Goal: Task Accomplishment & Management: Manage account settings

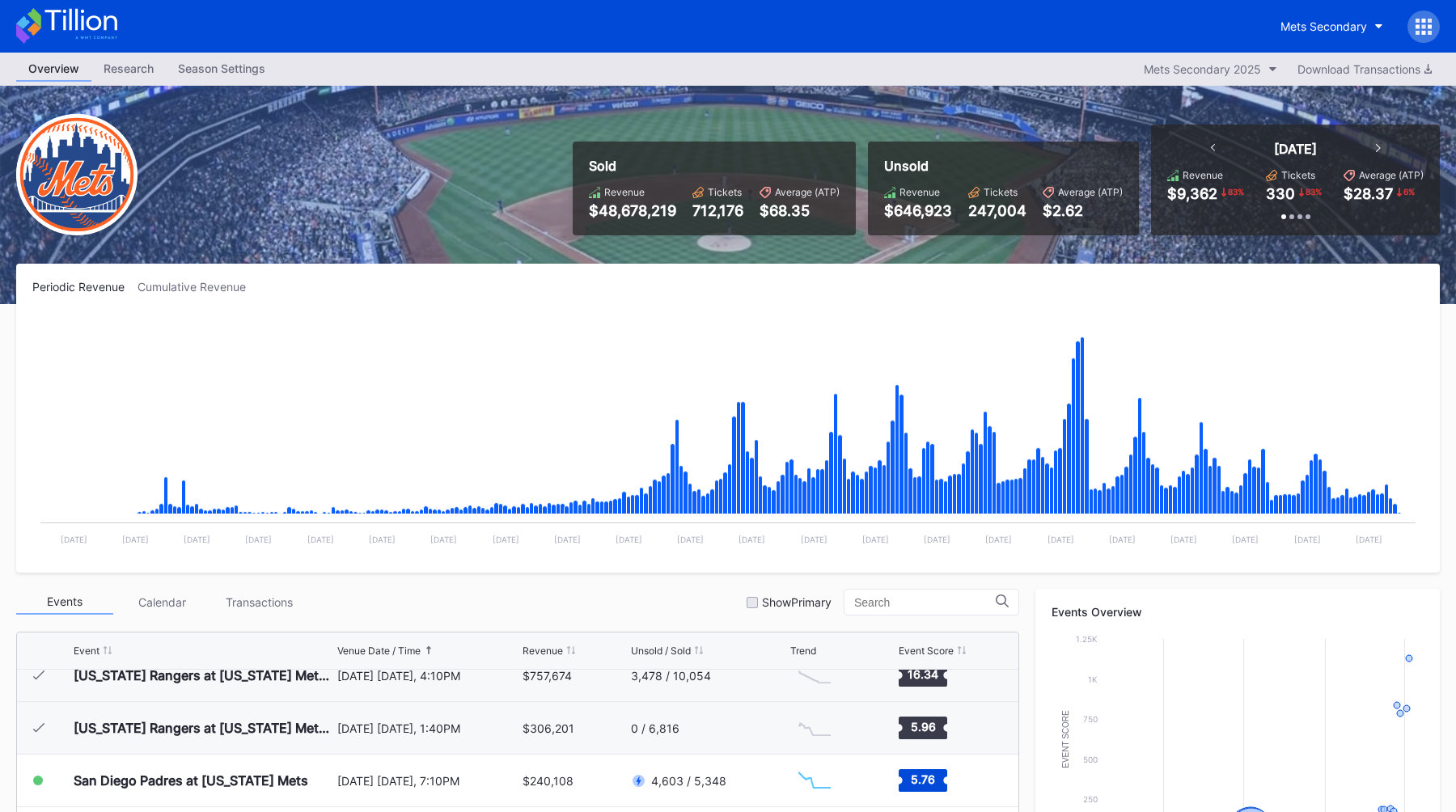
click at [1418, 22] on icon at bounding box center [1417, 20] width 4 height 4
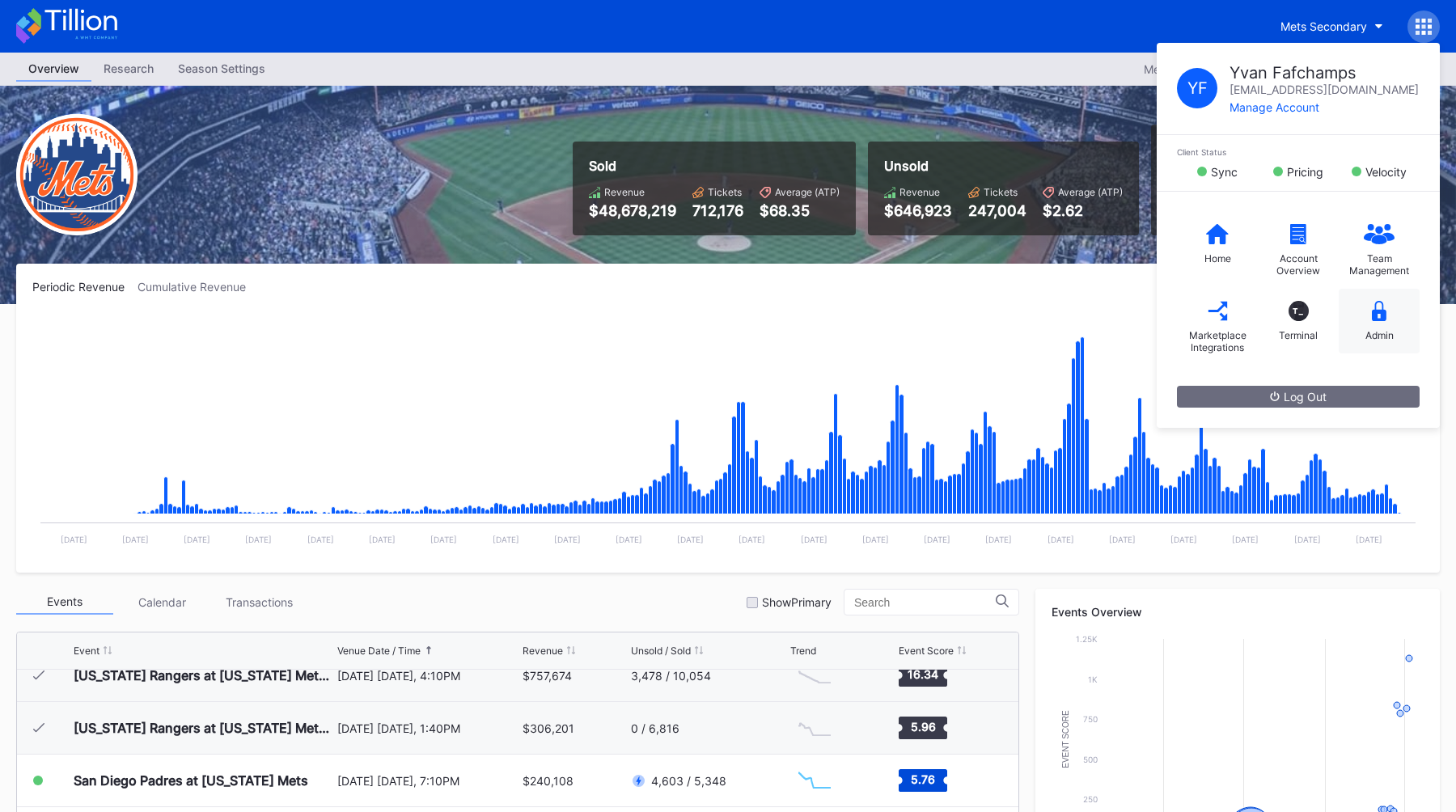
click at [1376, 341] on div "Admin" at bounding box center [1379, 321] width 80 height 65
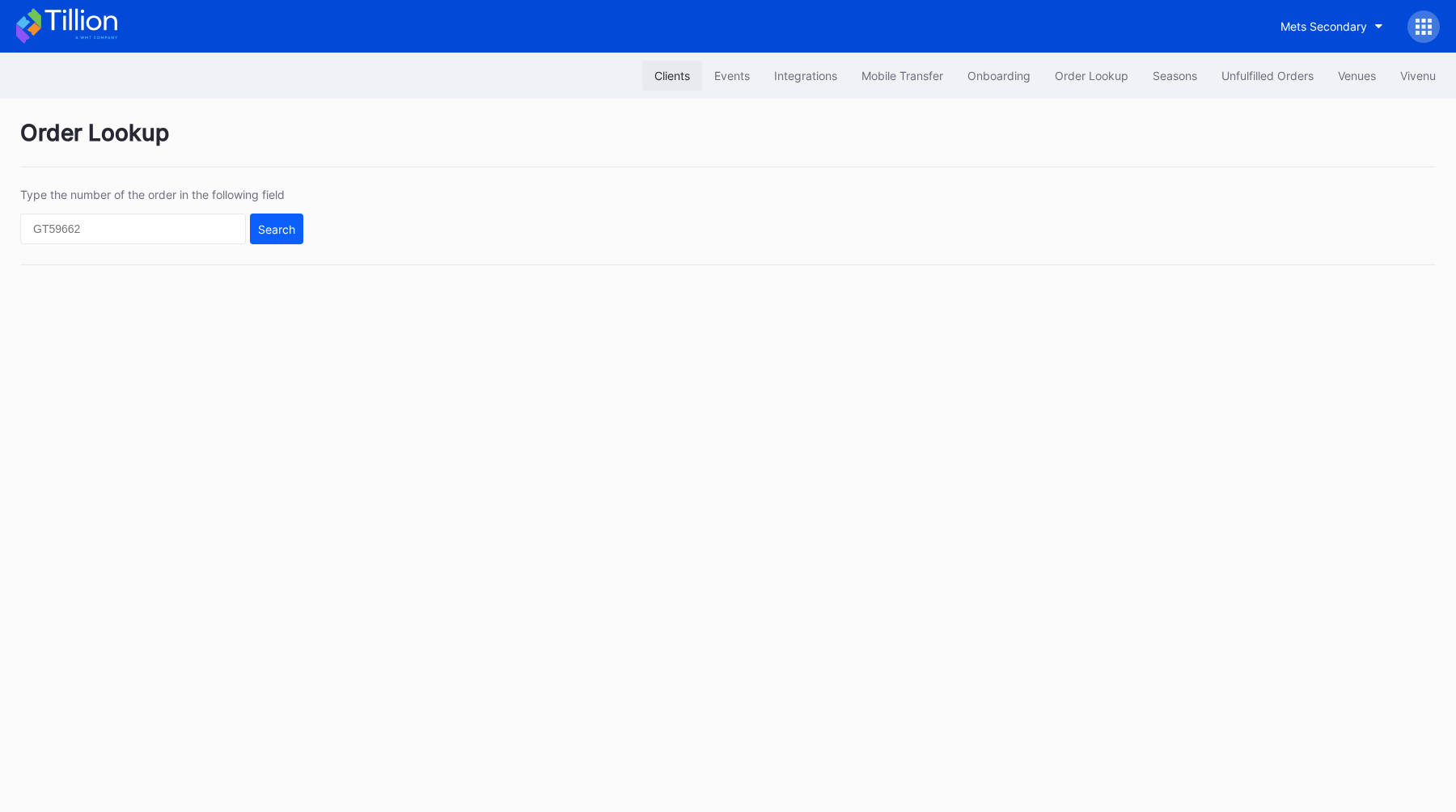
click at [654, 75] on div "Clients" at bounding box center [672, 76] width 36 height 14
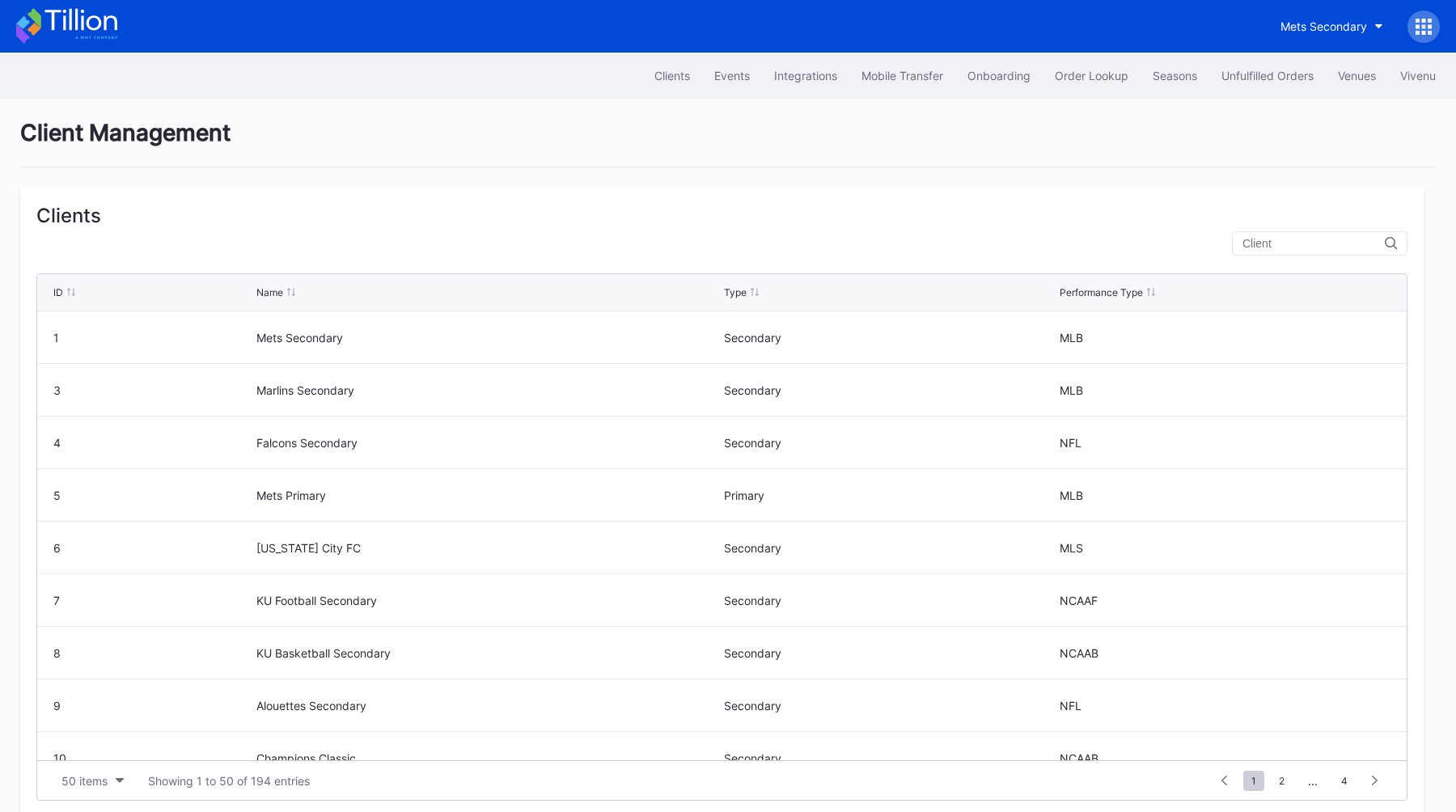
click at [1288, 242] on input "text" at bounding box center [1313, 243] width 143 height 13
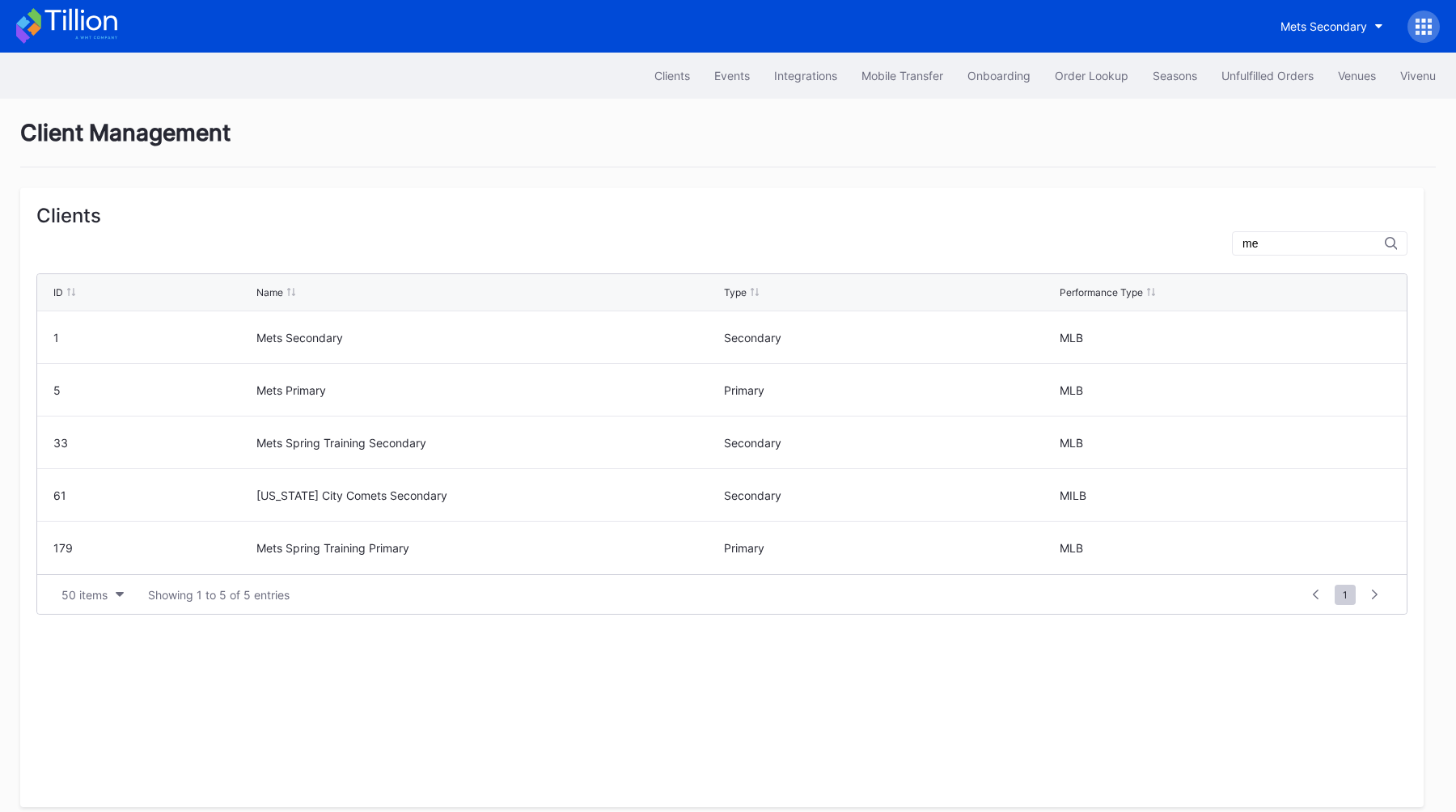
type input "m"
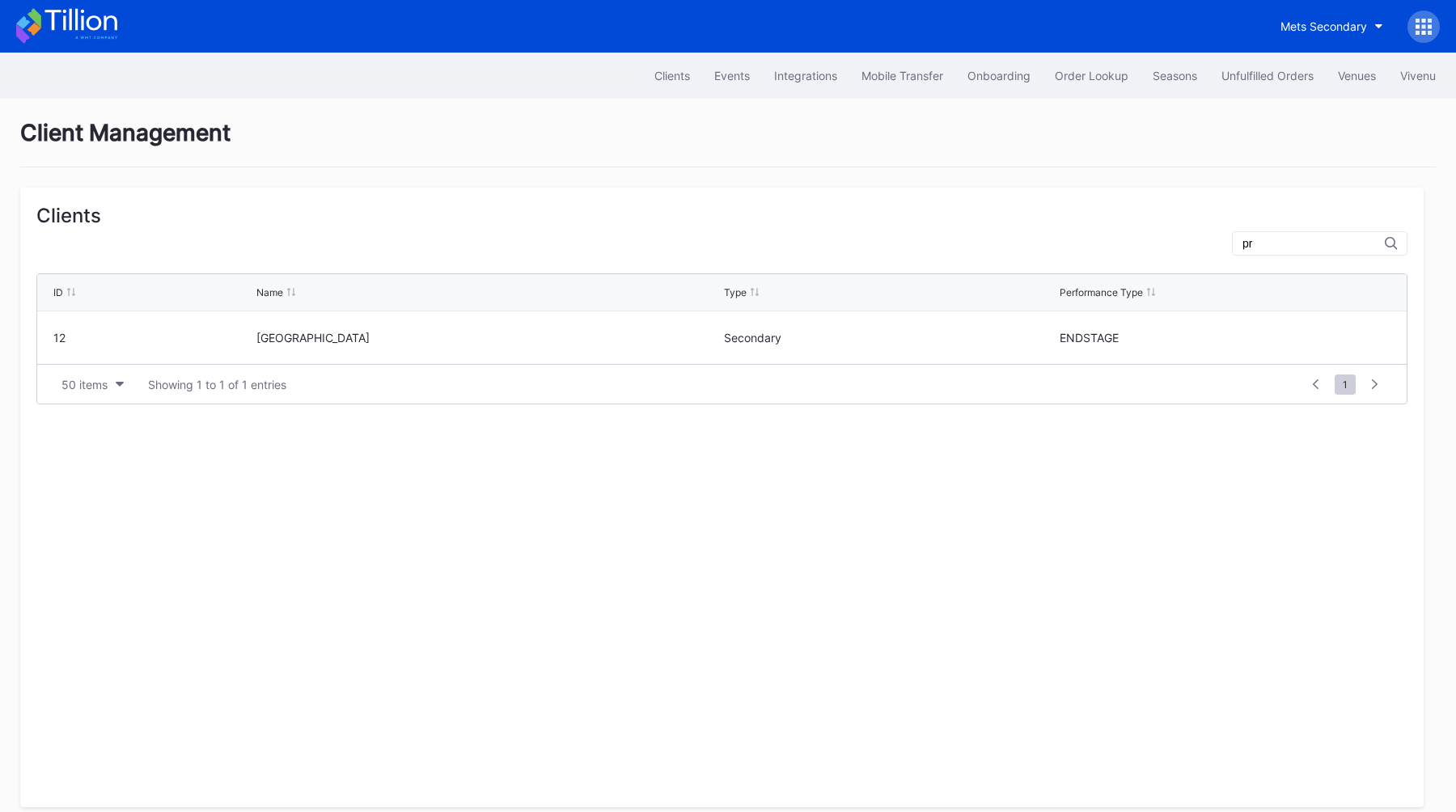
type input "p"
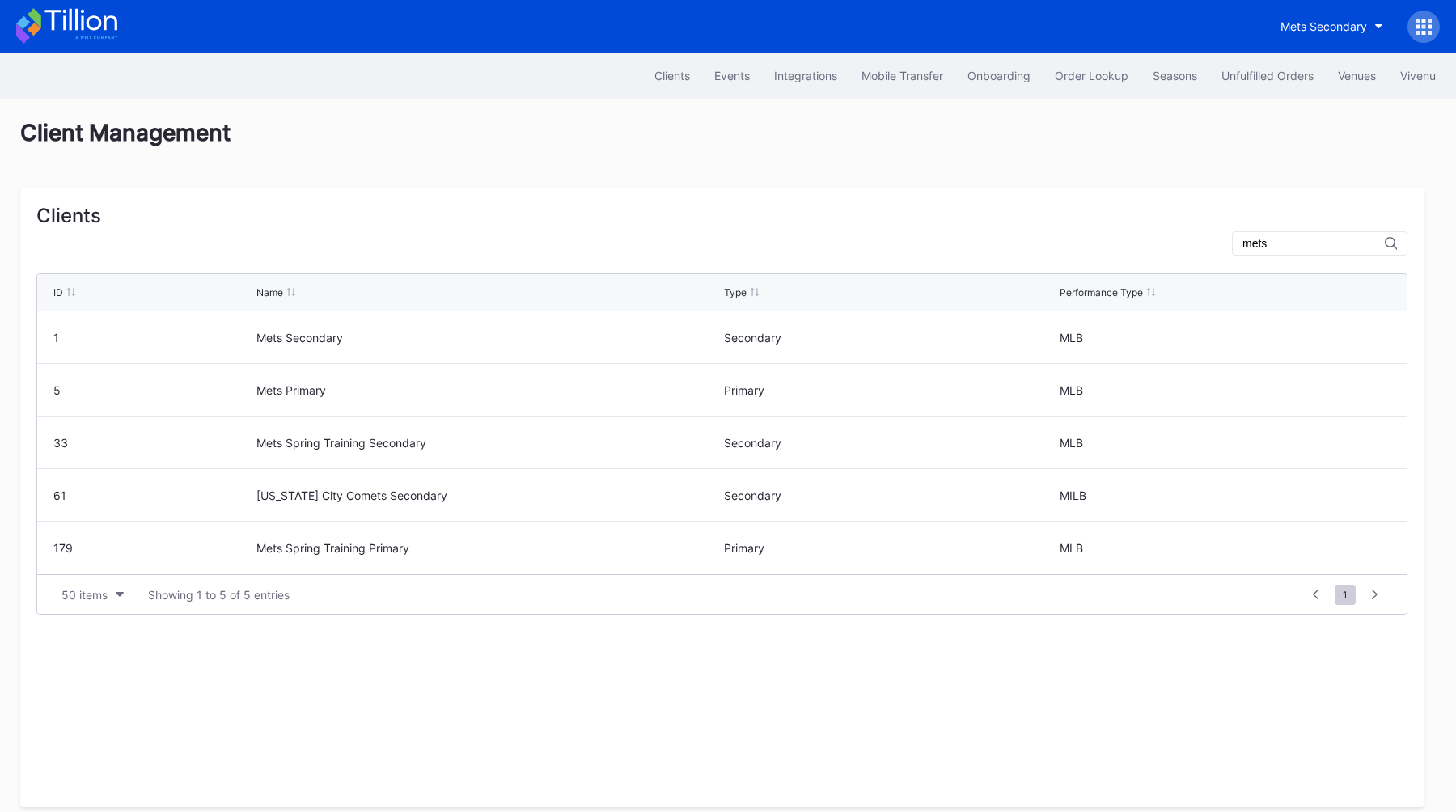
type input "mets"
click at [1418, 26] on icon at bounding box center [1417, 26] width 4 height 4
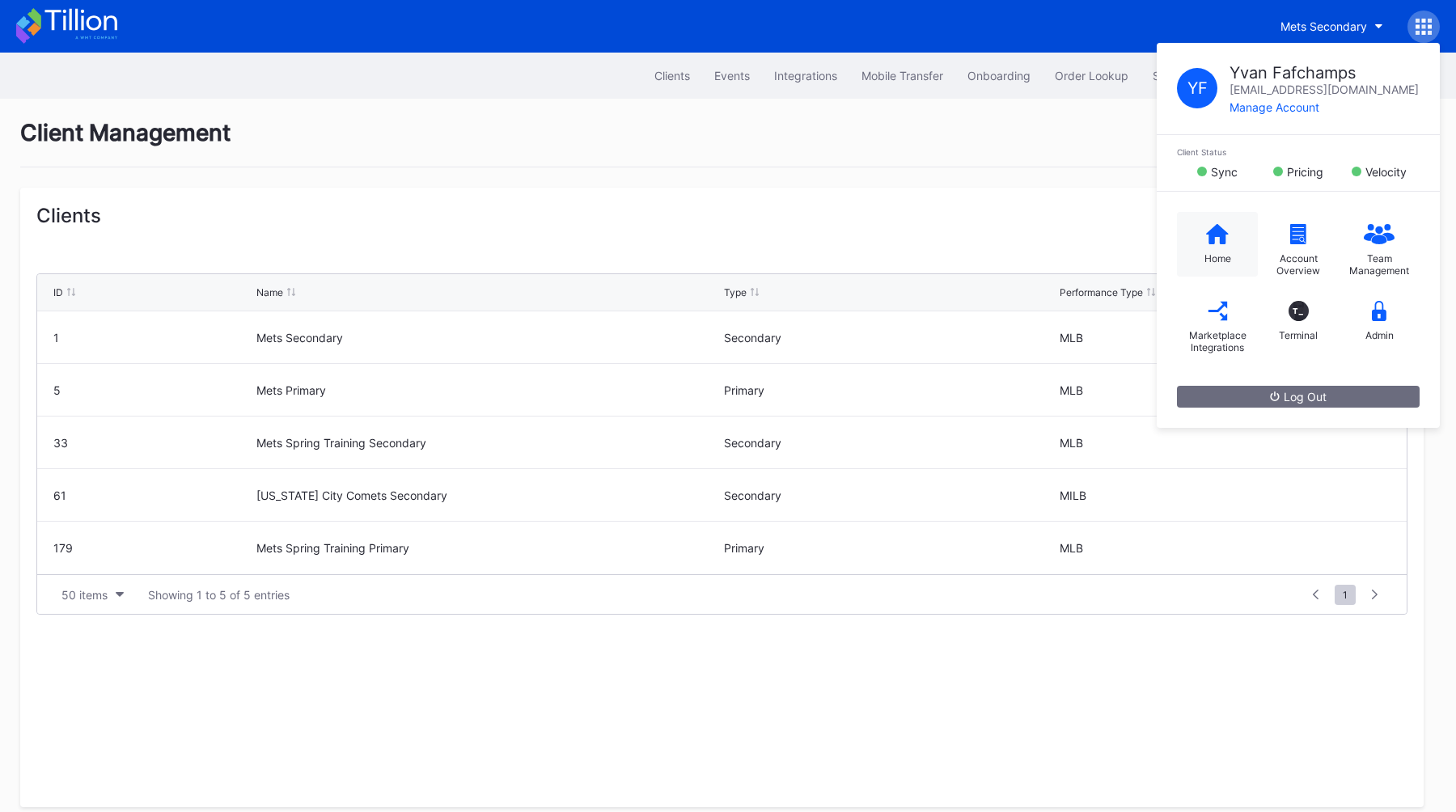
click at [1214, 257] on div "Home" at bounding box center [1217, 258] width 26 height 12
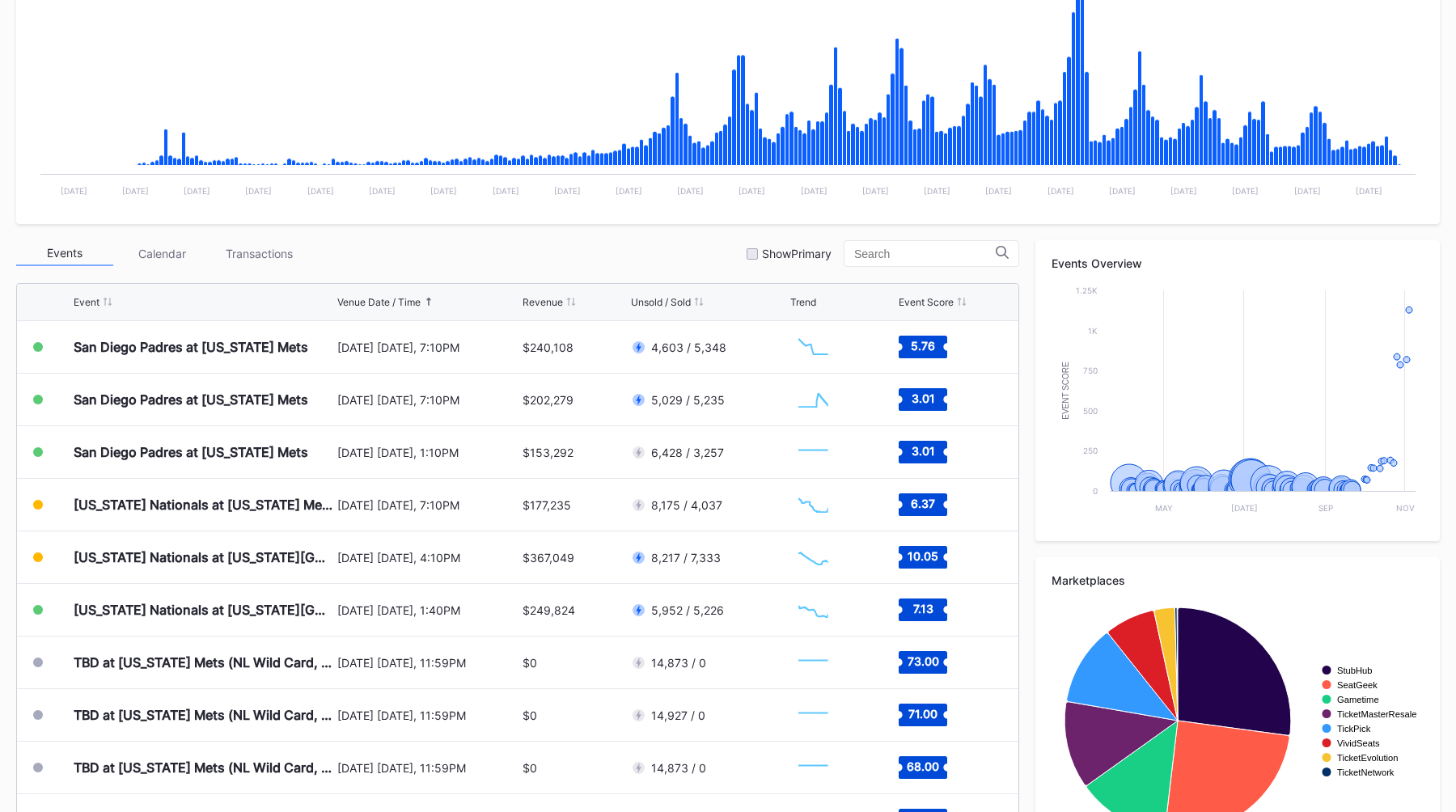
scroll to position [411, 0]
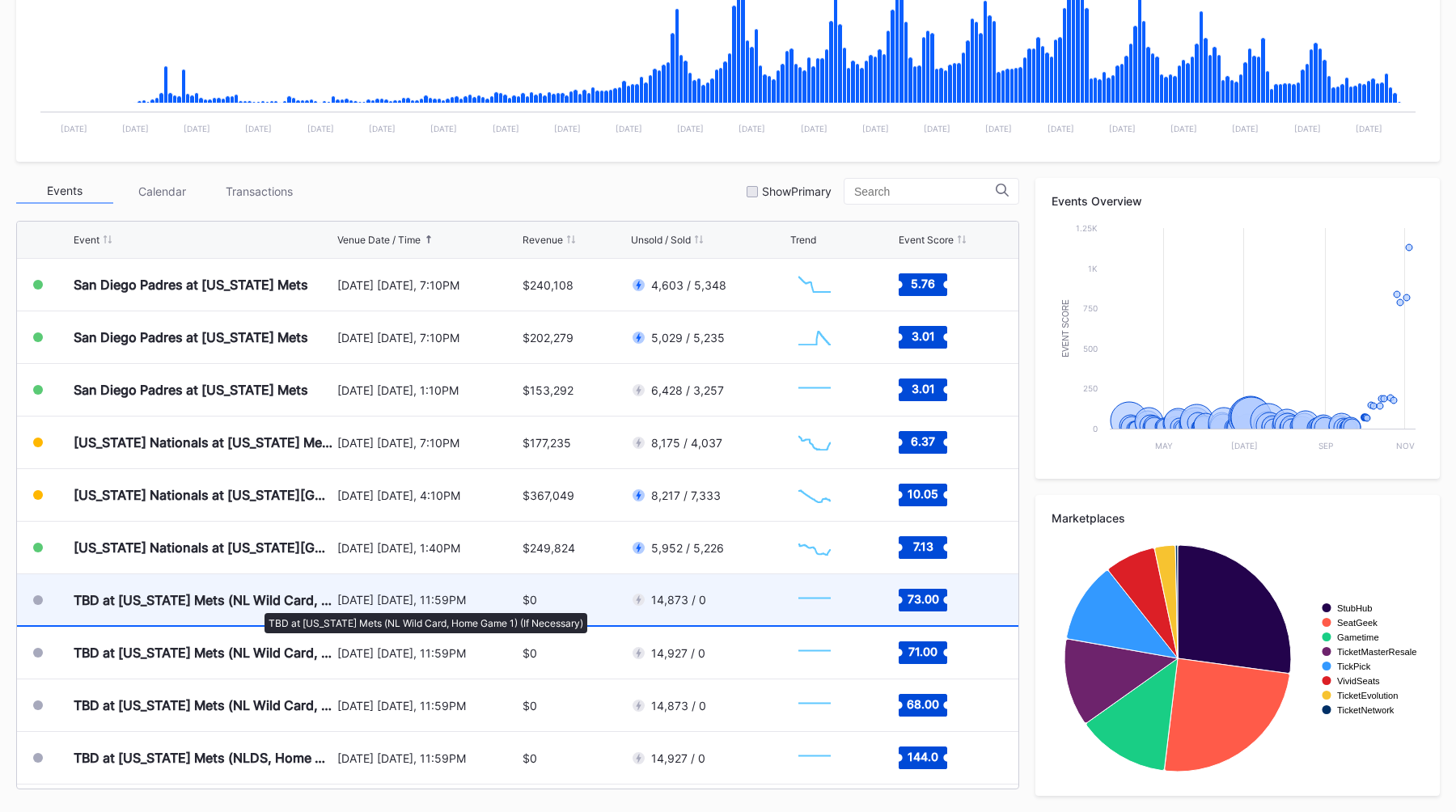
click at [258, 605] on div "TBD at [US_STATE] Mets (NL Wild Card, Home Game 1) (If Necessary)" at bounding box center [203, 600] width 260 height 16
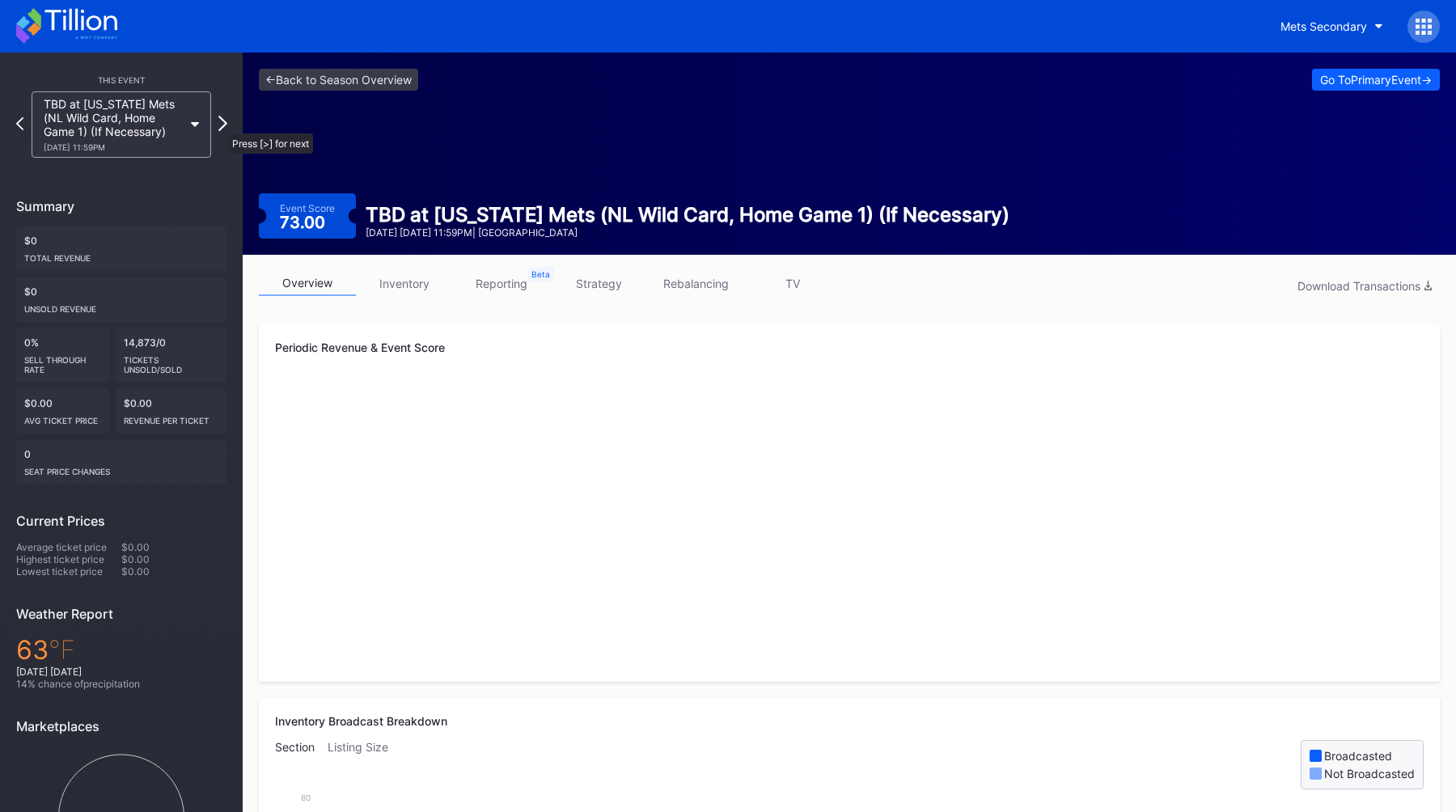
click at [220, 125] on icon at bounding box center [223, 123] width 9 height 16
click at [221, 122] on icon at bounding box center [223, 123] width 9 height 16
click at [221, 122] on icon at bounding box center [222, 123] width 7 height 13
click at [222, 122] on icon at bounding box center [223, 123] width 9 height 16
click at [222, 122] on icon at bounding box center [222, 123] width 7 height 13
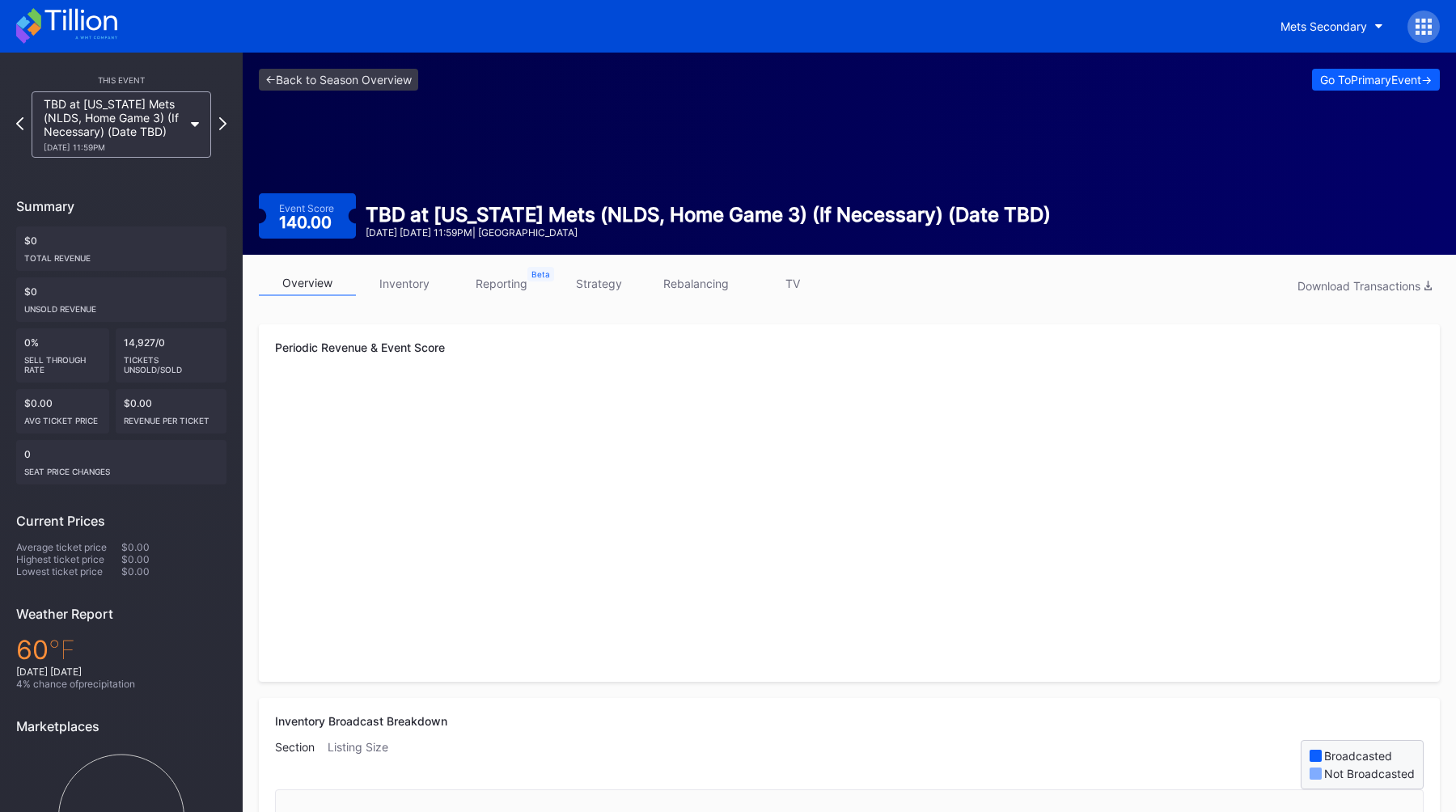
click at [222, 122] on icon at bounding box center [222, 123] width 7 height 13
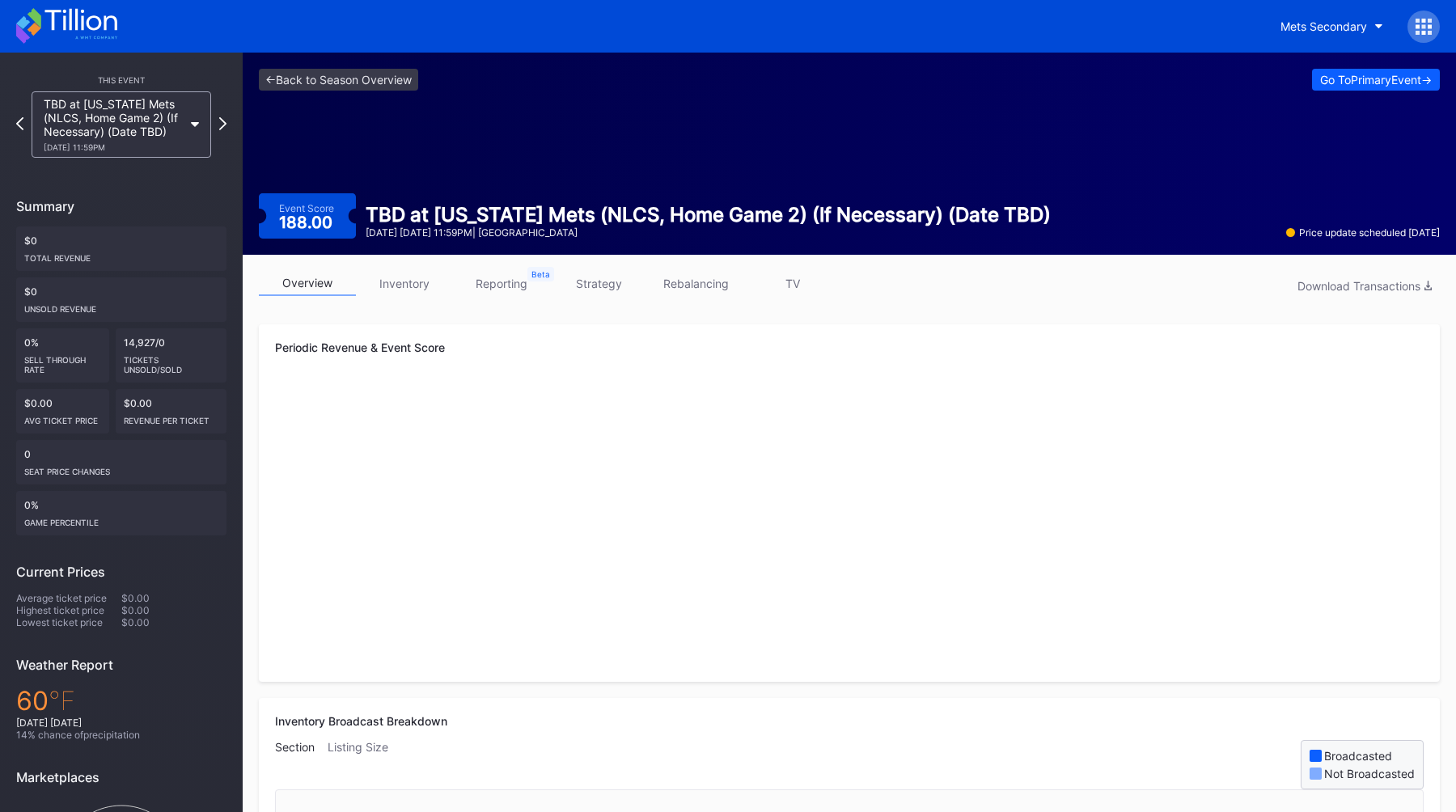
click at [222, 122] on icon at bounding box center [222, 123] width 7 height 13
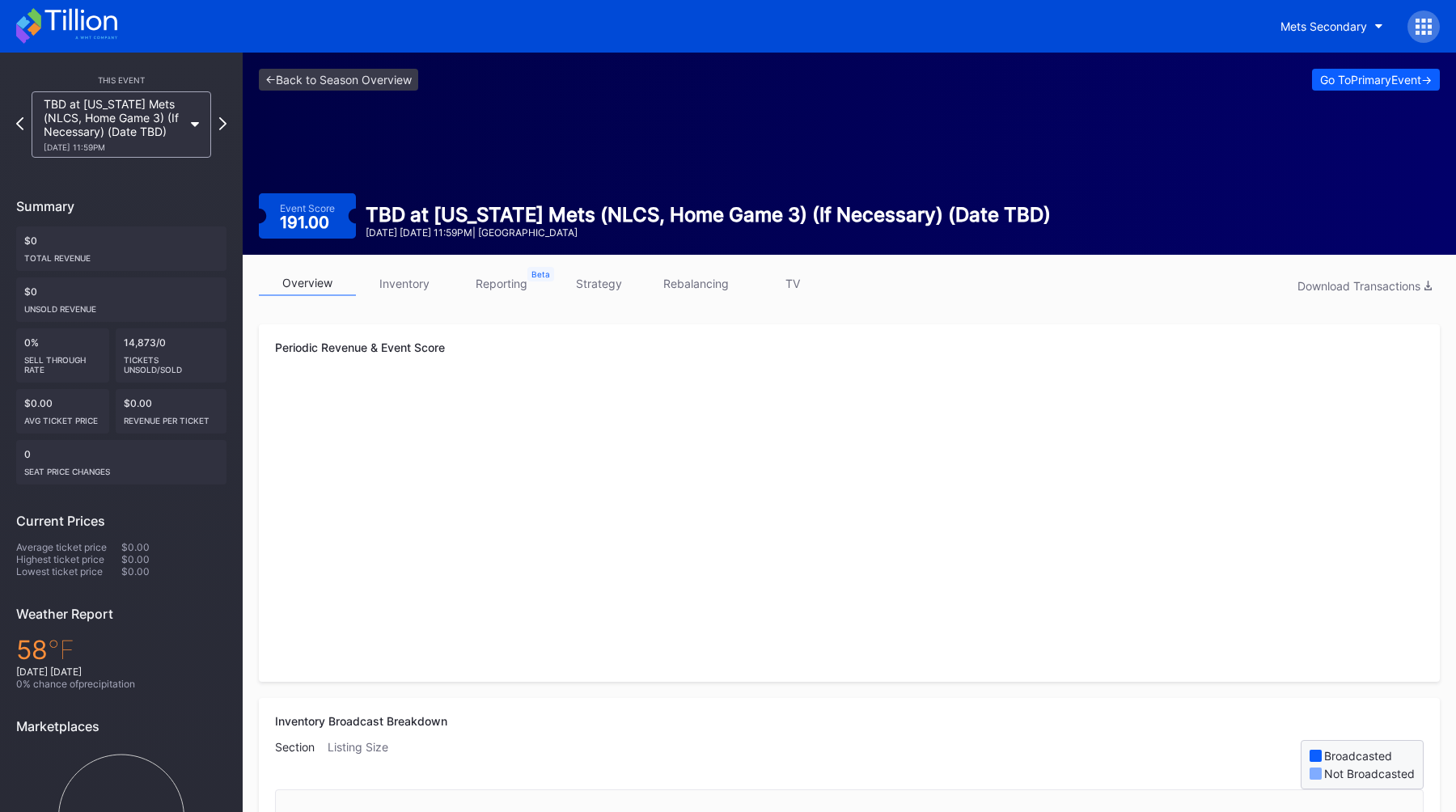
click at [222, 122] on icon at bounding box center [222, 123] width 7 height 13
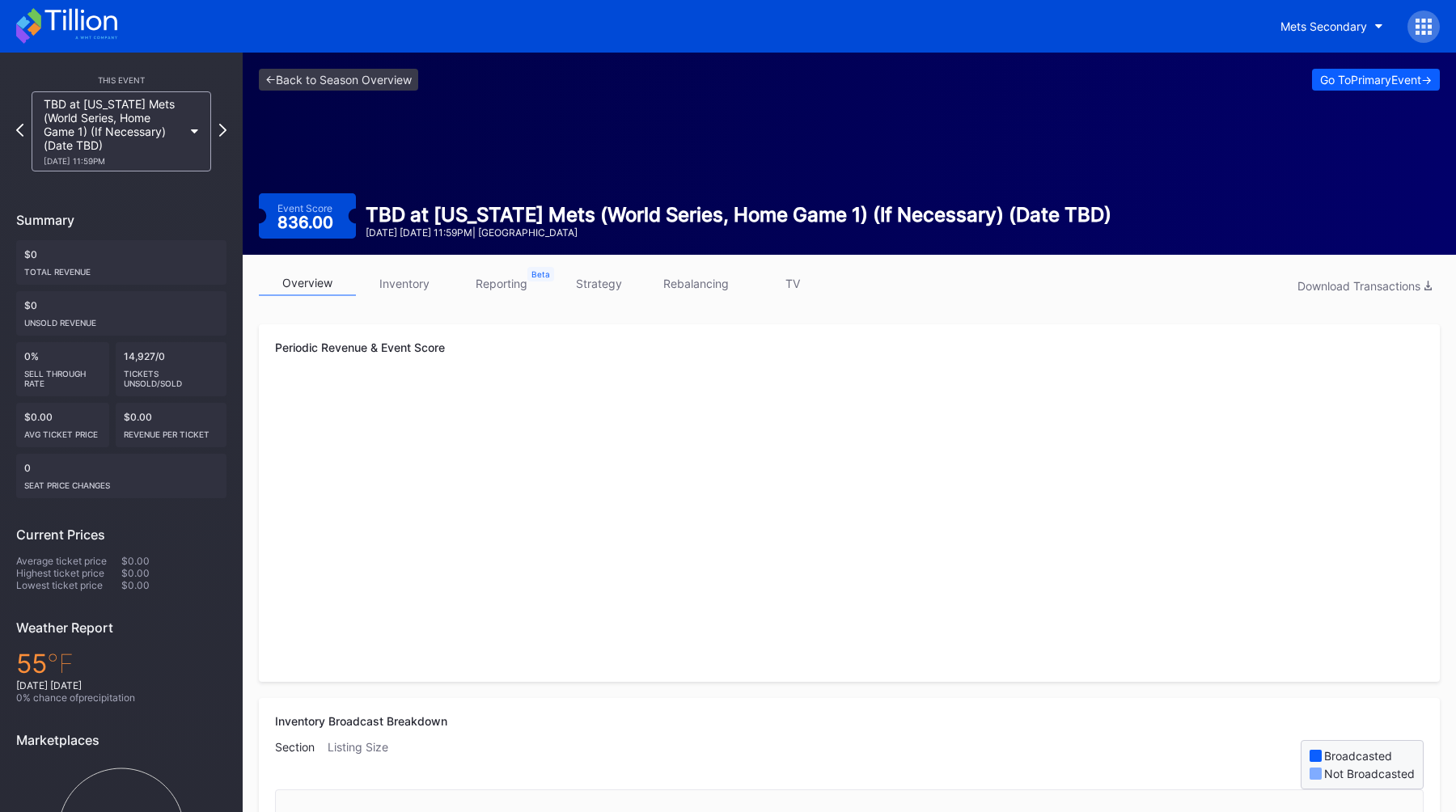
click at [222, 122] on div "TBD at [US_STATE] Mets (World Series, Home Game 1) (If Necessary) (Date TBD) [D…" at bounding box center [121, 130] width 210 height 80
click at [229, 133] on div "This Event TBD at [US_STATE] Mets (World Series, Home Game 1) (If Necessary) (D…" at bounding box center [121, 485] width 242 height 865
click at [224, 132] on icon at bounding box center [223, 130] width 9 height 16
click at [224, 132] on icon at bounding box center [222, 130] width 7 height 13
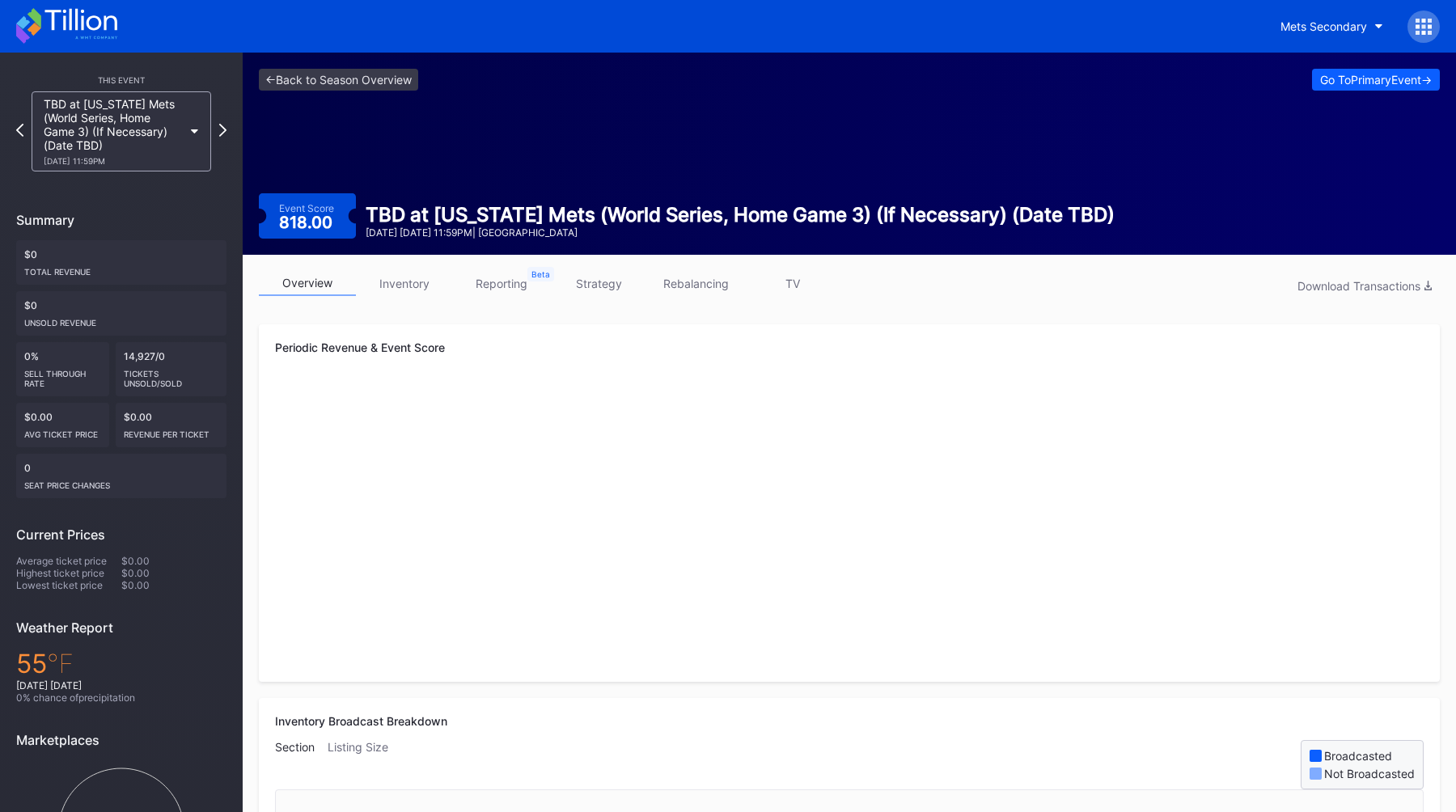
click at [224, 132] on icon at bounding box center [222, 130] width 7 height 13
click at [224, 132] on div "TBD at [US_STATE] Mets (World Series, Home Game 4) (If Necessary) (Date TBD) [D…" at bounding box center [121, 130] width 210 height 80
click at [221, 128] on div "TBD at [US_STATE] Mets (World Series, Home Game 4) (If Necessary) (Date TBD) [D…" at bounding box center [121, 130] width 210 height 80
click at [313, 88] on link "<- Back to Season Overview" at bounding box center [339, 80] width 159 height 22
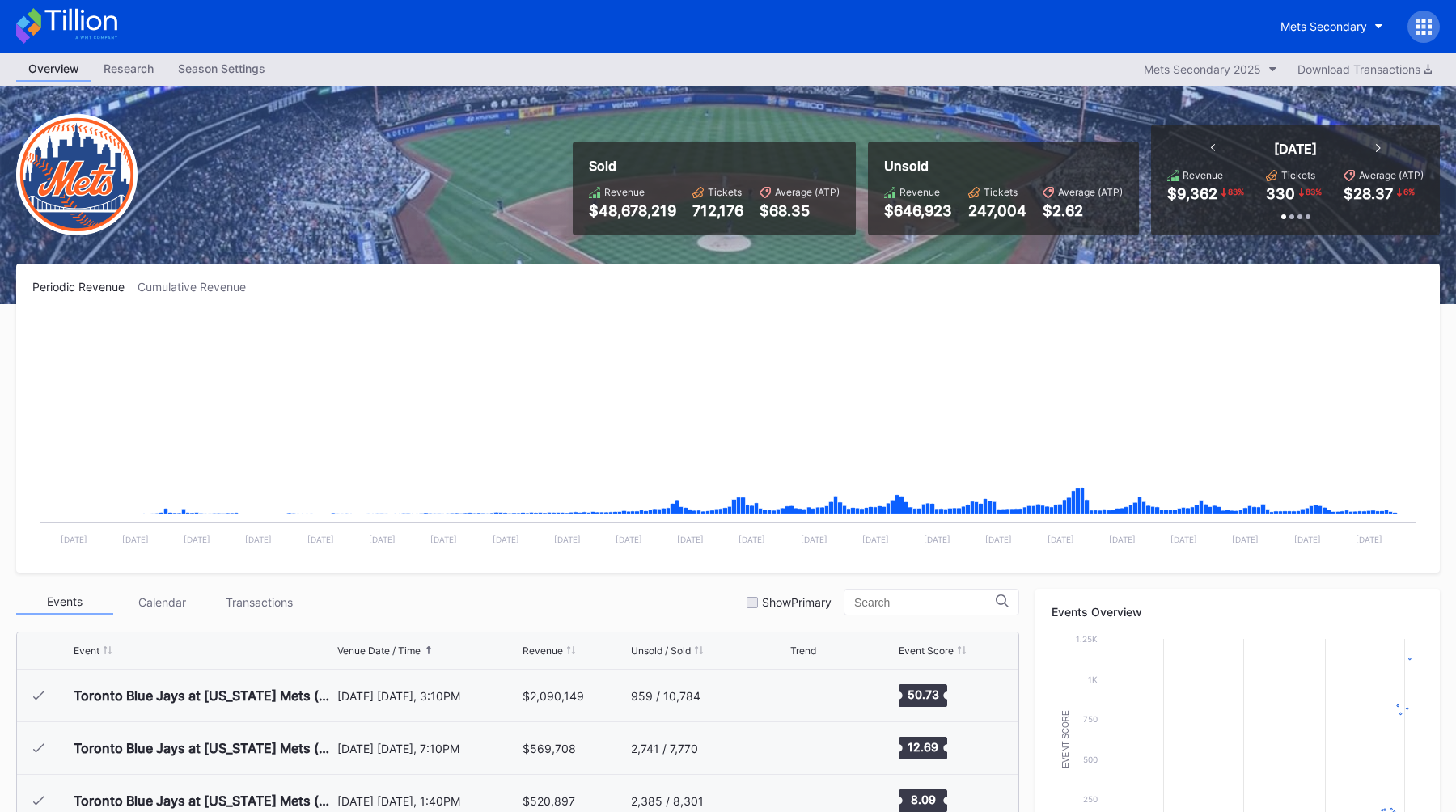
scroll to position [3890, 0]
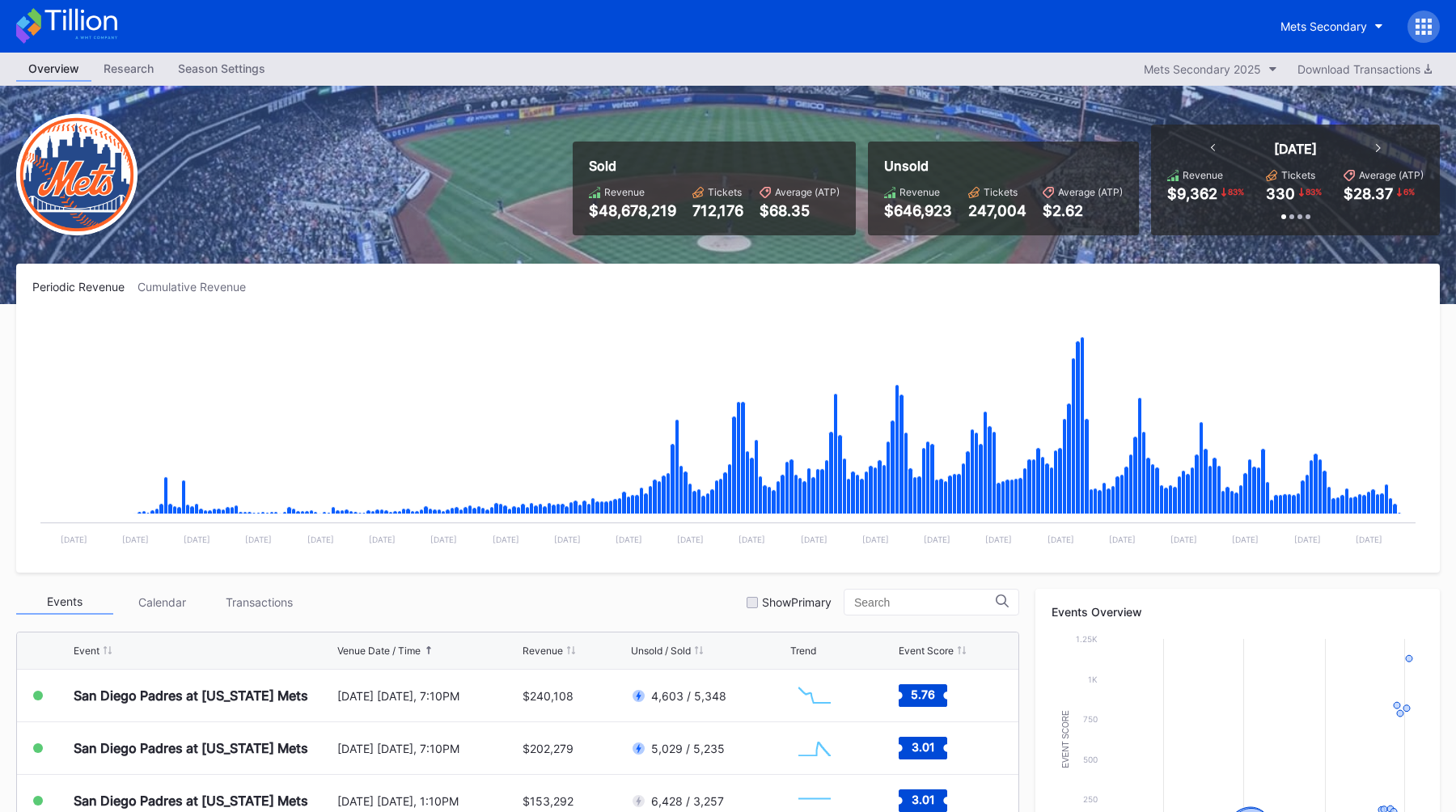
click at [725, 249] on div "Sold Revenue $48,678,219 Tickets 712,176 Average (ATP) $68.35 Unsold Revenue $6…" at bounding box center [728, 195] width 1456 height 219
click at [228, 78] on div "Season Settings" at bounding box center [221, 68] width 112 height 24
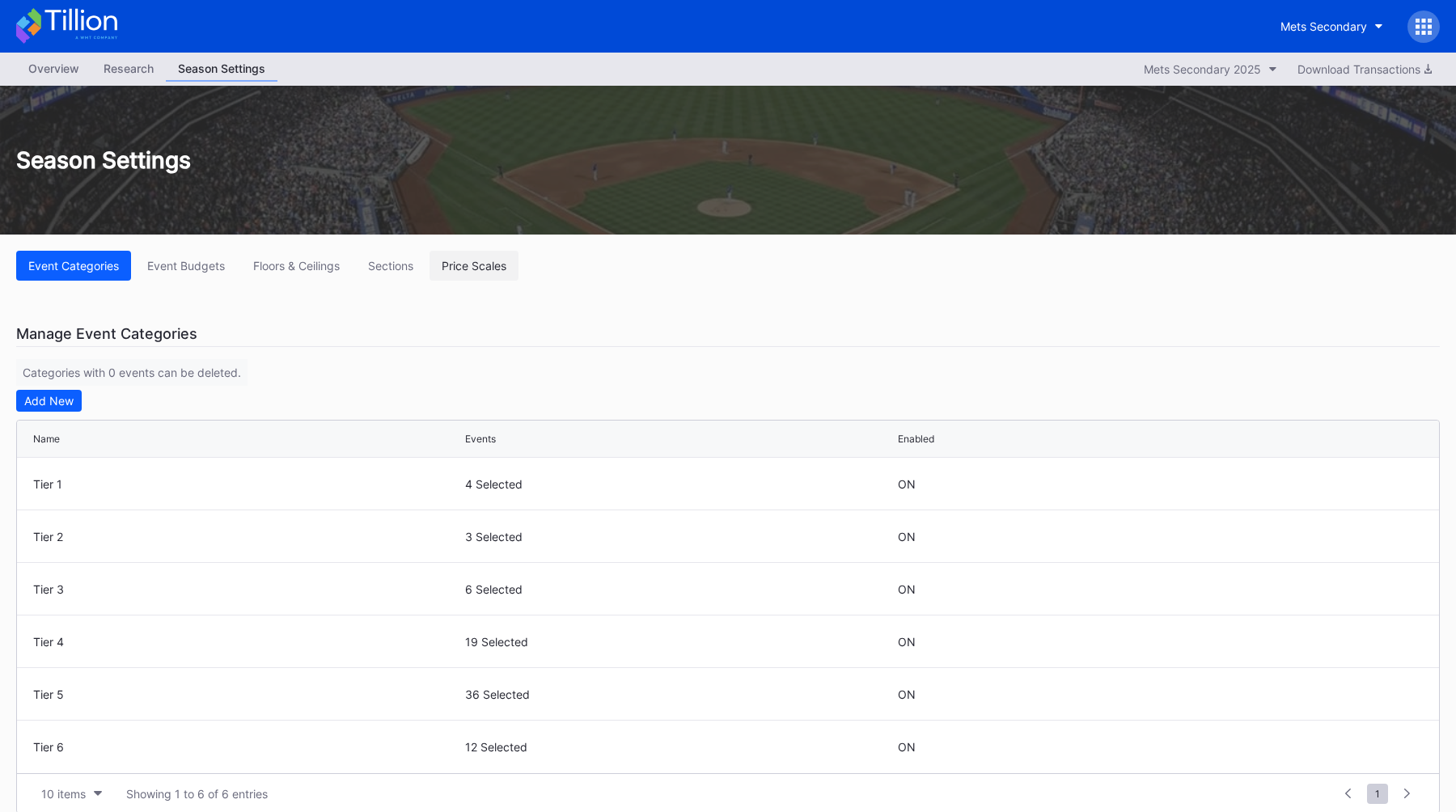
click at [469, 272] on button "Price Scales" at bounding box center [474, 266] width 89 height 30
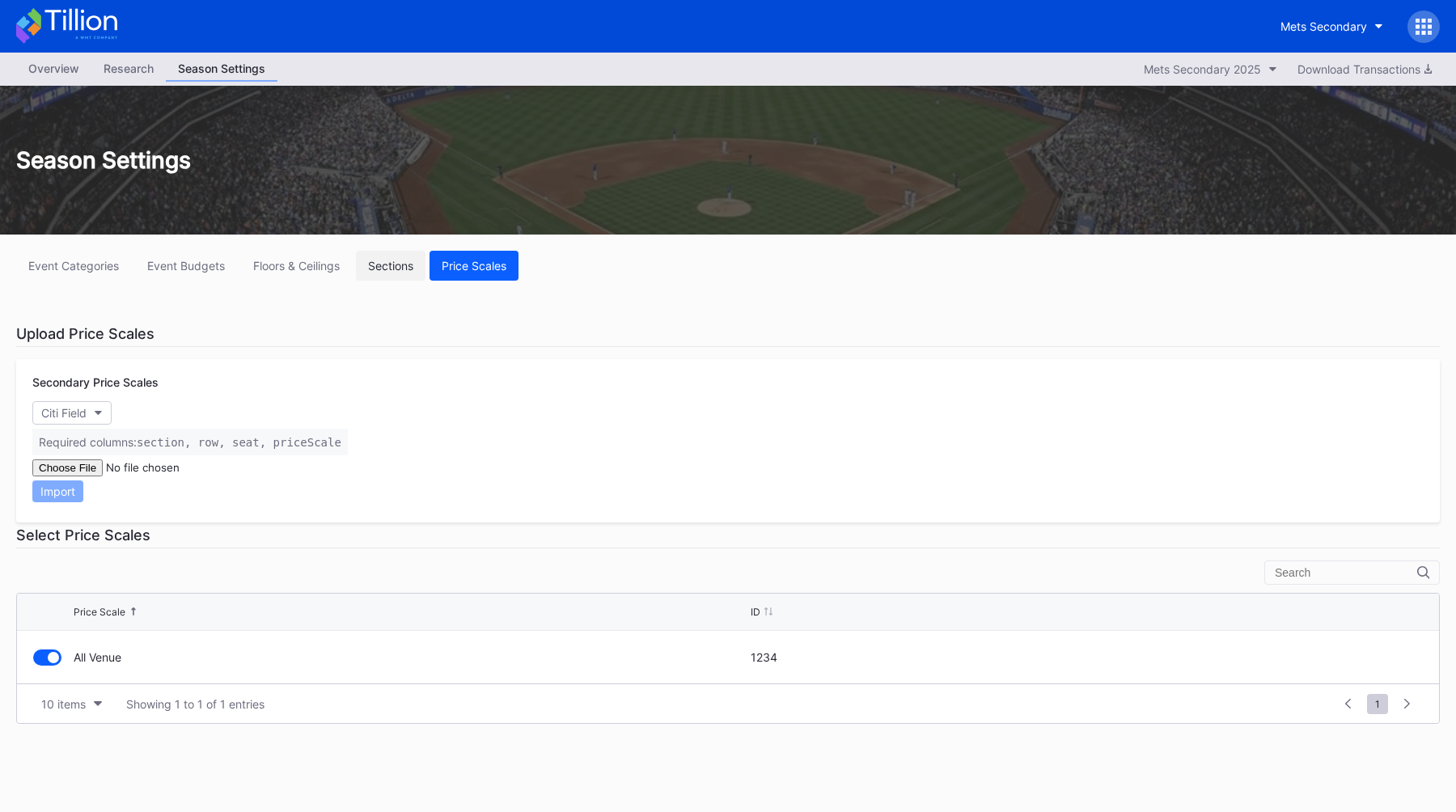
click at [389, 273] on button "Sections" at bounding box center [390, 266] width 69 height 30
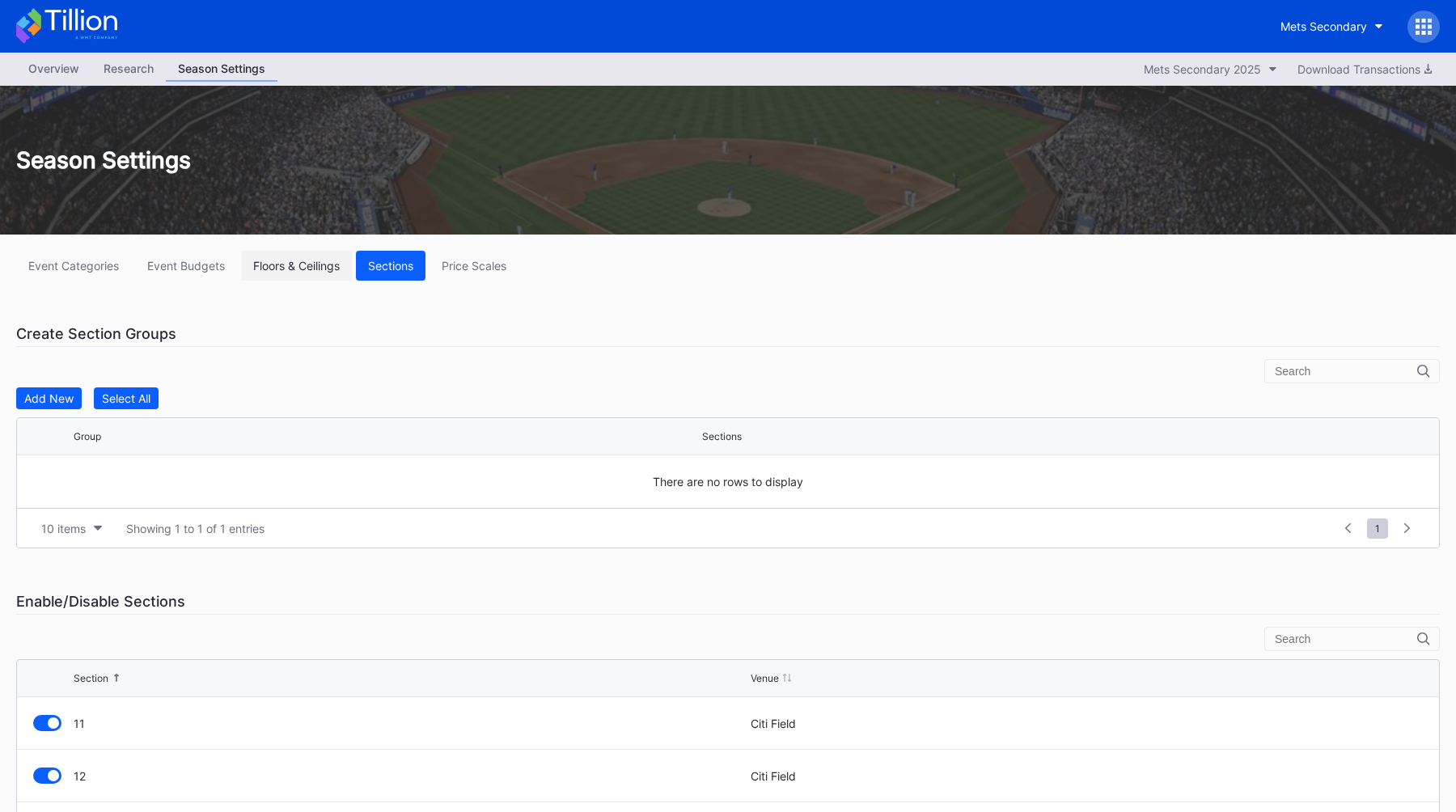
click at [299, 275] on button "Floors & Ceilings" at bounding box center [296, 266] width 111 height 30
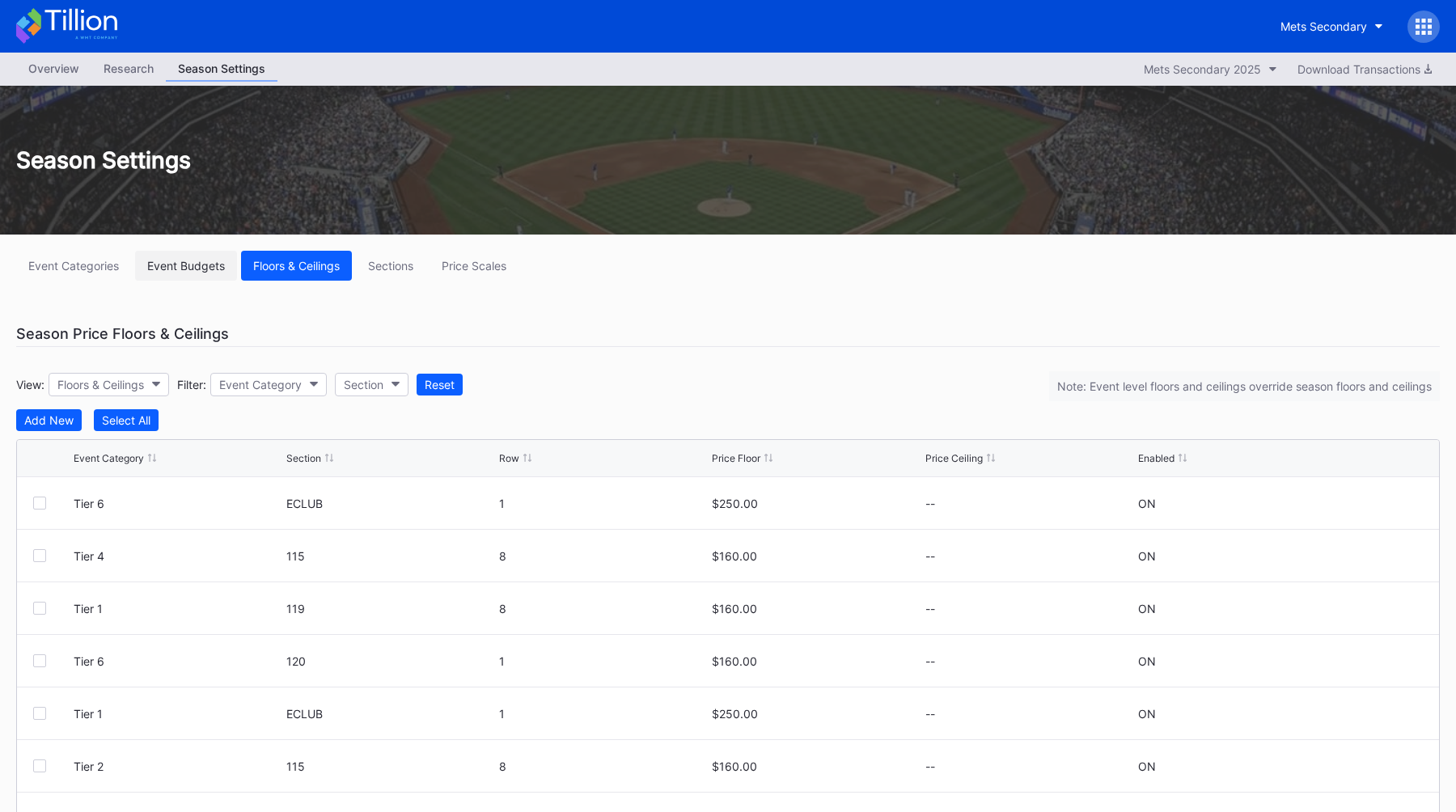
click at [210, 264] on div "Event Budgets" at bounding box center [186, 266] width 78 height 14
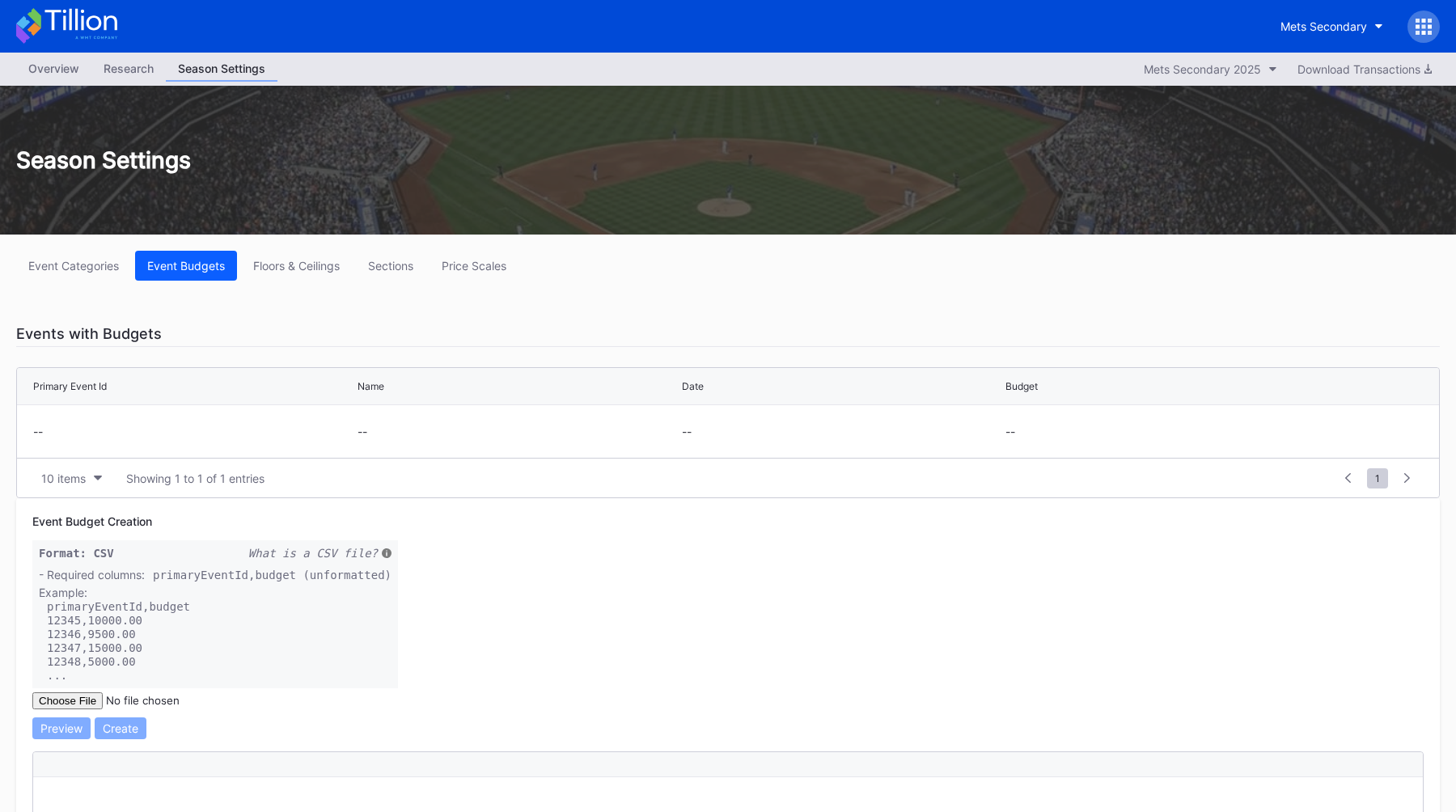
click at [73, 59] on div "Overview" at bounding box center [53, 68] width 75 height 24
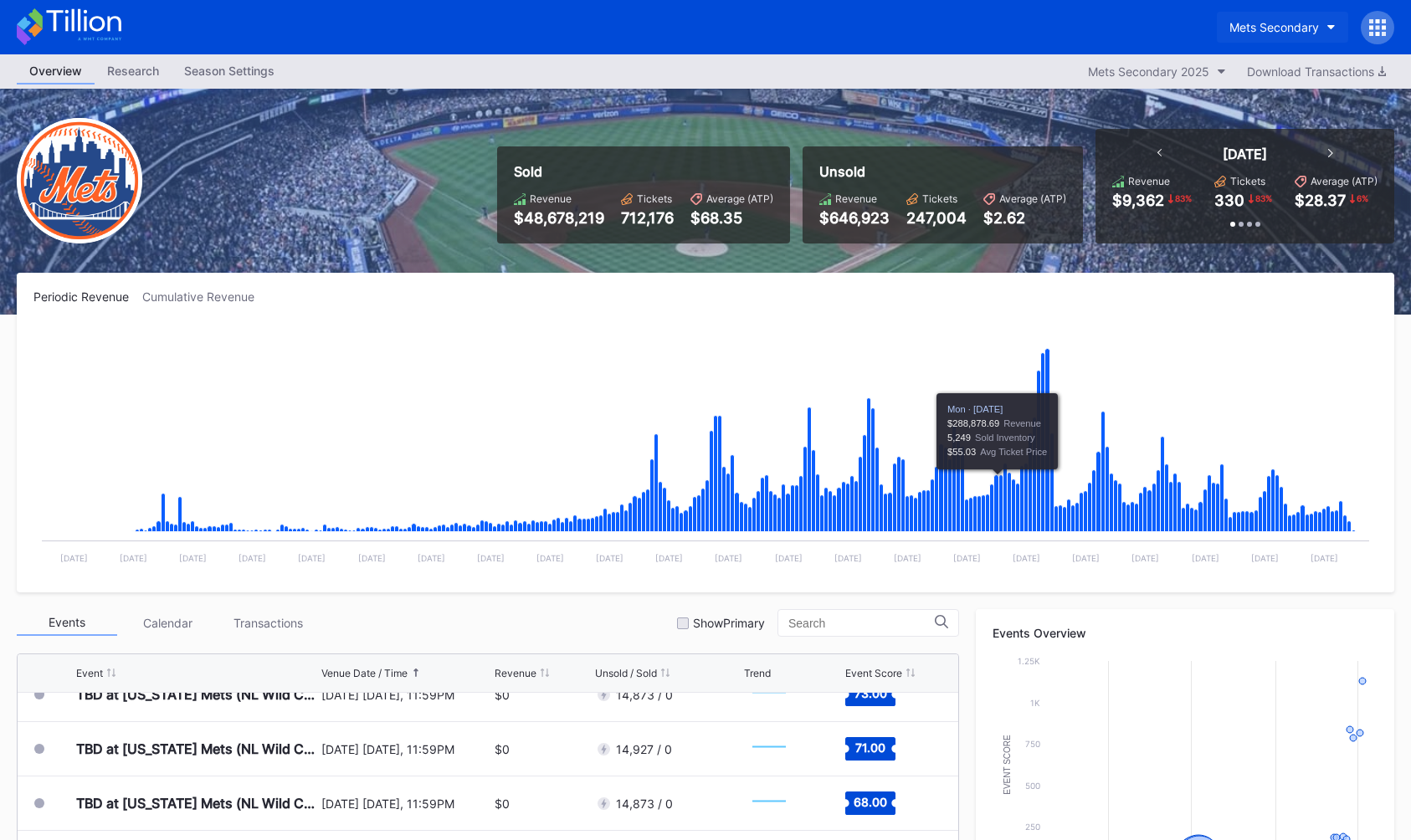
click at [1266, 22] on div "Mets Secondary" at bounding box center [1274, 27] width 90 height 14
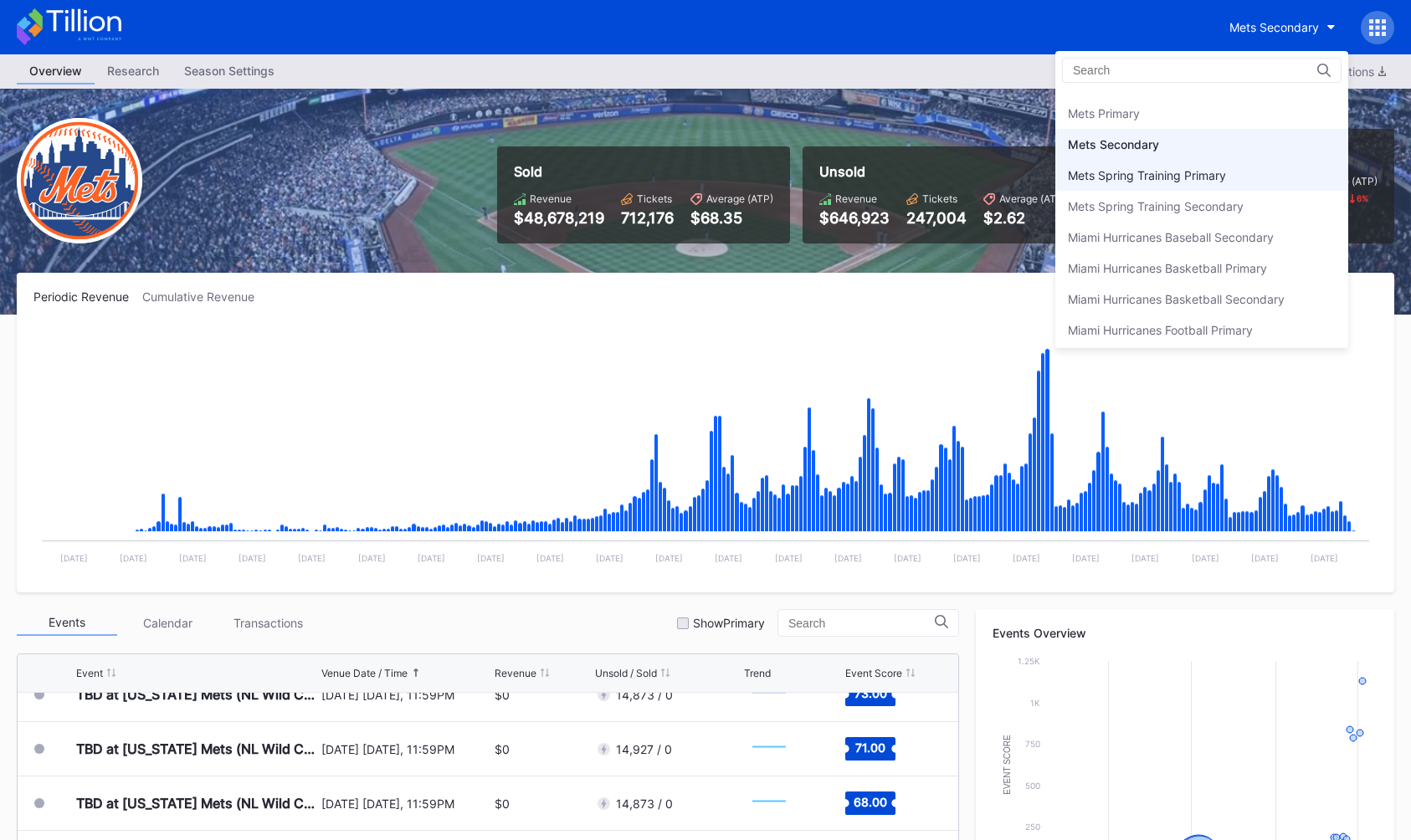
scroll to position [2586, 0]
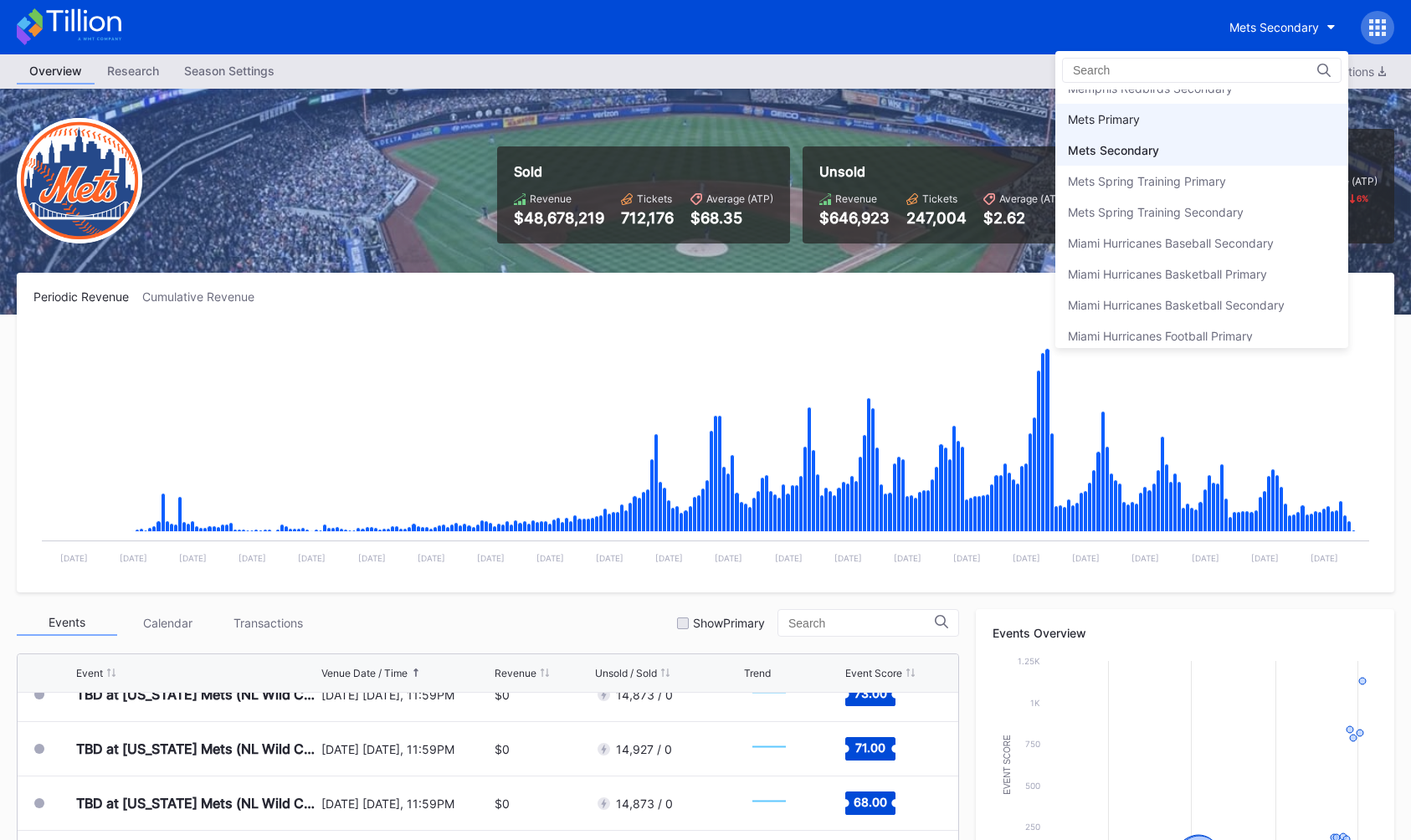
click at [1190, 113] on div "Mets Primary" at bounding box center [1201, 119] width 293 height 31
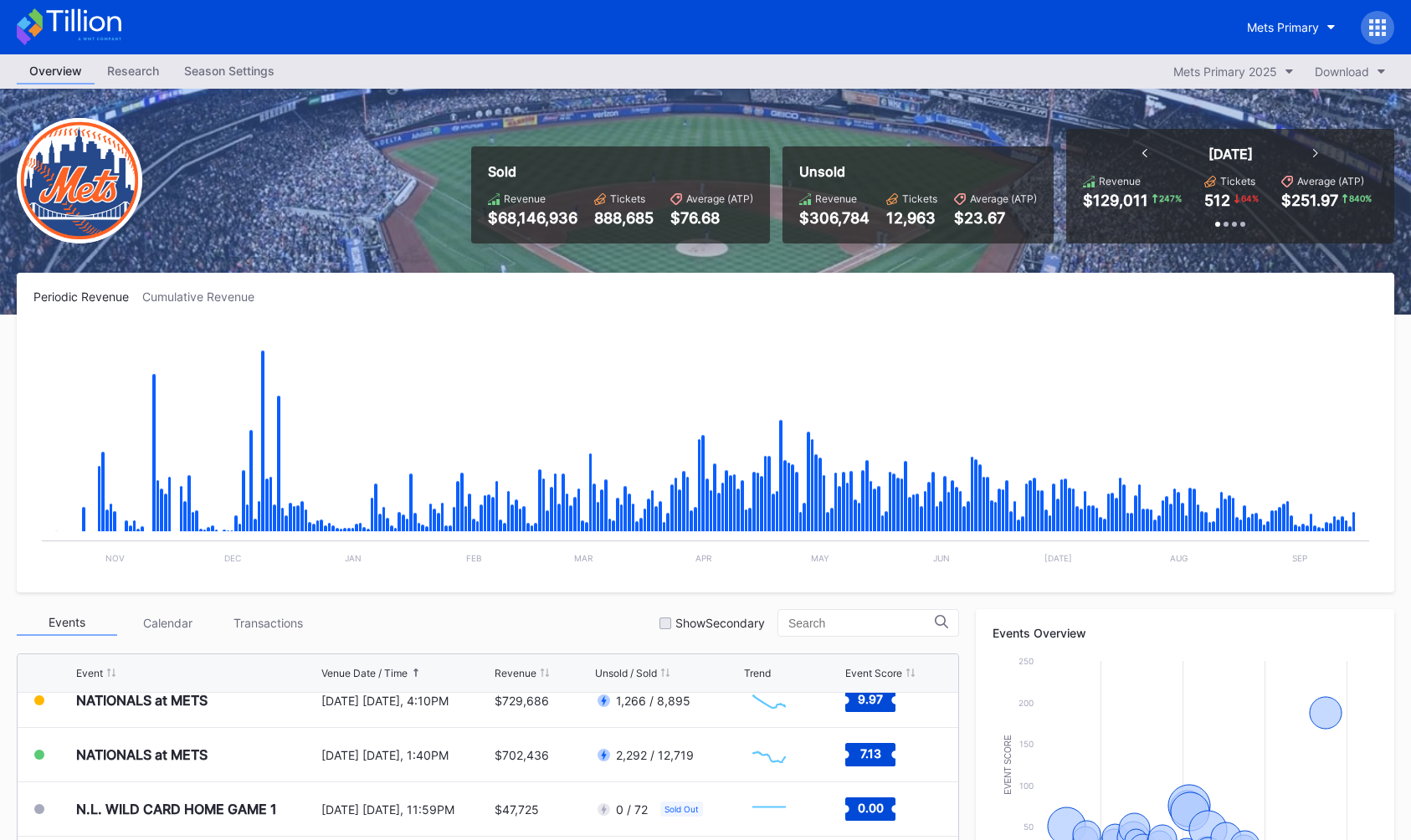
click at [251, 73] on div "Season Settings" at bounding box center [229, 71] width 116 height 24
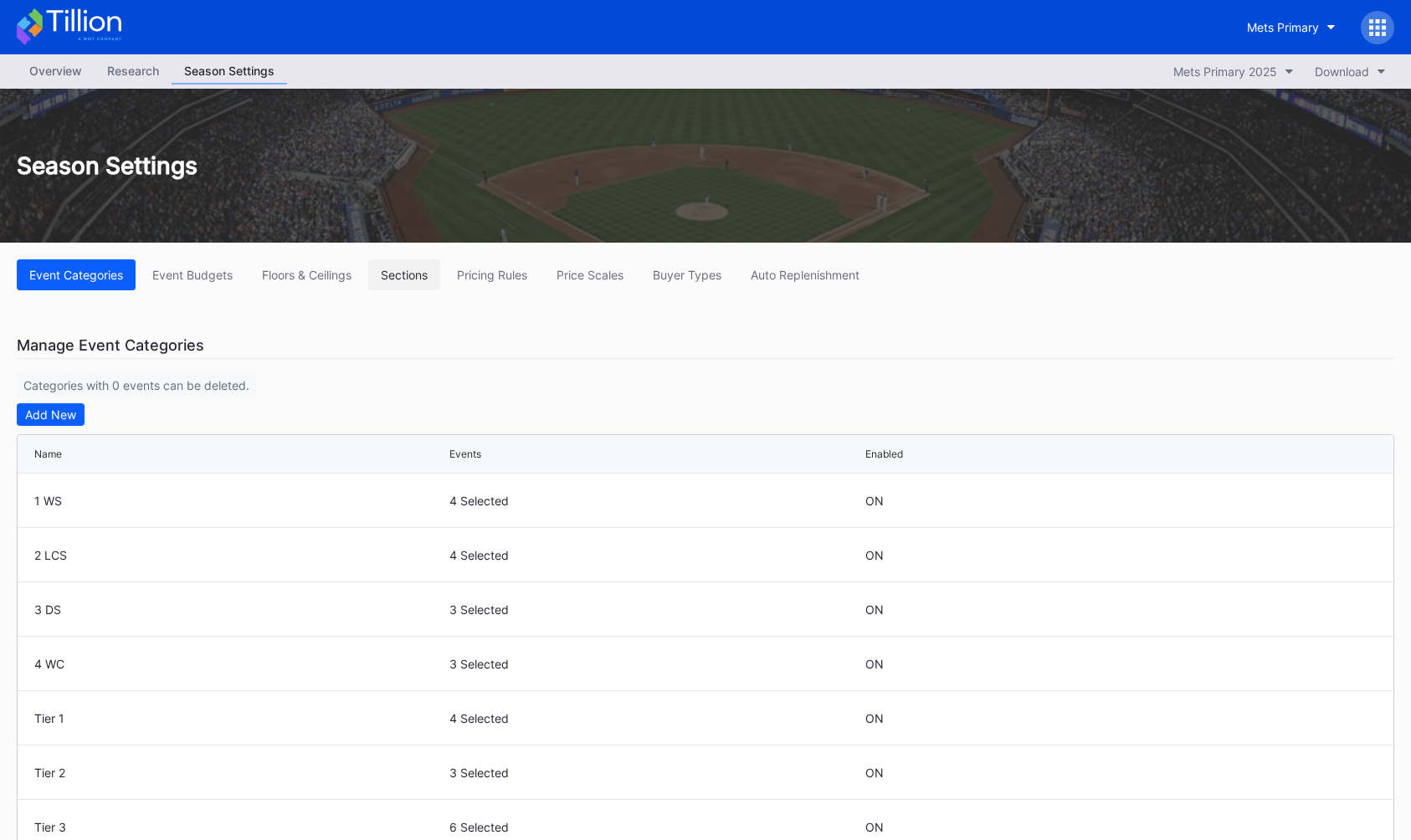
click at [403, 287] on button "Sections" at bounding box center [404, 275] width 72 height 31
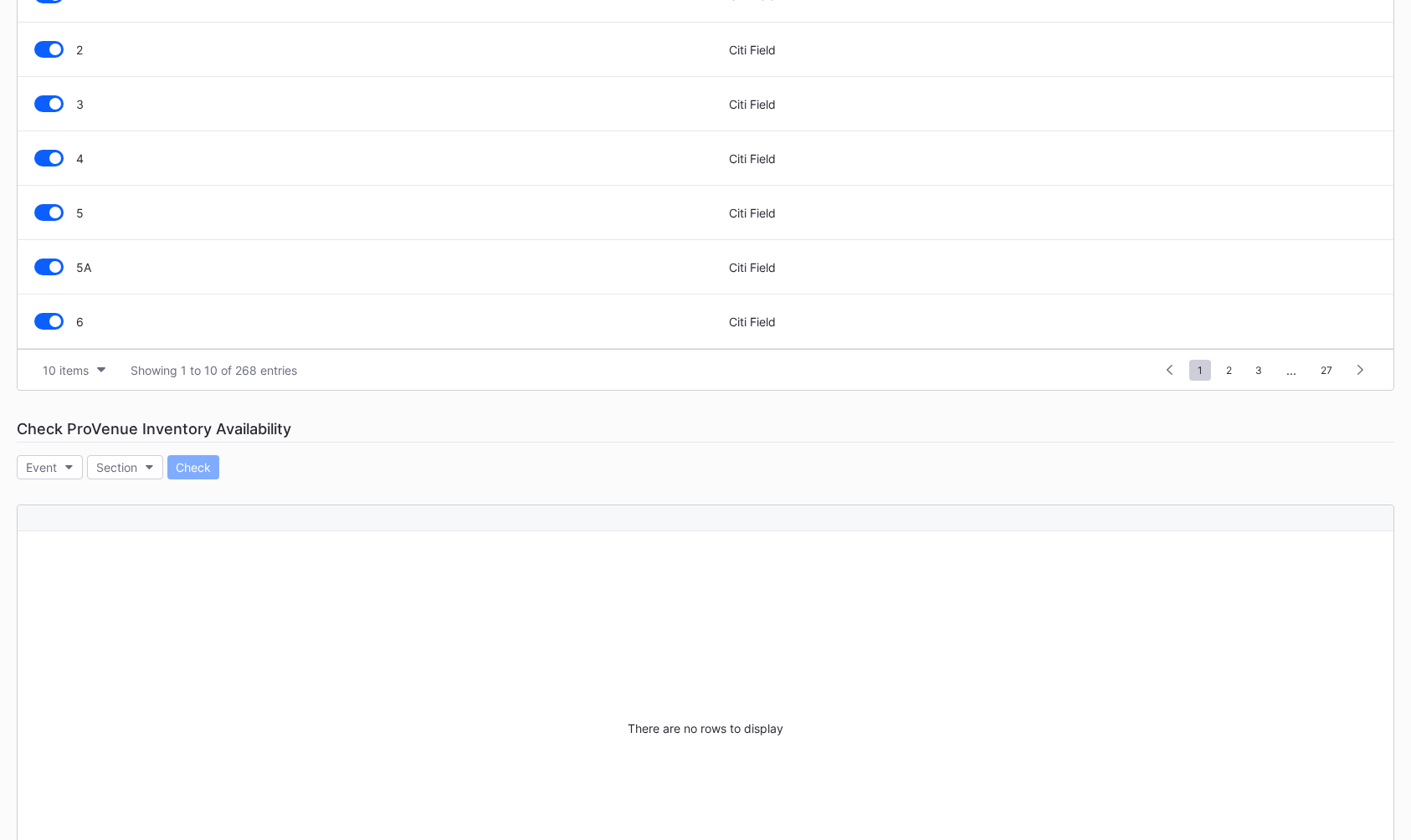
scroll to position [636, 0]
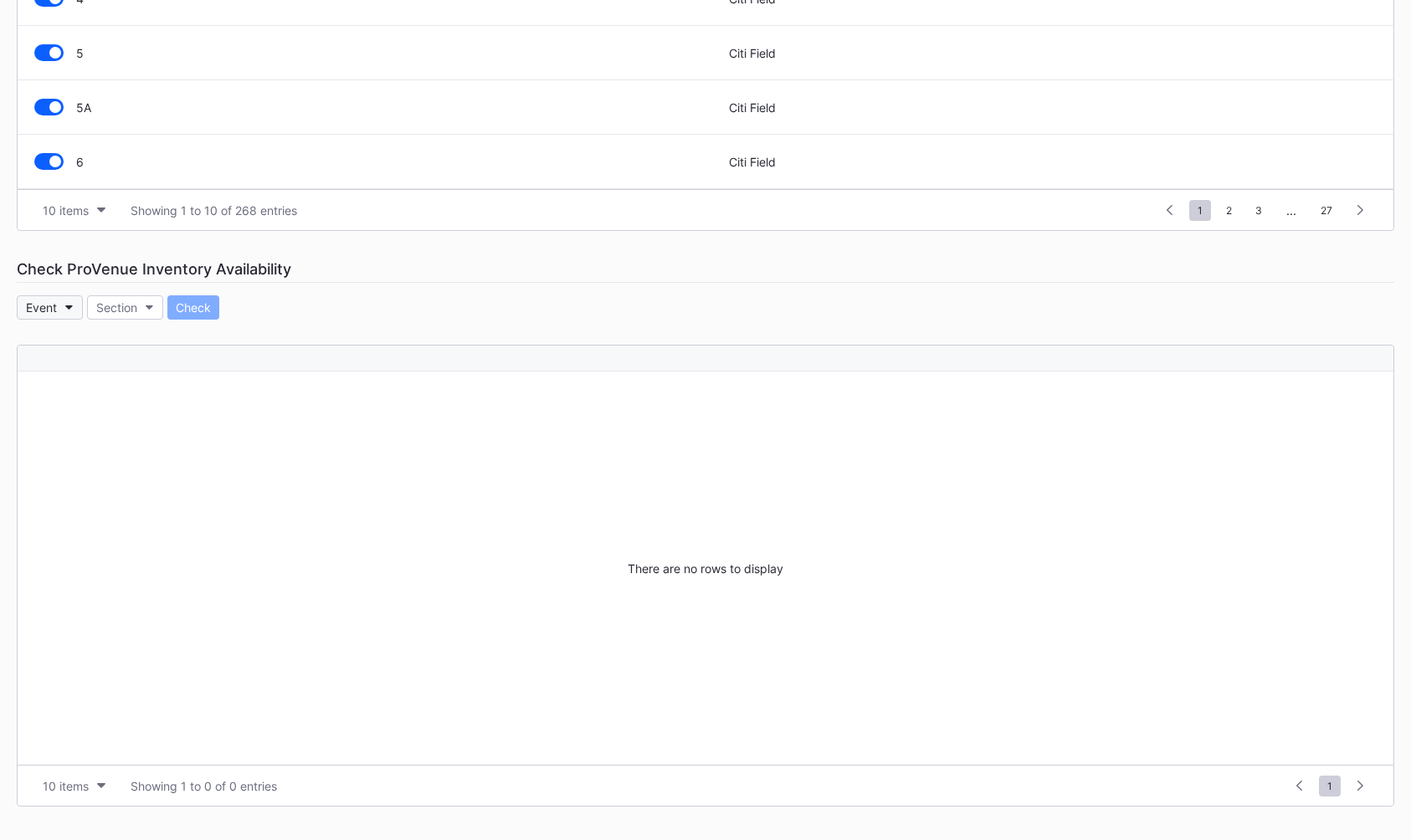
click at [79, 315] on button "Event" at bounding box center [49, 307] width 66 height 24
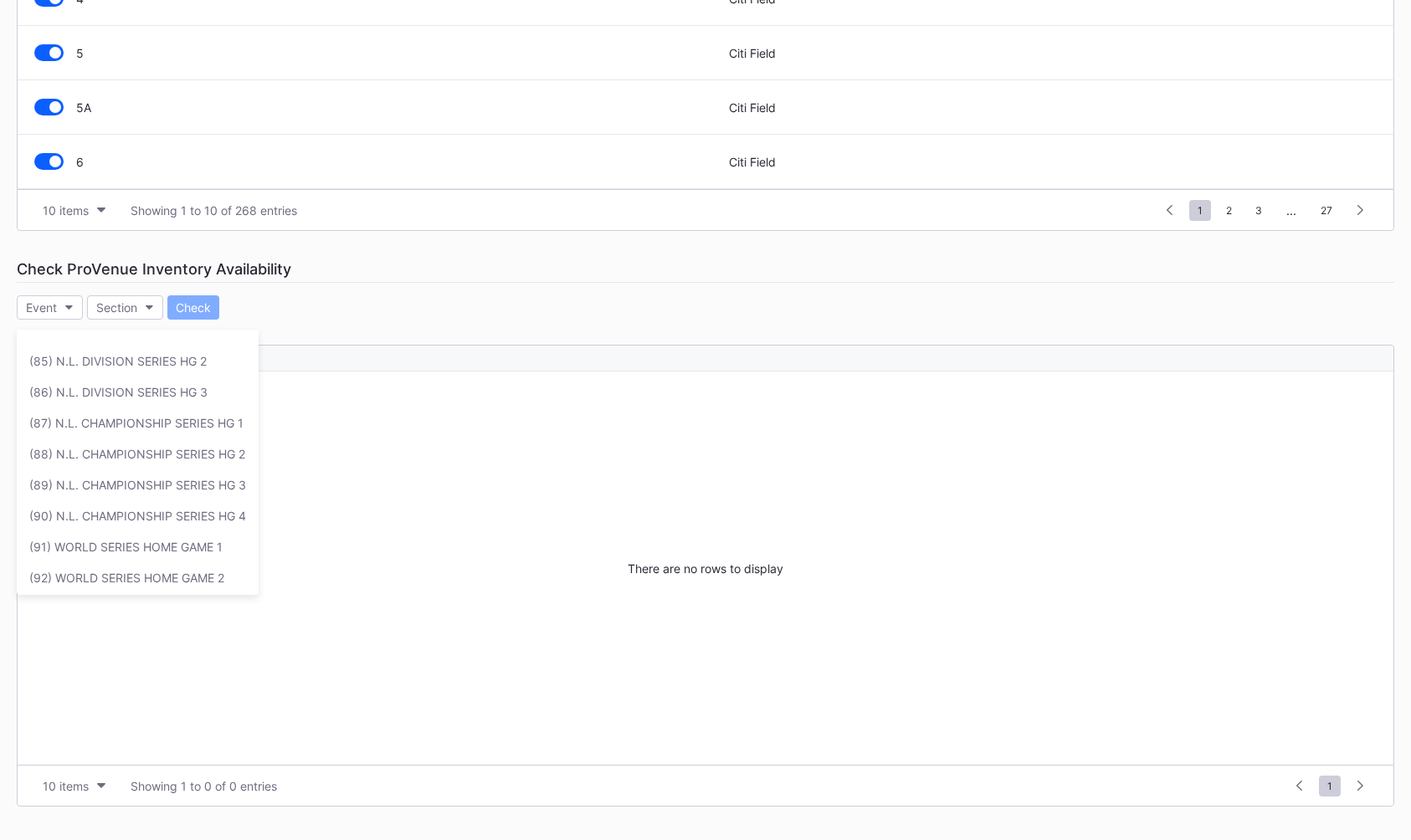
scroll to position [2658, 0]
click at [174, 434] on div "(90) N.L. CHAMPIONSHIP SERIES HG 4" at bounding box center [137, 449] width 242 height 31
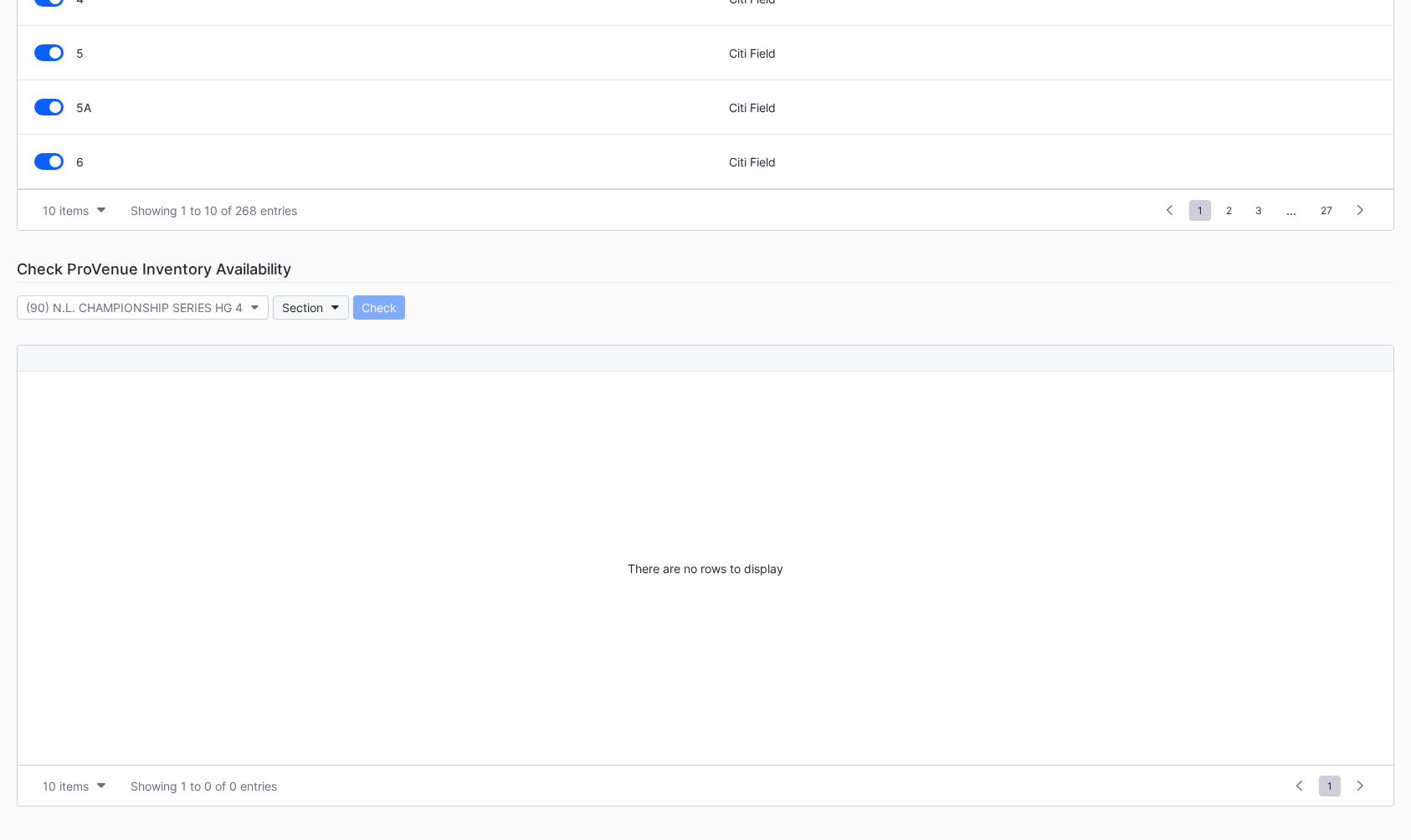
click at [322, 310] on div "Section" at bounding box center [302, 308] width 41 height 14
click at [571, 345] on div "There are no rows to display 10 items Showing 1 to 0 of 0 entries 1 ... -1 0 1 …" at bounding box center [705, 576] width 1377 height 462
click at [318, 305] on div "Section" at bounding box center [302, 308] width 41 height 14
click at [495, 264] on div "Check ProVenue Inventory Availability" at bounding box center [705, 270] width 1377 height 27
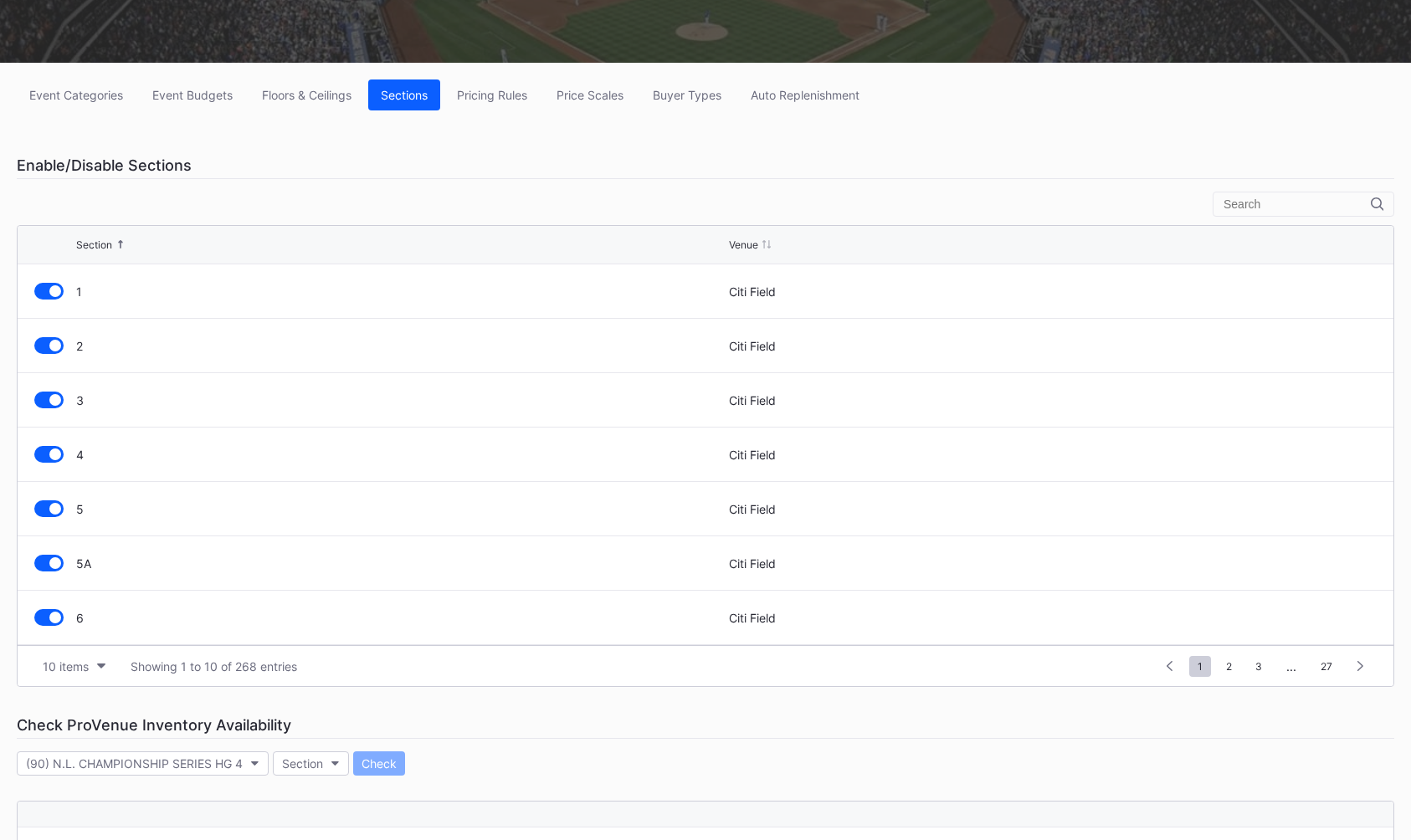
scroll to position [0, 0]
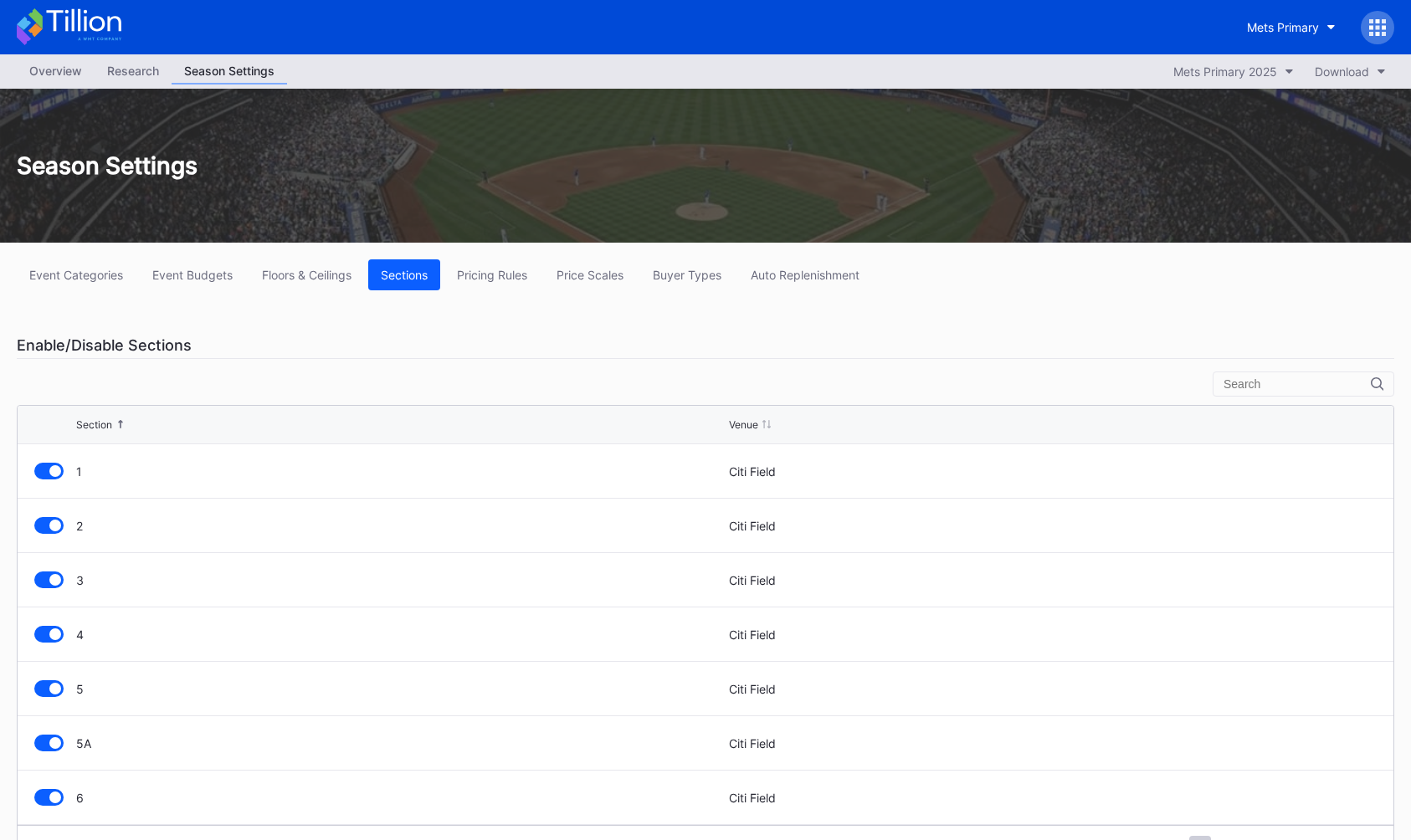
click at [62, 66] on div "Overview" at bounding box center [55, 71] width 78 height 24
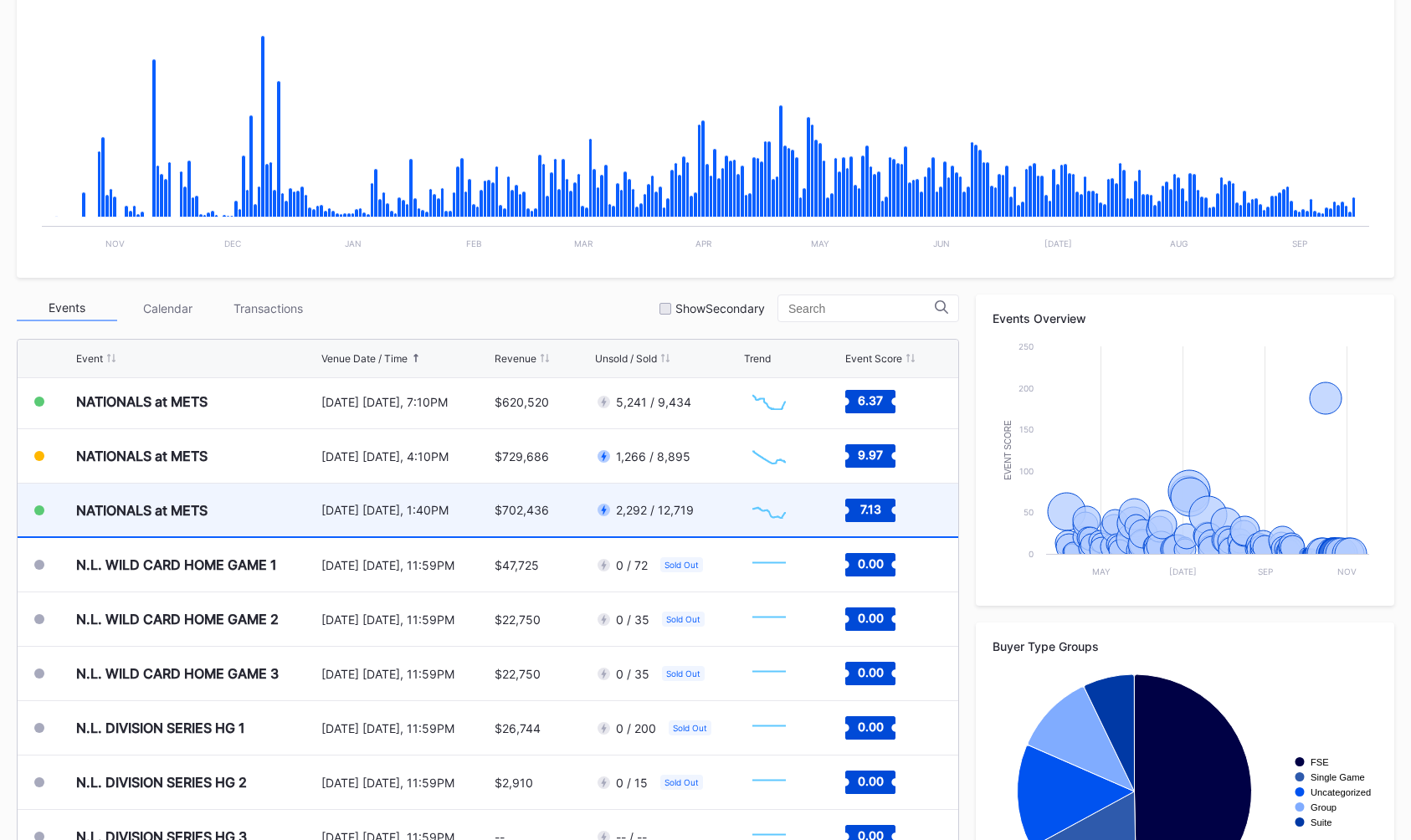
scroll to position [4189, 0]
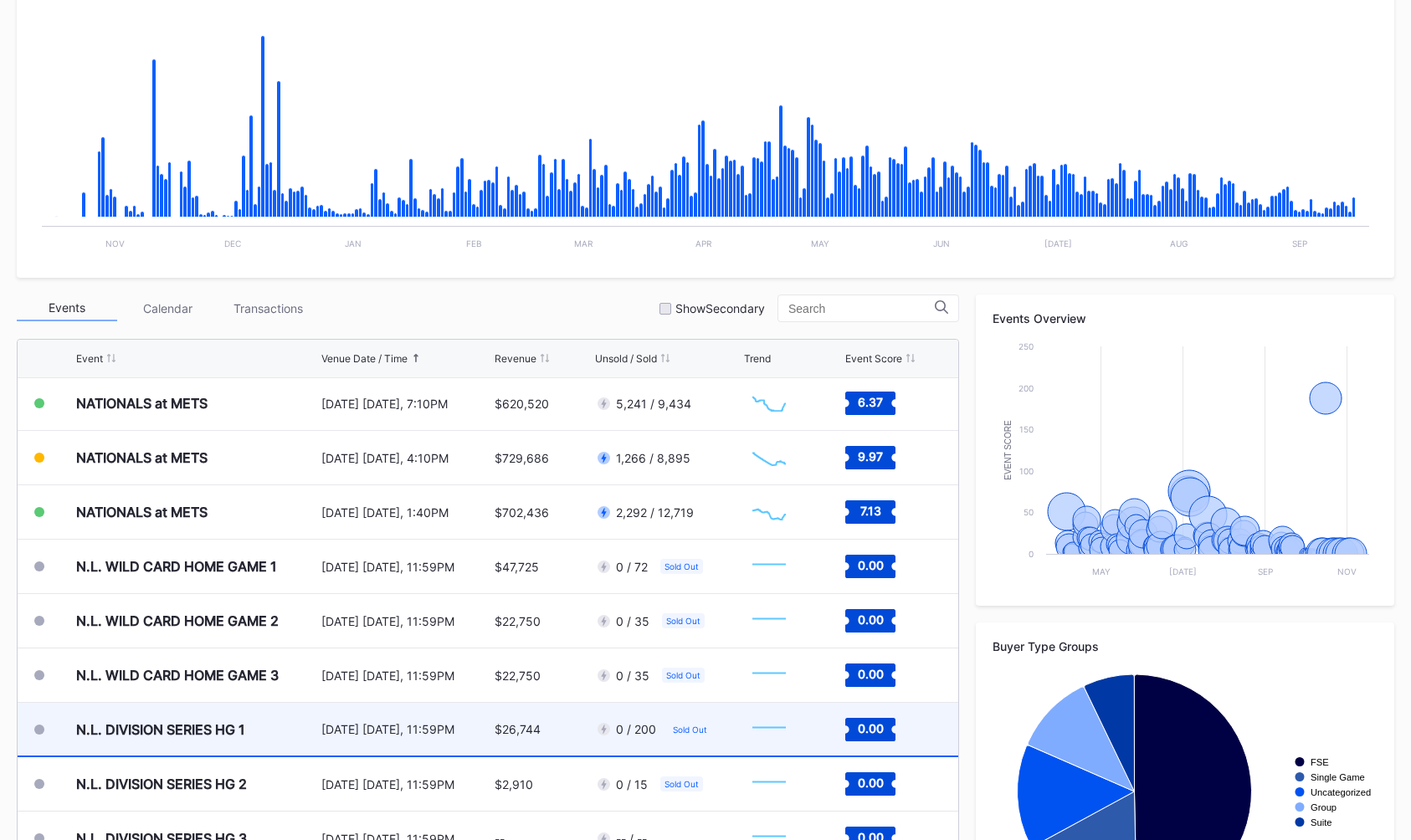
click at [235, 710] on div "N.L. DIVISION SERIES HG 1" at bounding box center [197, 729] width 241 height 52
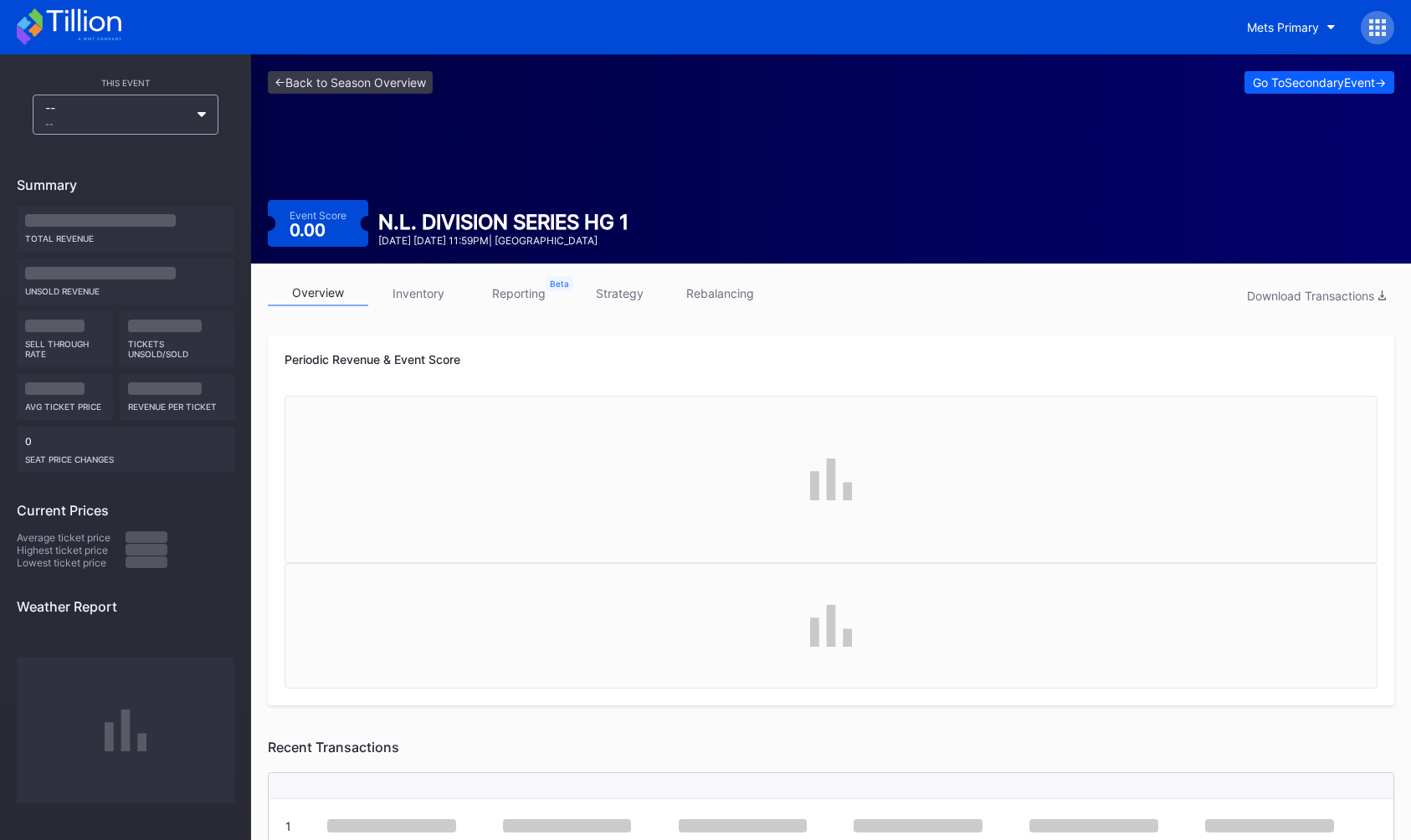
click at [403, 304] on link "inventory" at bounding box center [418, 293] width 101 height 26
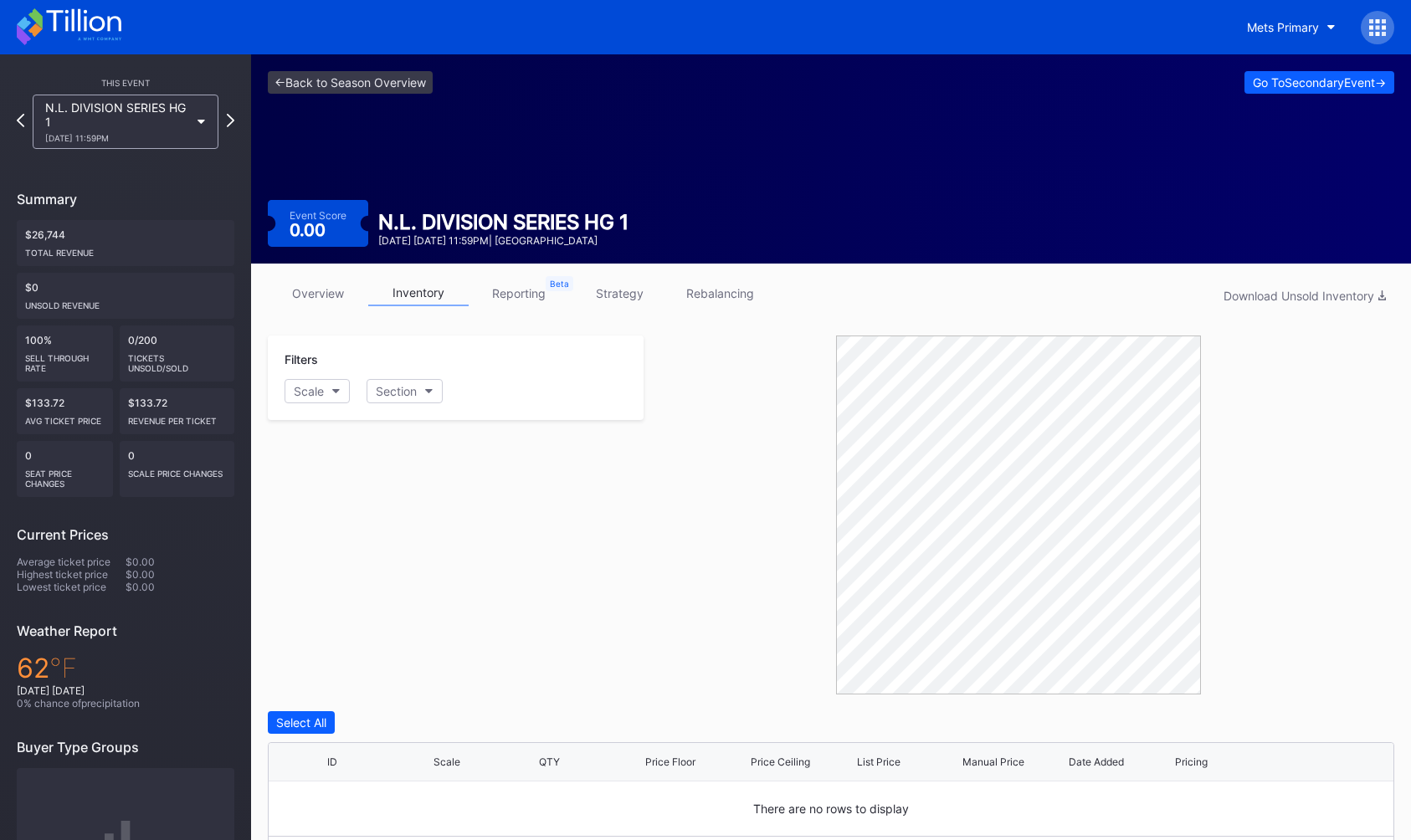
click at [310, 291] on link "overview" at bounding box center [318, 293] width 101 height 26
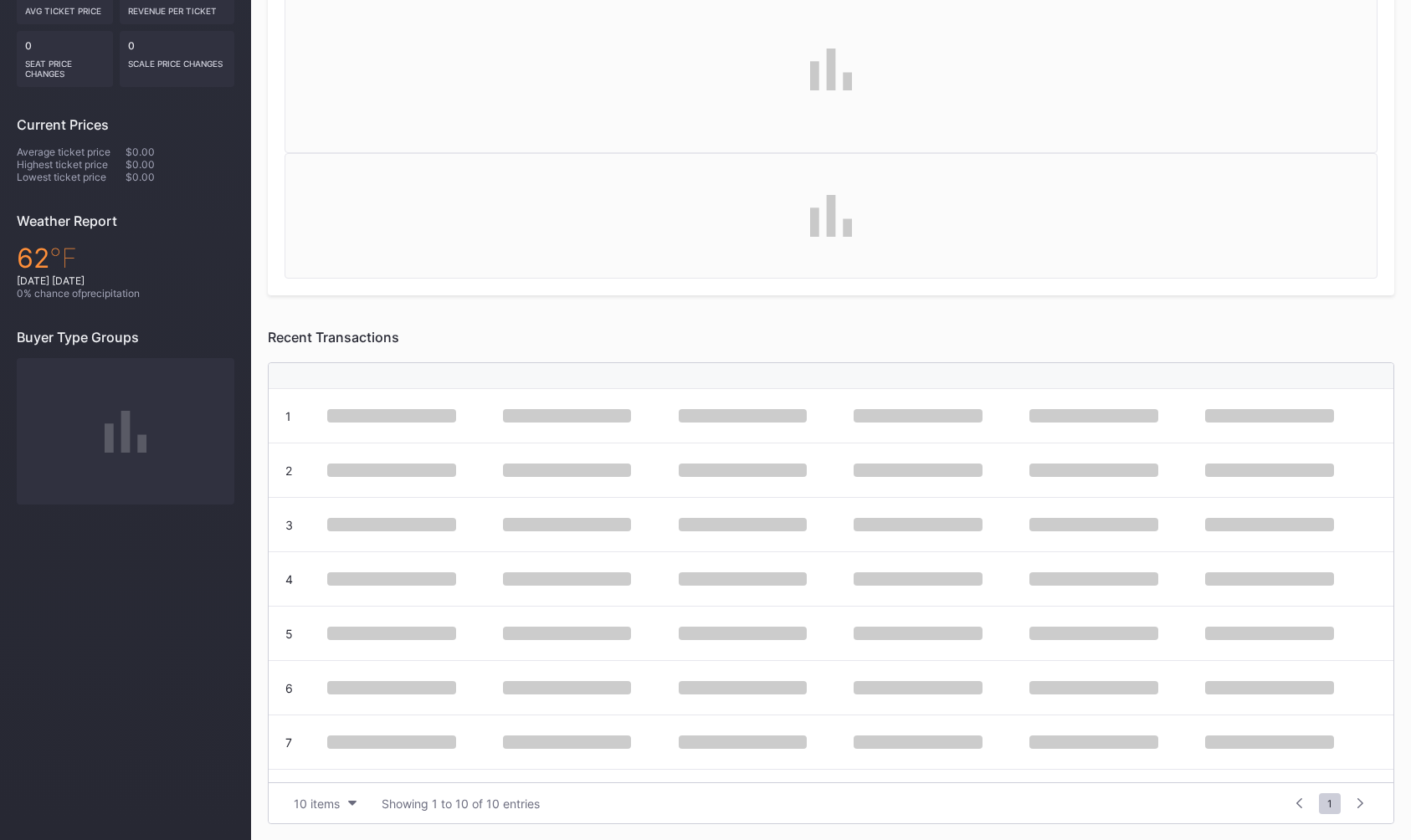
scroll to position [410, 0]
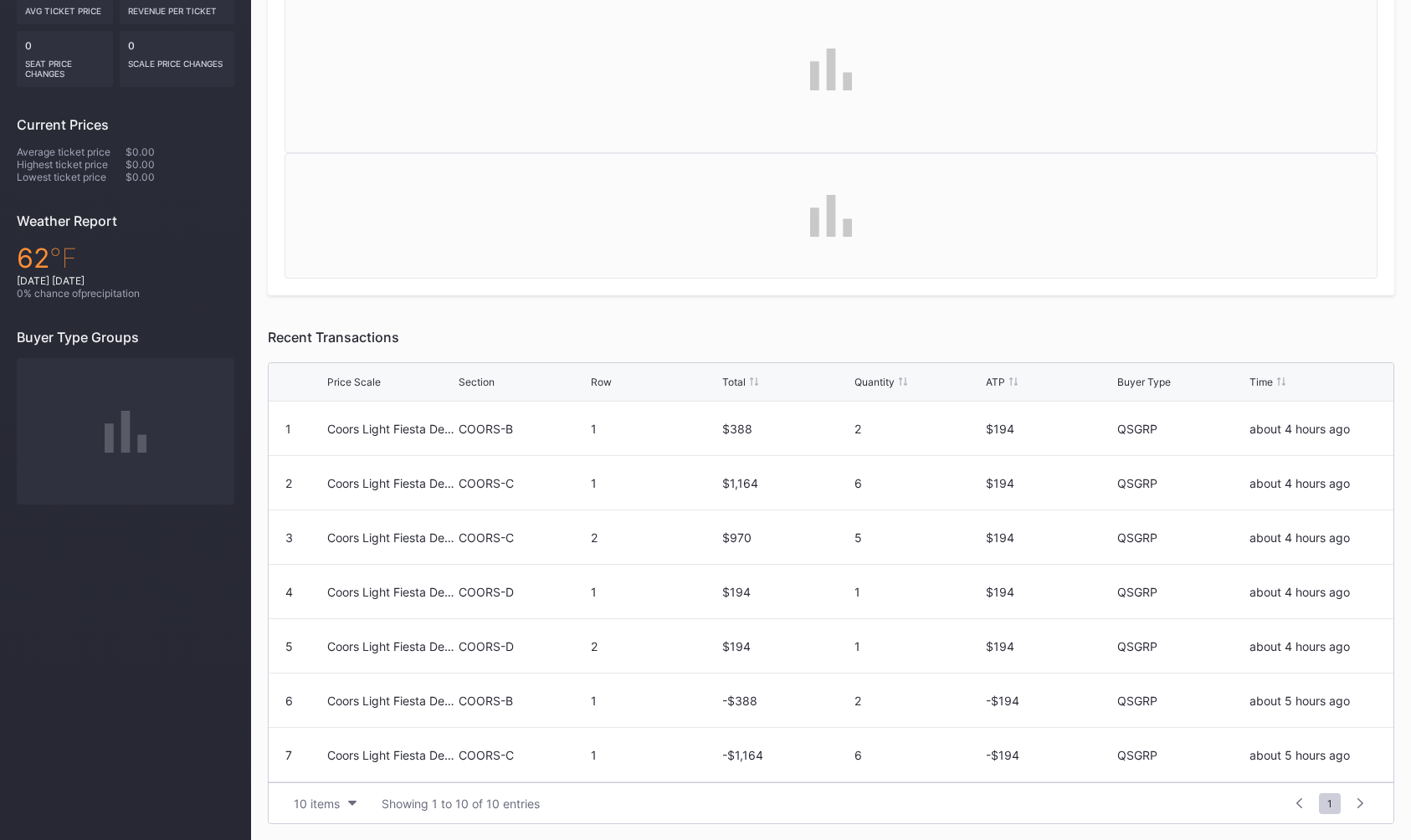
click at [341, 380] on div "Price Scale" at bounding box center [353, 382] width 53 height 13
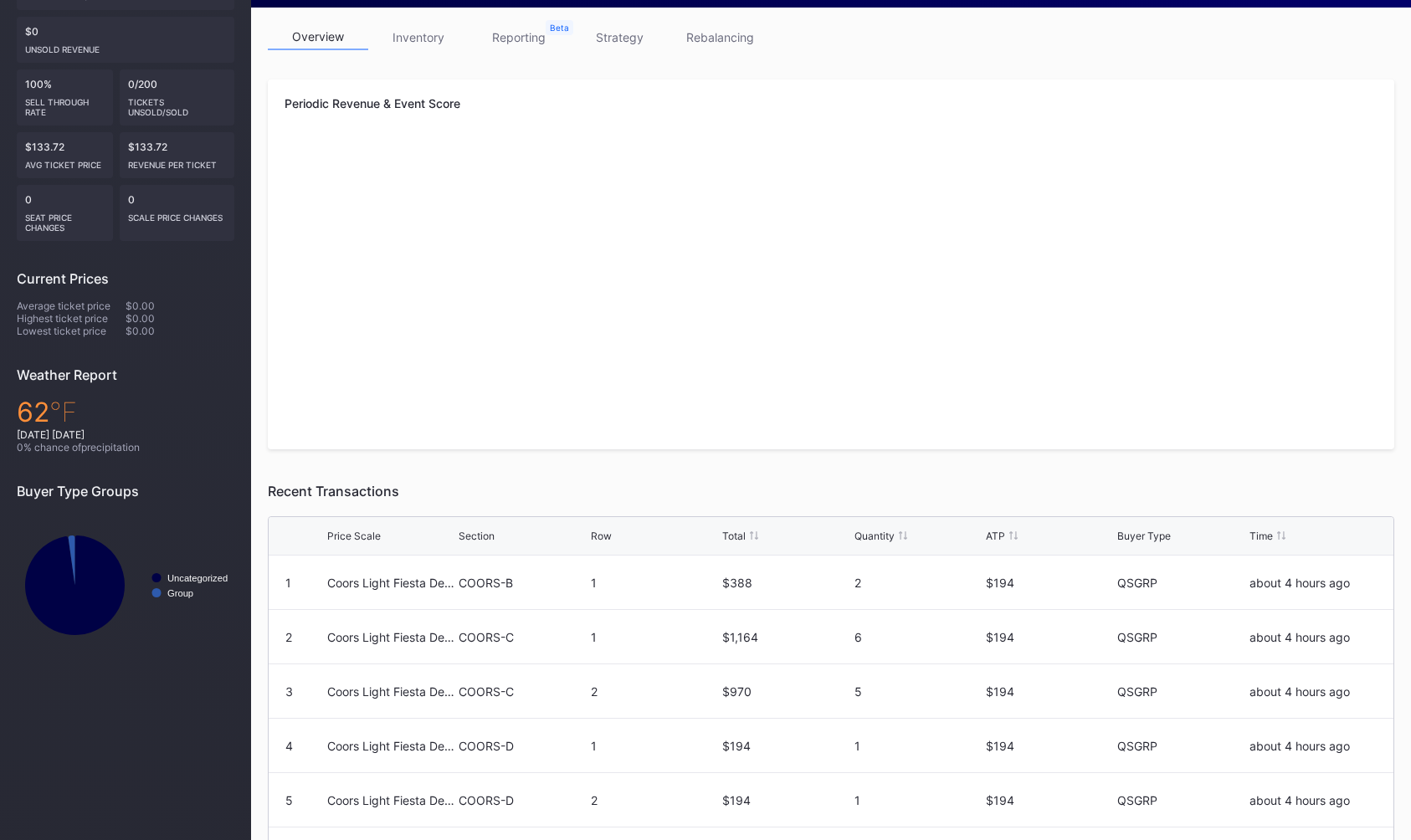
scroll to position [0, 0]
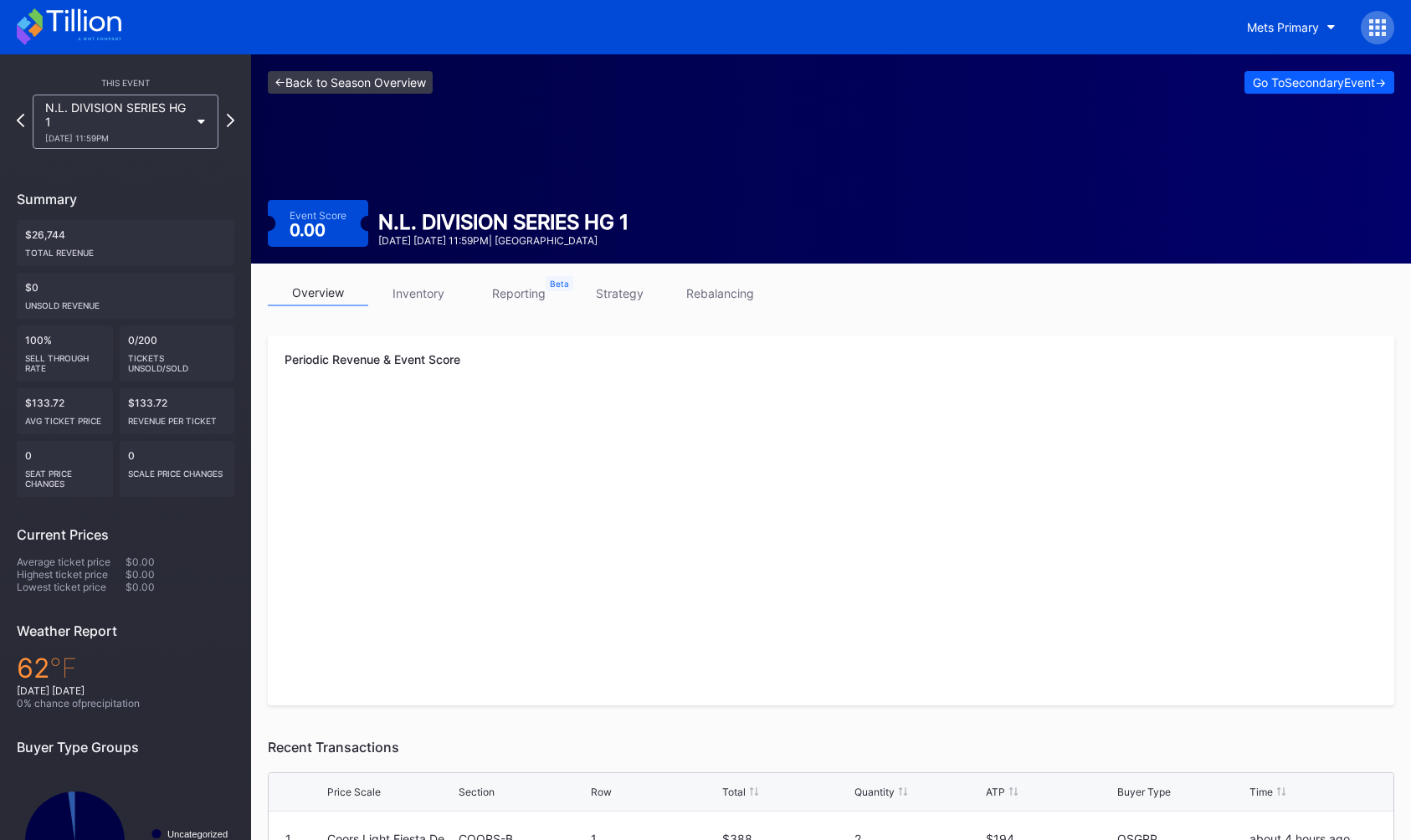
click at [326, 81] on link "<- Back to Season Overview" at bounding box center [350, 82] width 165 height 23
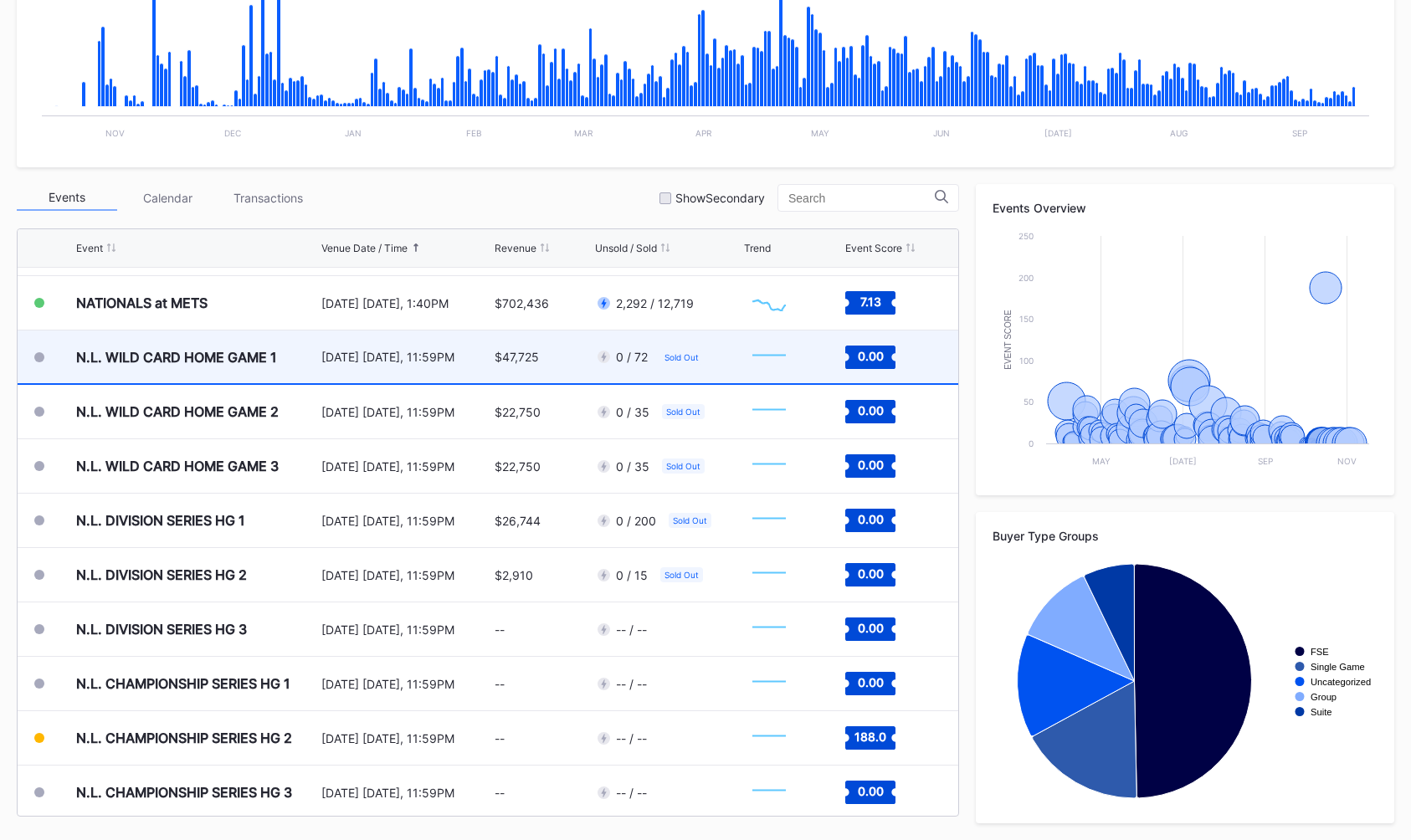
scroll to position [4289, 0]
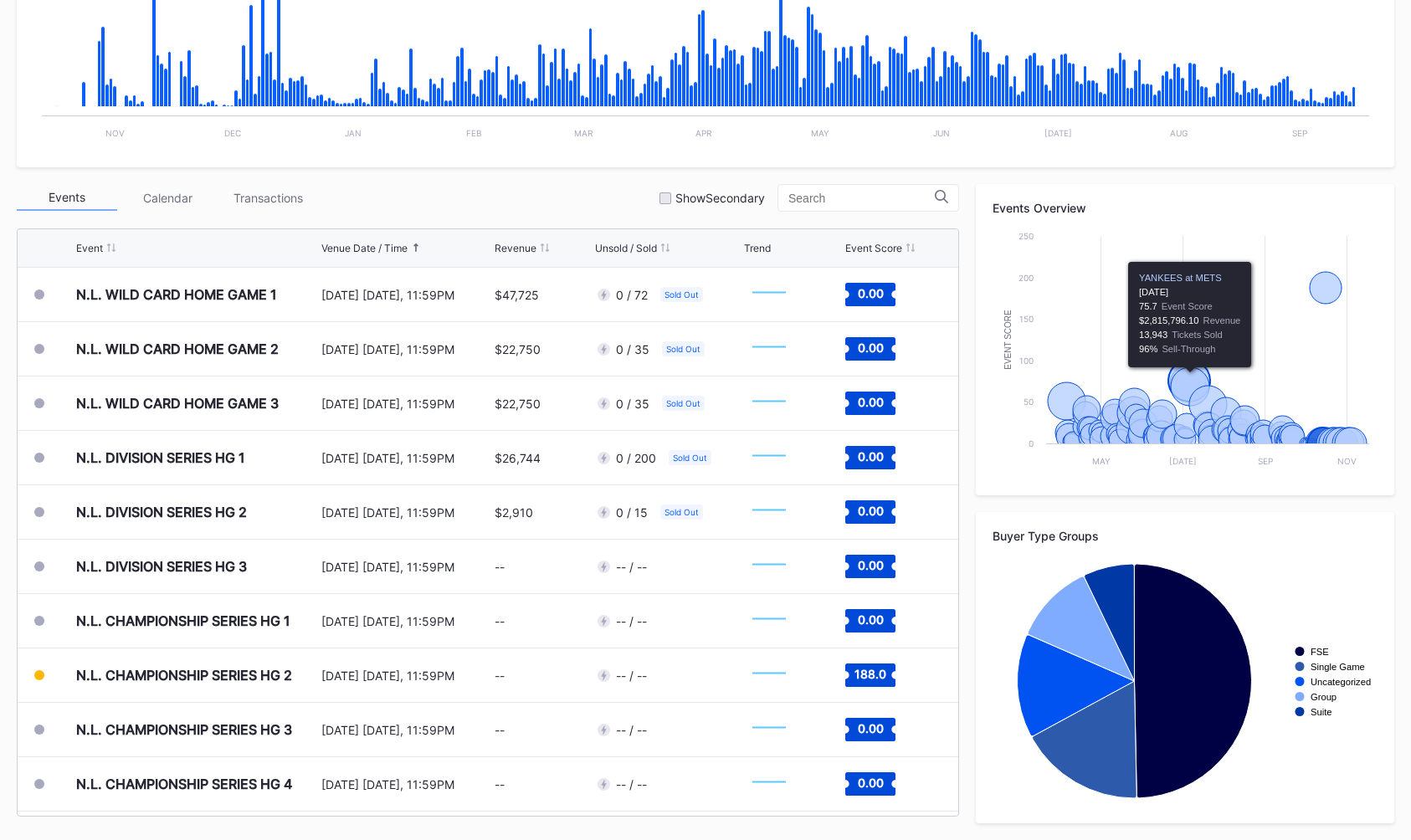
scroll to position [4352, 0]
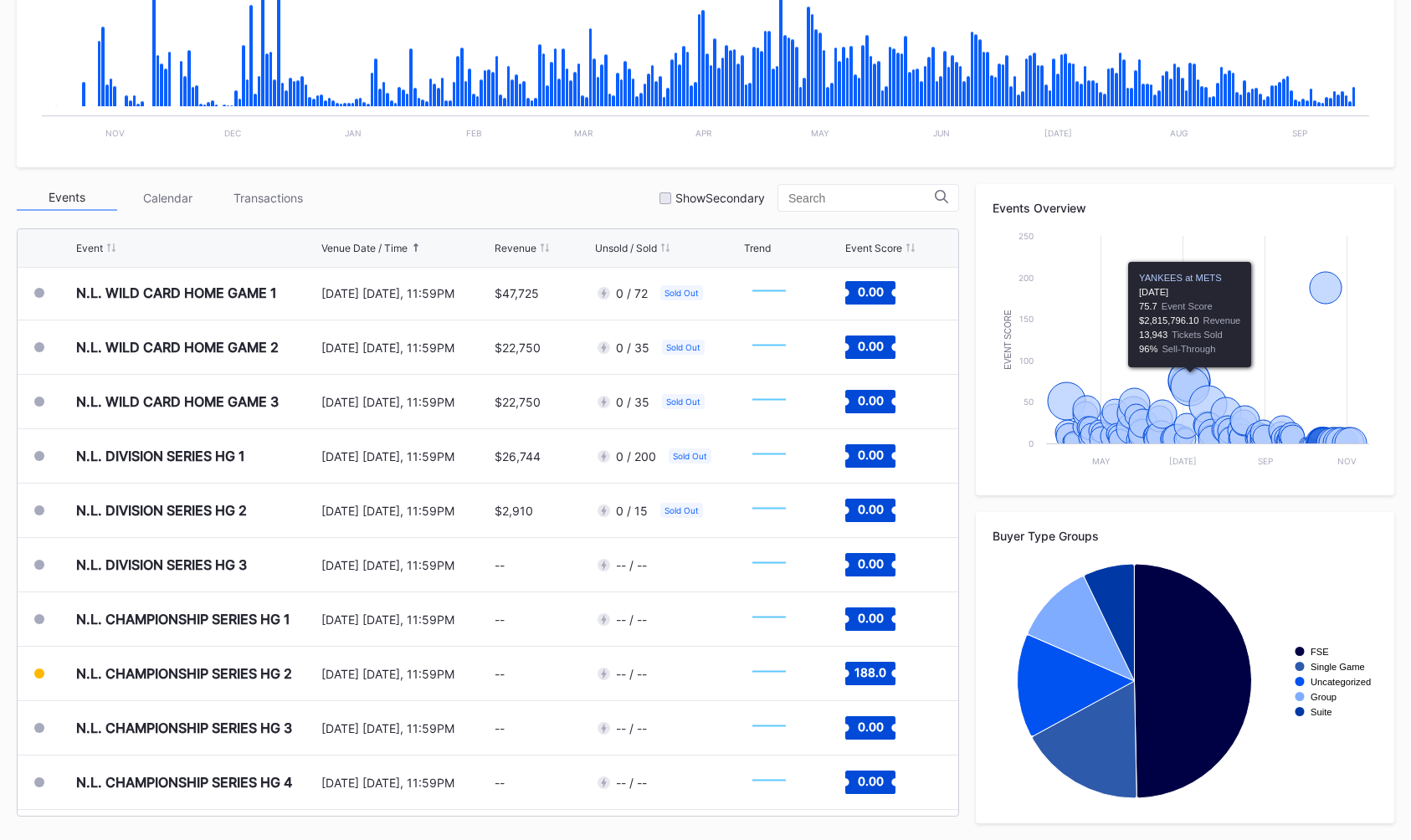
click at [963, 268] on div "Events Calendar Transactions Show Secondary Event Venue Date / Time Revenue Uns…" at bounding box center [705, 503] width 1377 height 639
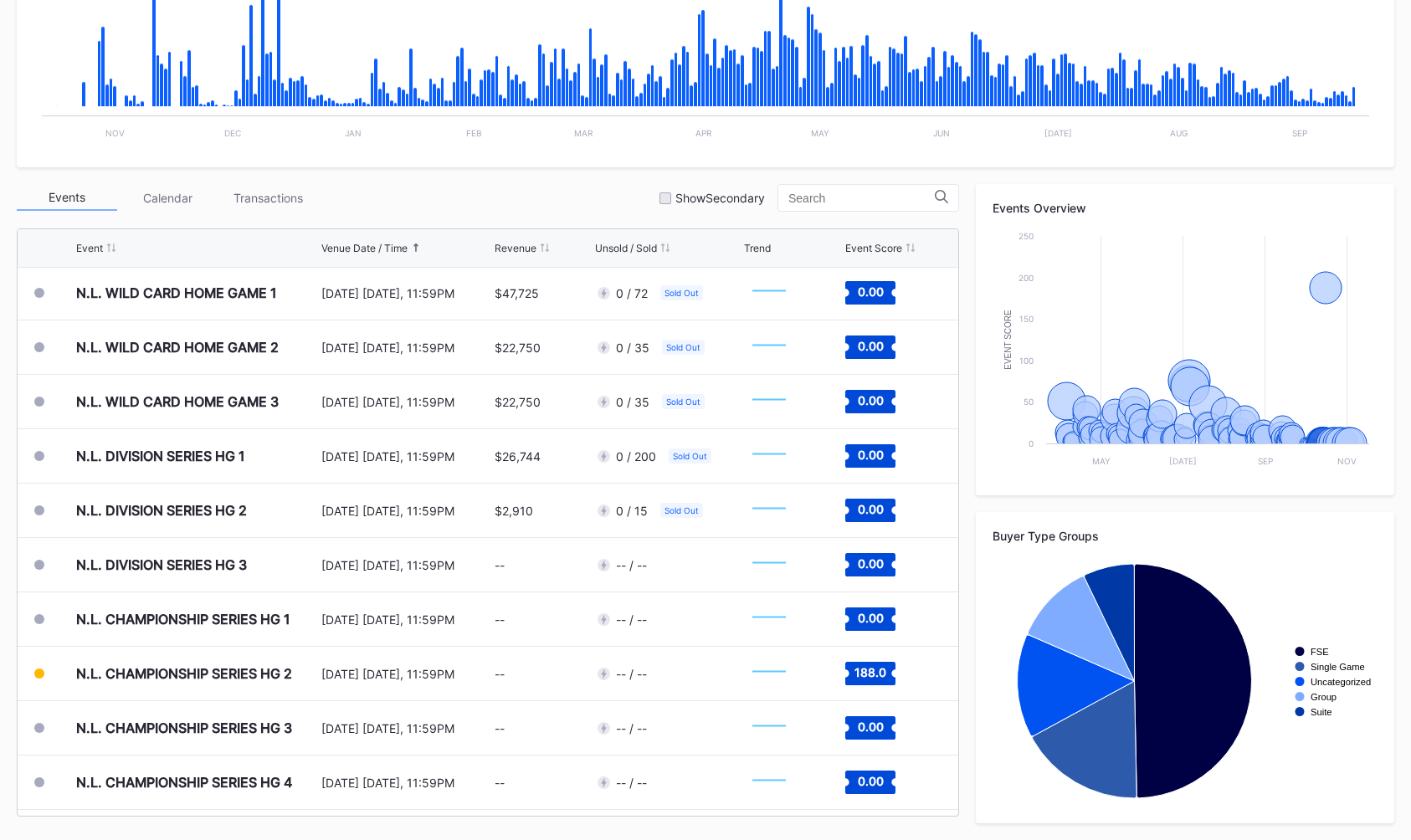
click at [963, 268] on div "Events Calendar Transactions Show Secondary Event Venue Date / Time Revenue Uns…" at bounding box center [705, 503] width 1377 height 639
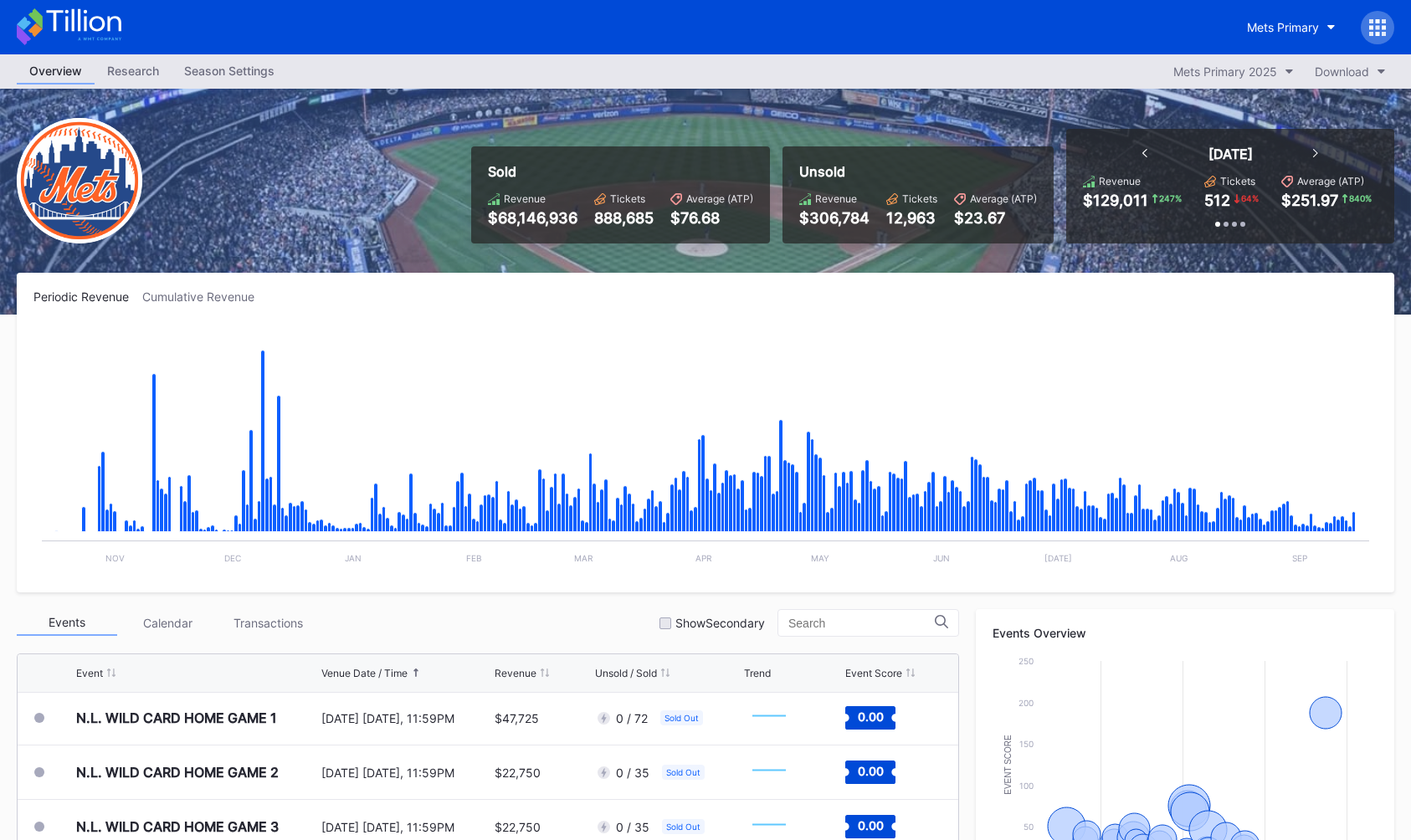
click at [233, 76] on div "Season Settings" at bounding box center [229, 71] width 116 height 24
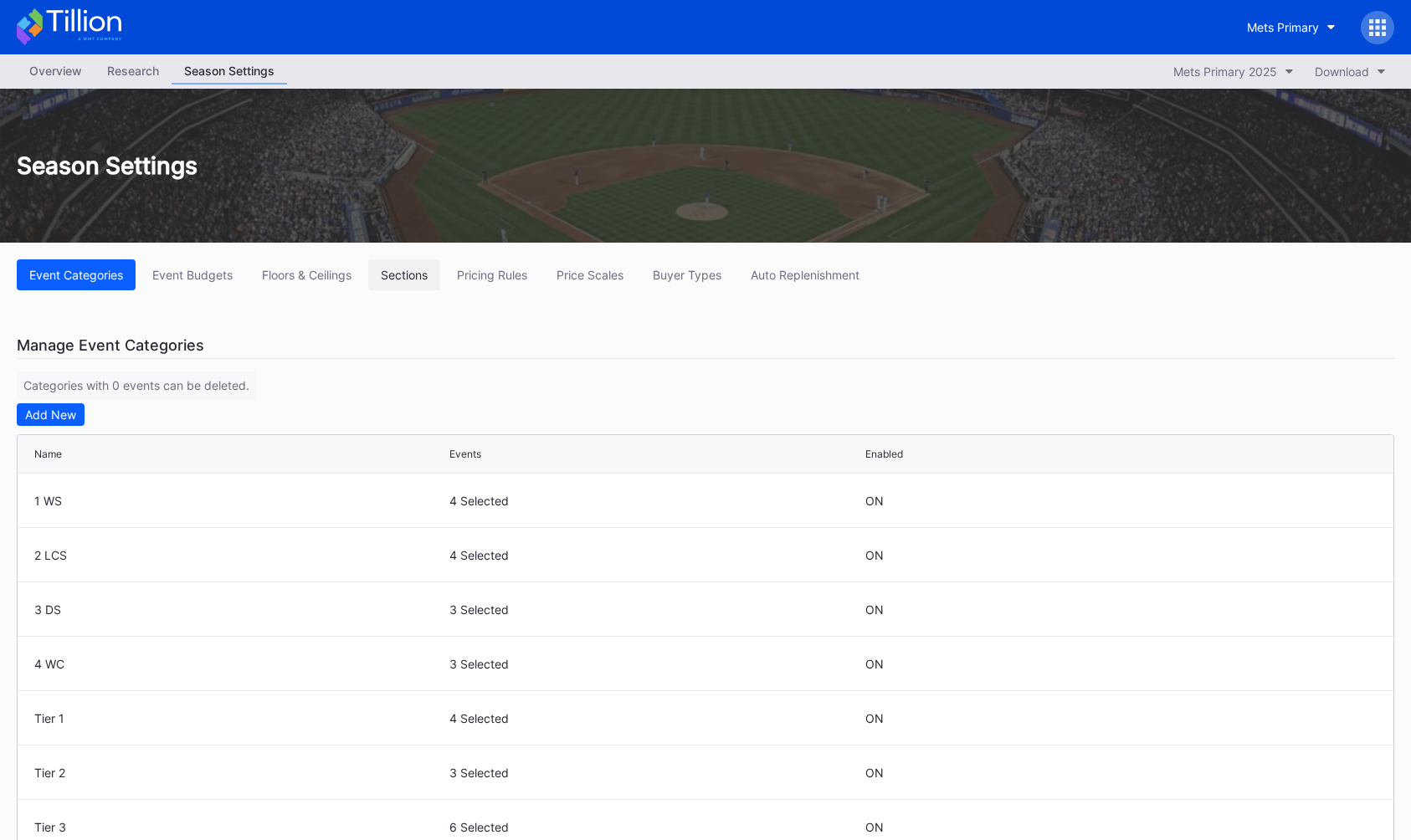
click at [408, 278] on div "Sections" at bounding box center [405, 275] width 47 height 14
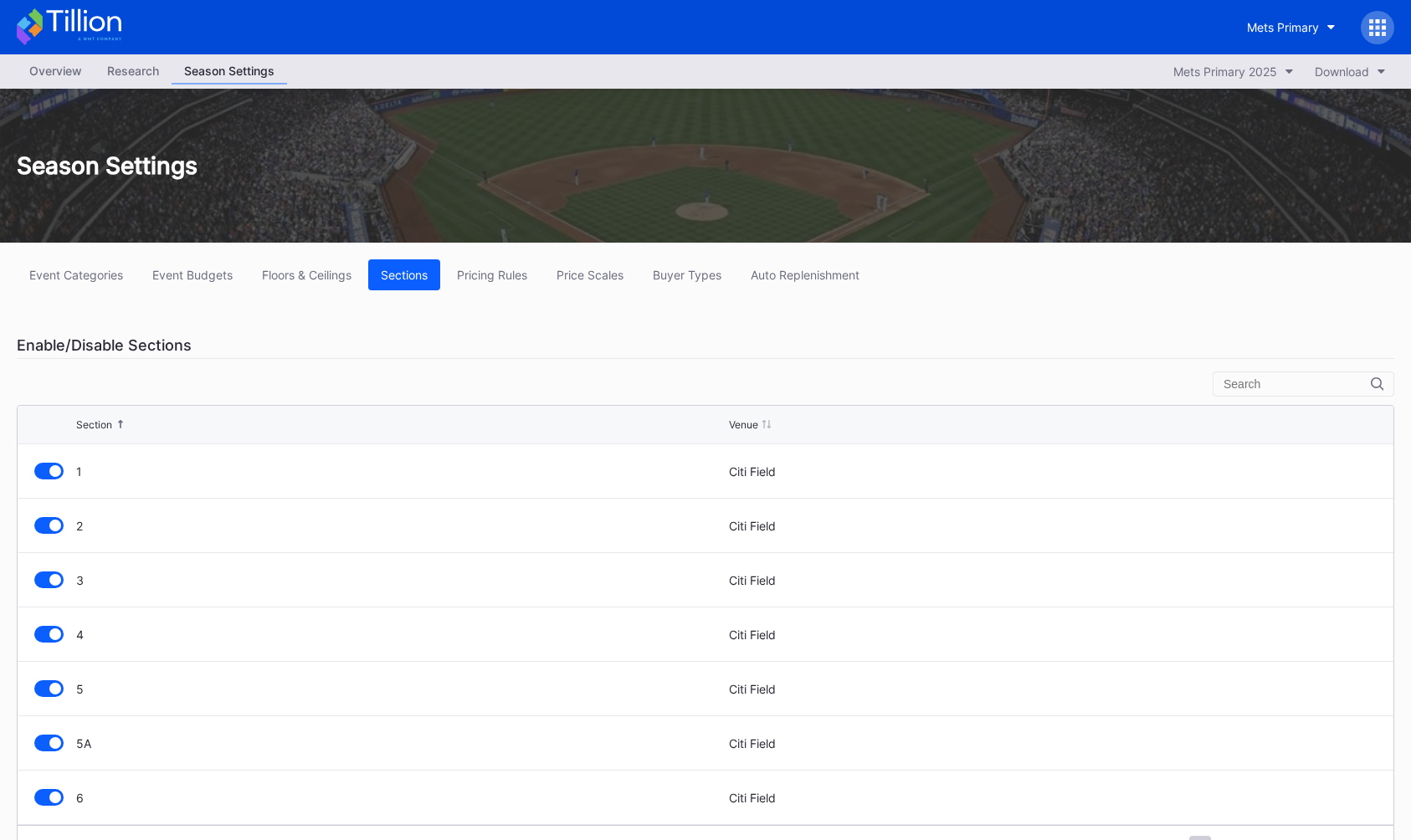
click at [608, 358] on div "Enable/Disable Sections" at bounding box center [705, 346] width 1377 height 27
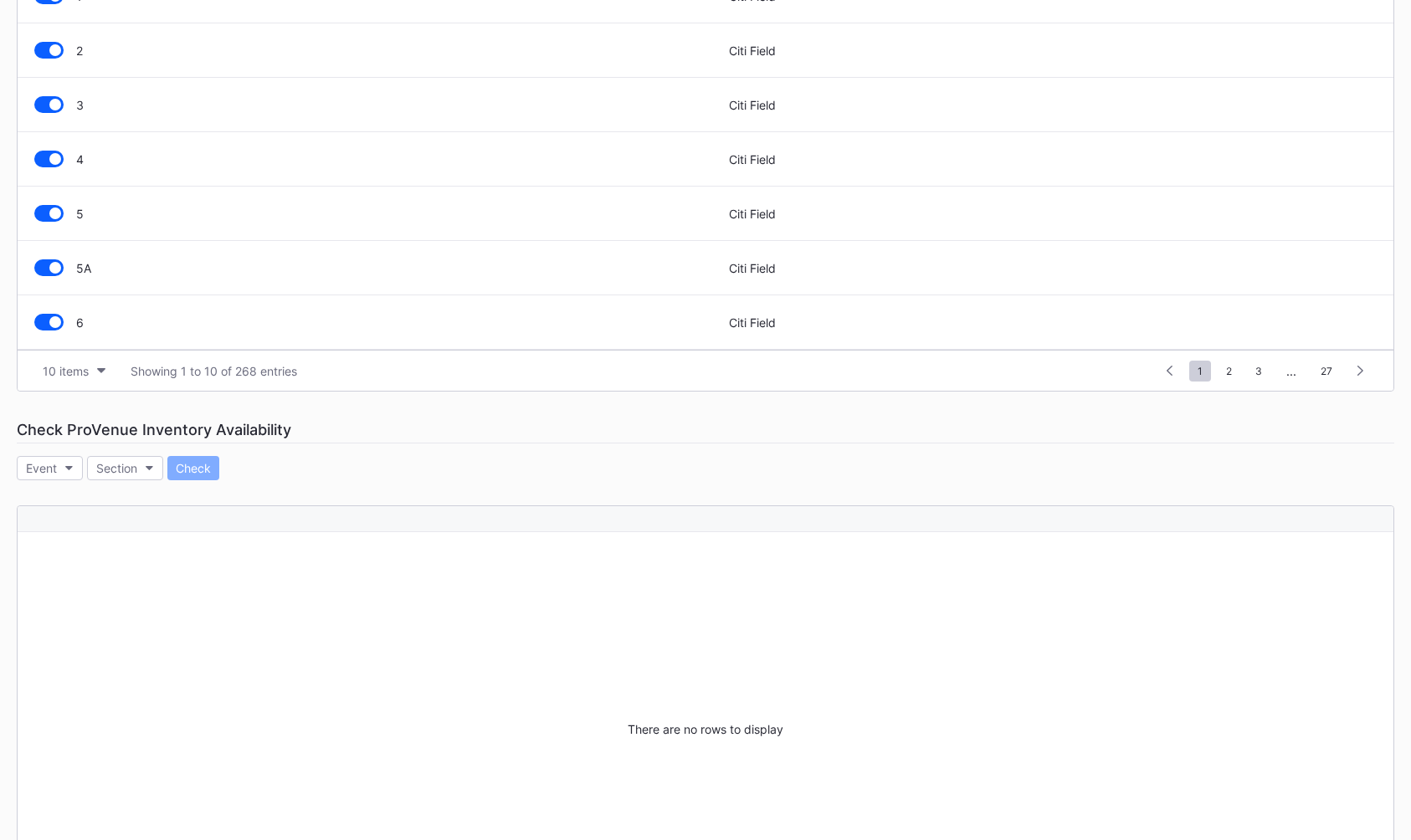
scroll to position [636, 0]
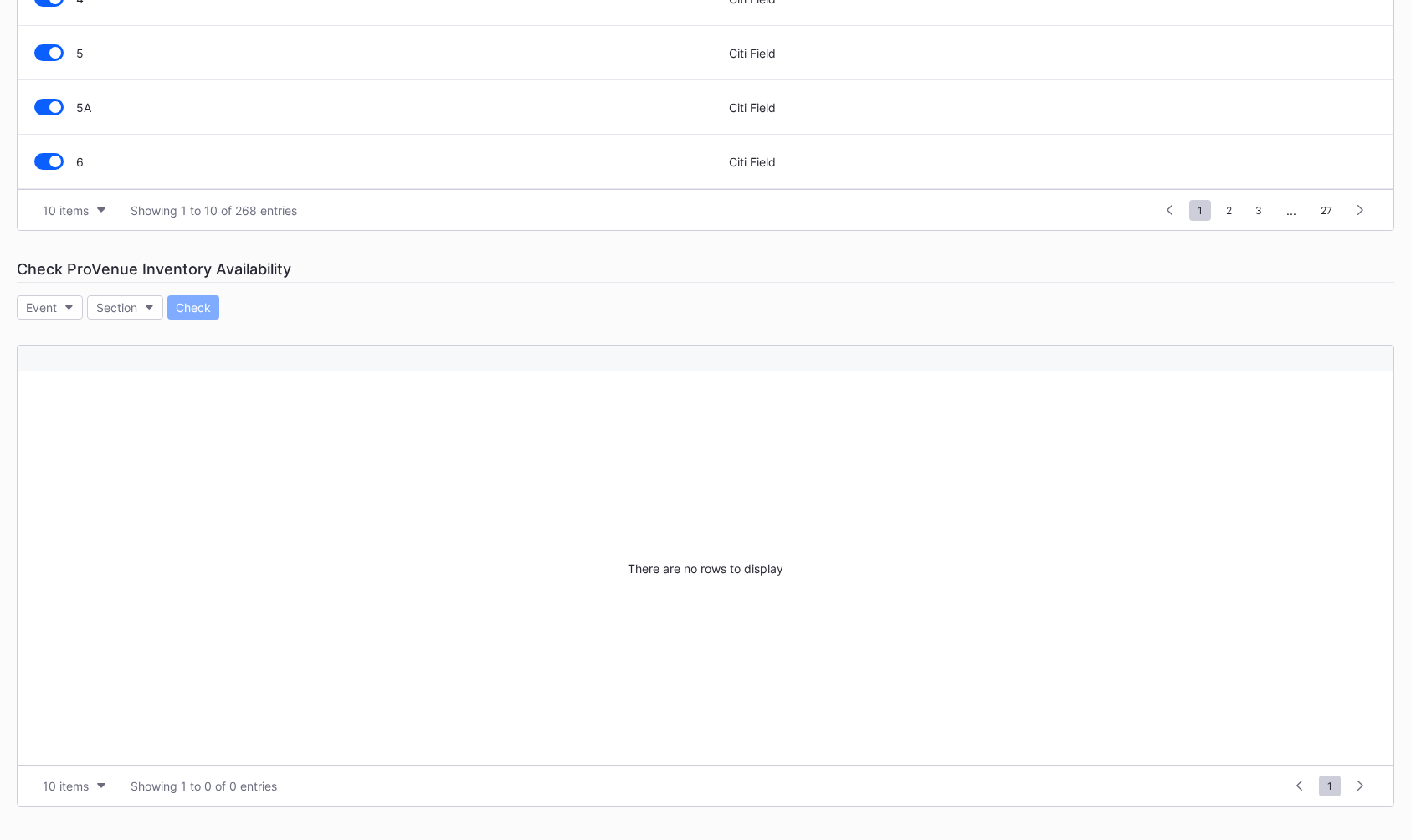
click at [412, 297] on div "Event Section Check" at bounding box center [705, 307] width 1377 height 24
click at [314, 302] on div "Event Section Check" at bounding box center [705, 307] width 1377 height 24
click at [64, 310] on button "Event" at bounding box center [49, 307] width 66 height 24
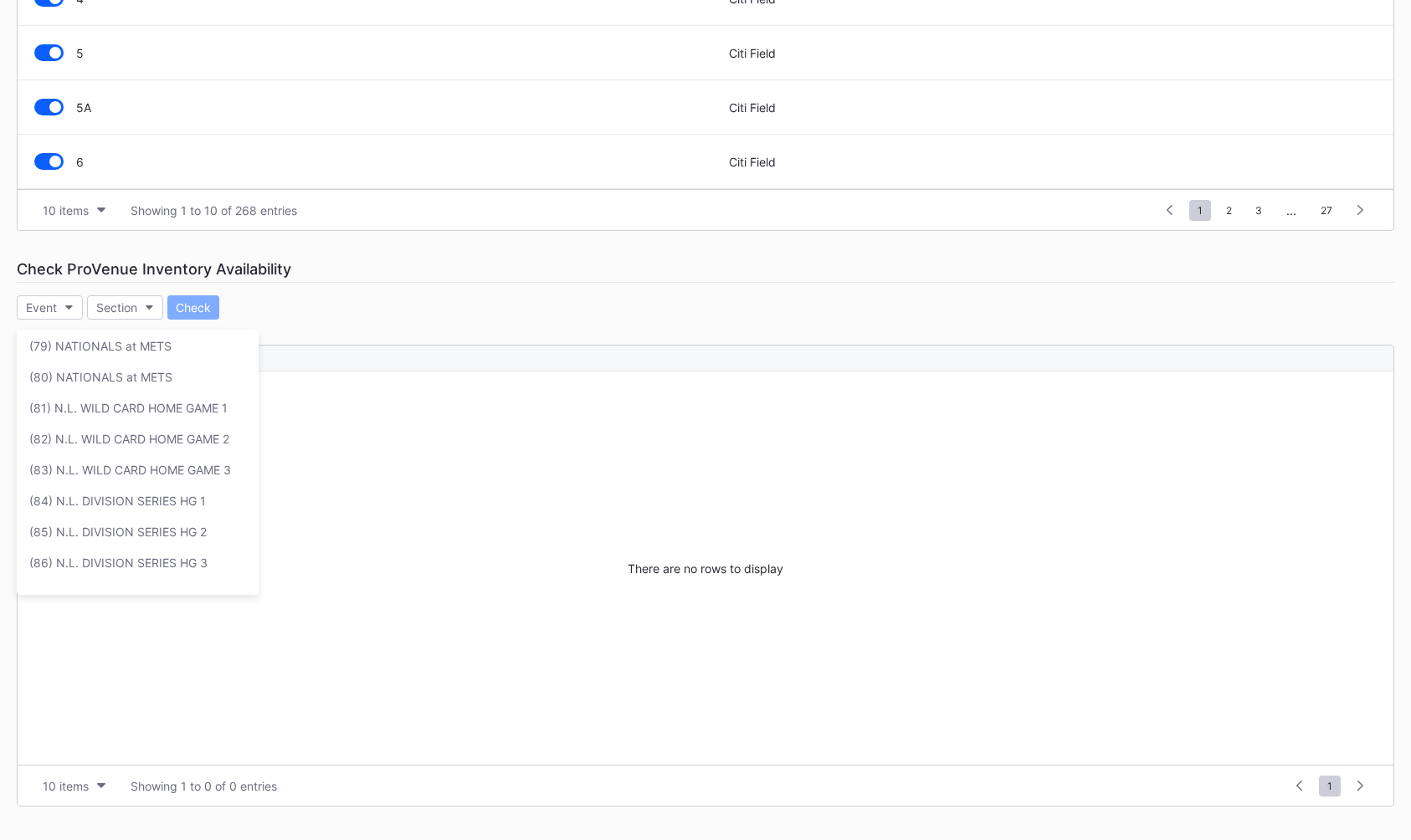
scroll to position [2440, 0]
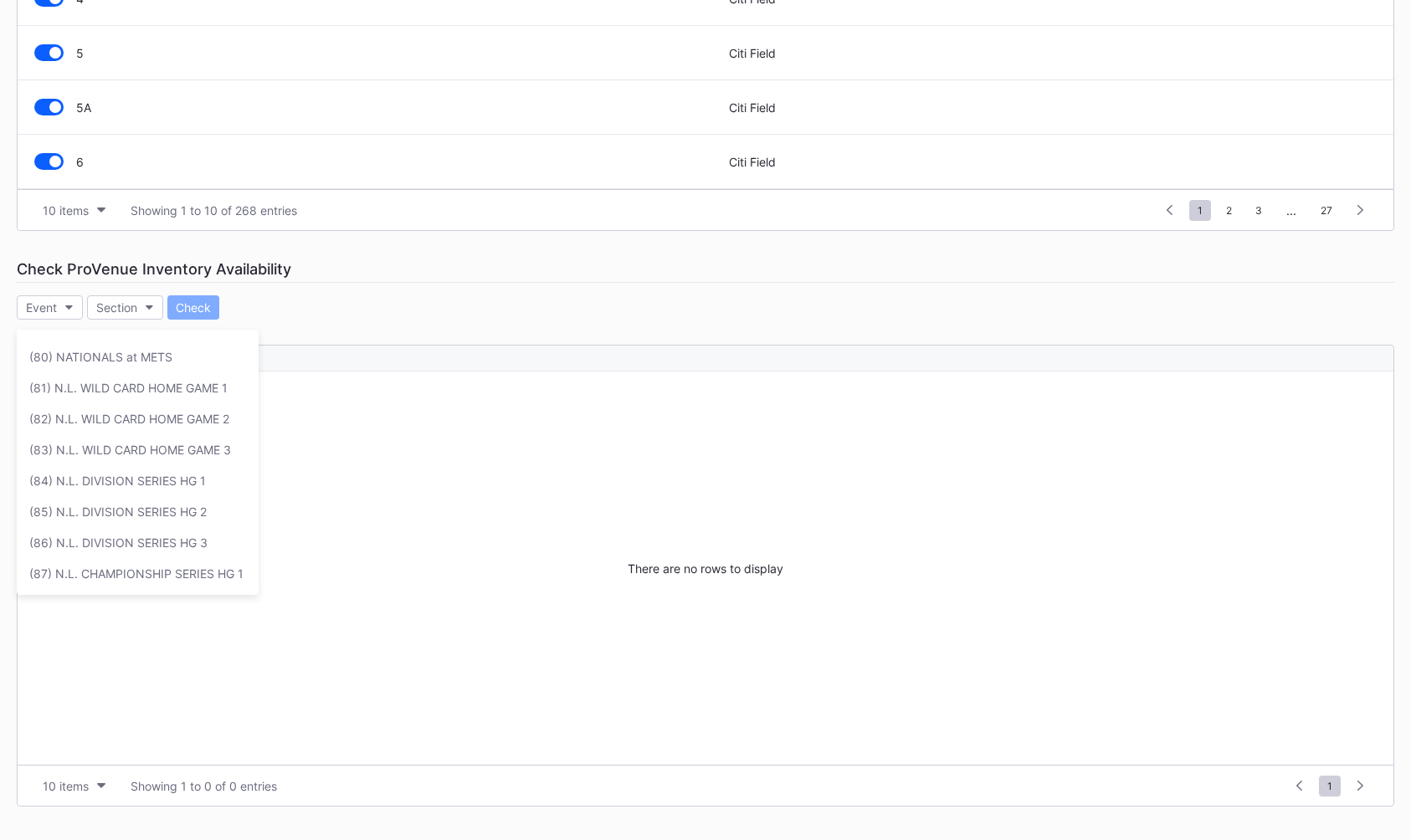
click at [350, 318] on div "Event Section Check" at bounding box center [705, 307] width 1377 height 24
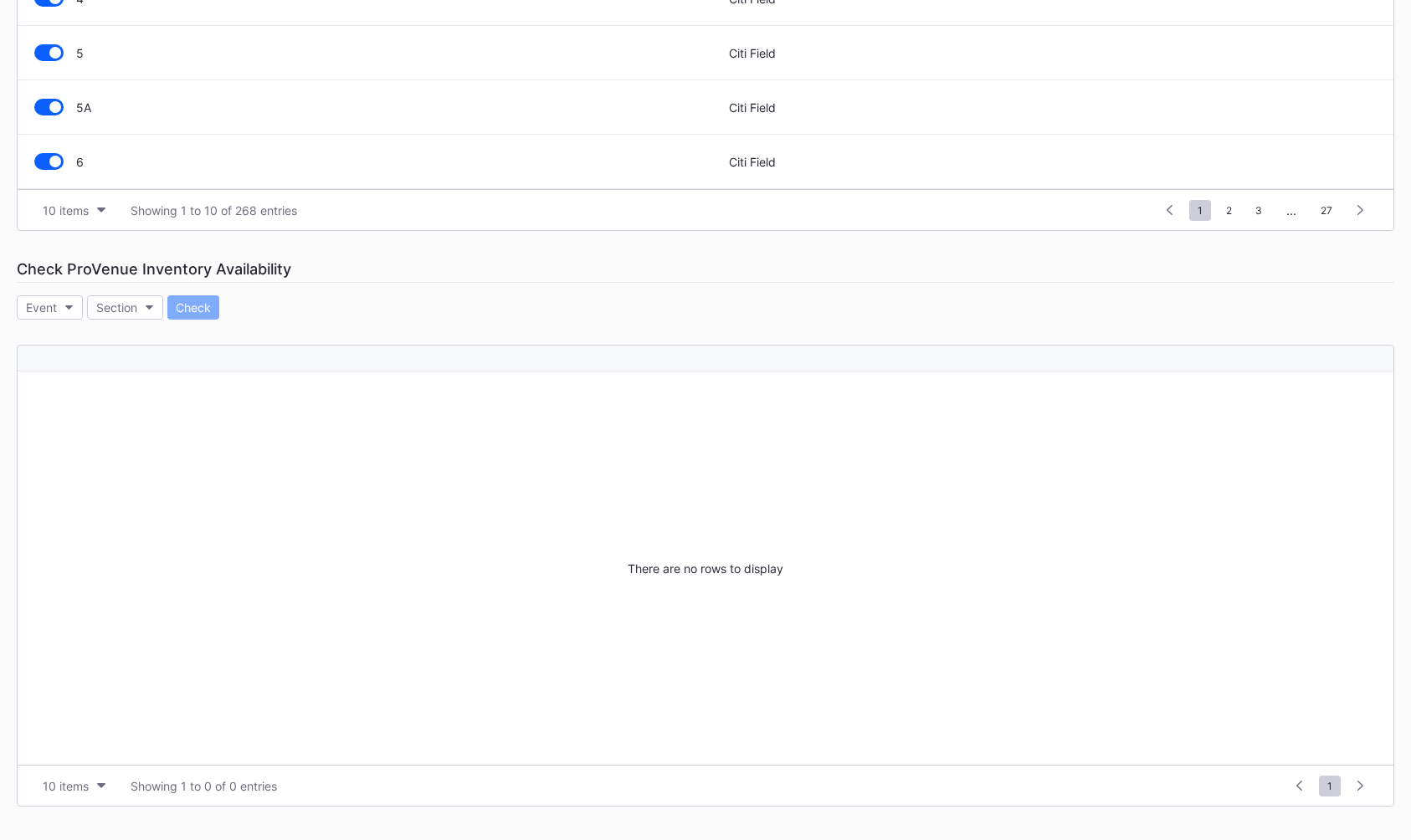
click at [375, 314] on div "Event Section Check" at bounding box center [705, 307] width 1377 height 24
click at [421, 320] on div "Event Categories Event Budgets Floors & Ceilings Sections Pricing Rules Price S…" at bounding box center [706, 224] width 1411 height 1233
click at [362, 292] on div "Event Categories Event Budgets Floors & Ceilings Sections Pricing Rules Price S…" at bounding box center [706, 224] width 1411 height 1233
click at [374, 310] on div "Event Section Check" at bounding box center [705, 307] width 1377 height 24
click at [392, 305] on div "Event Section Check" at bounding box center [705, 307] width 1377 height 24
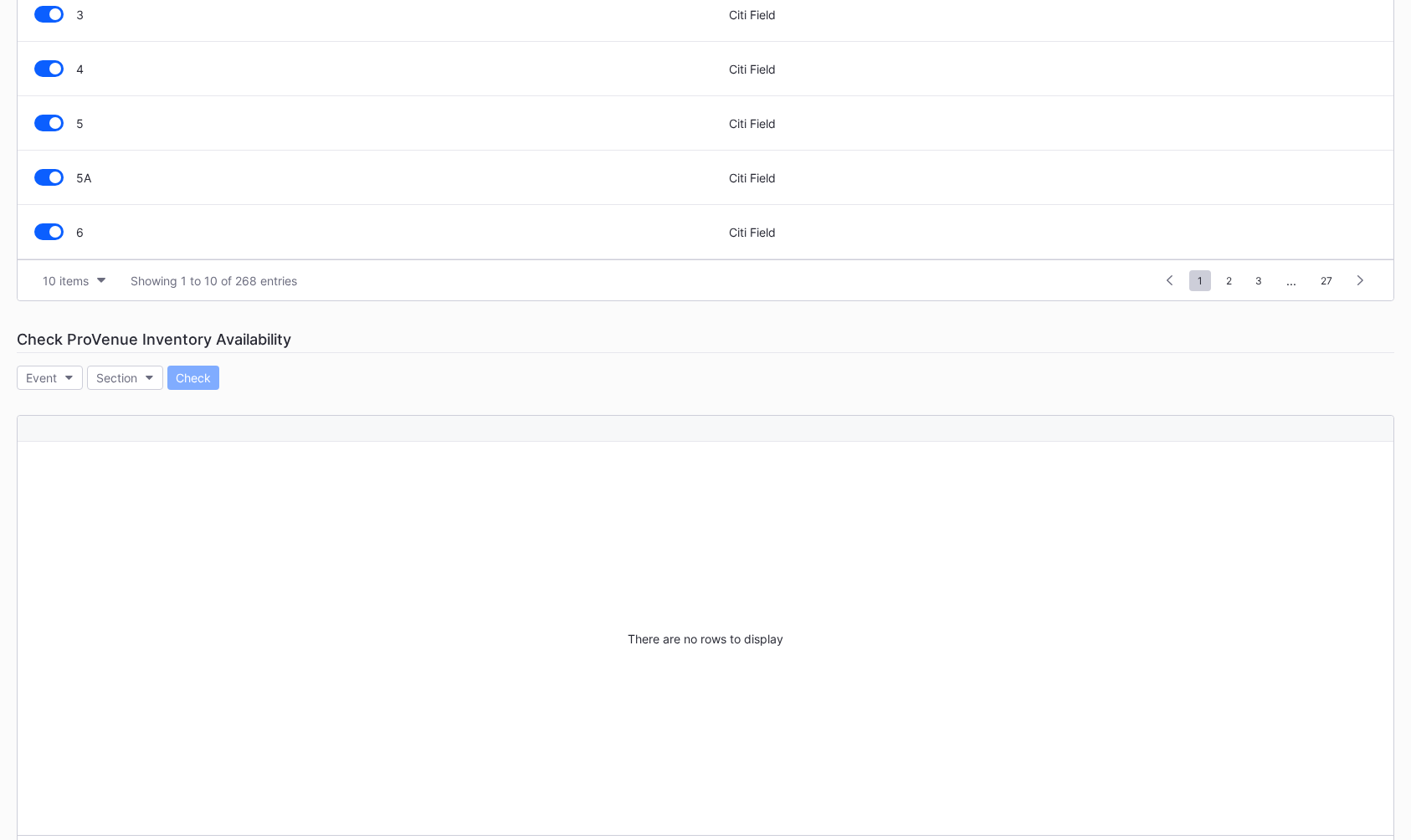
scroll to position [572, 0]
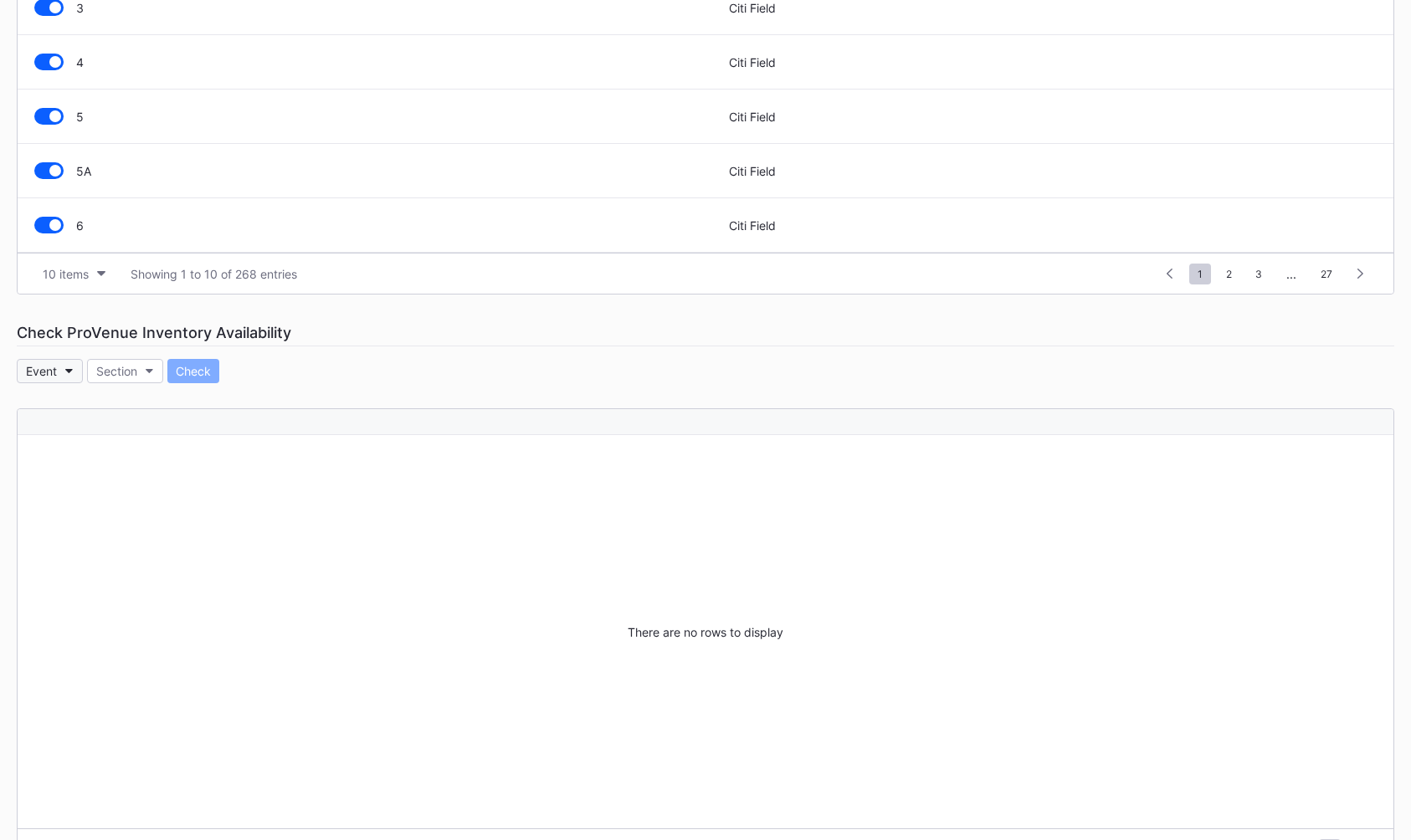
click at [50, 381] on button "Event" at bounding box center [49, 370] width 66 height 24
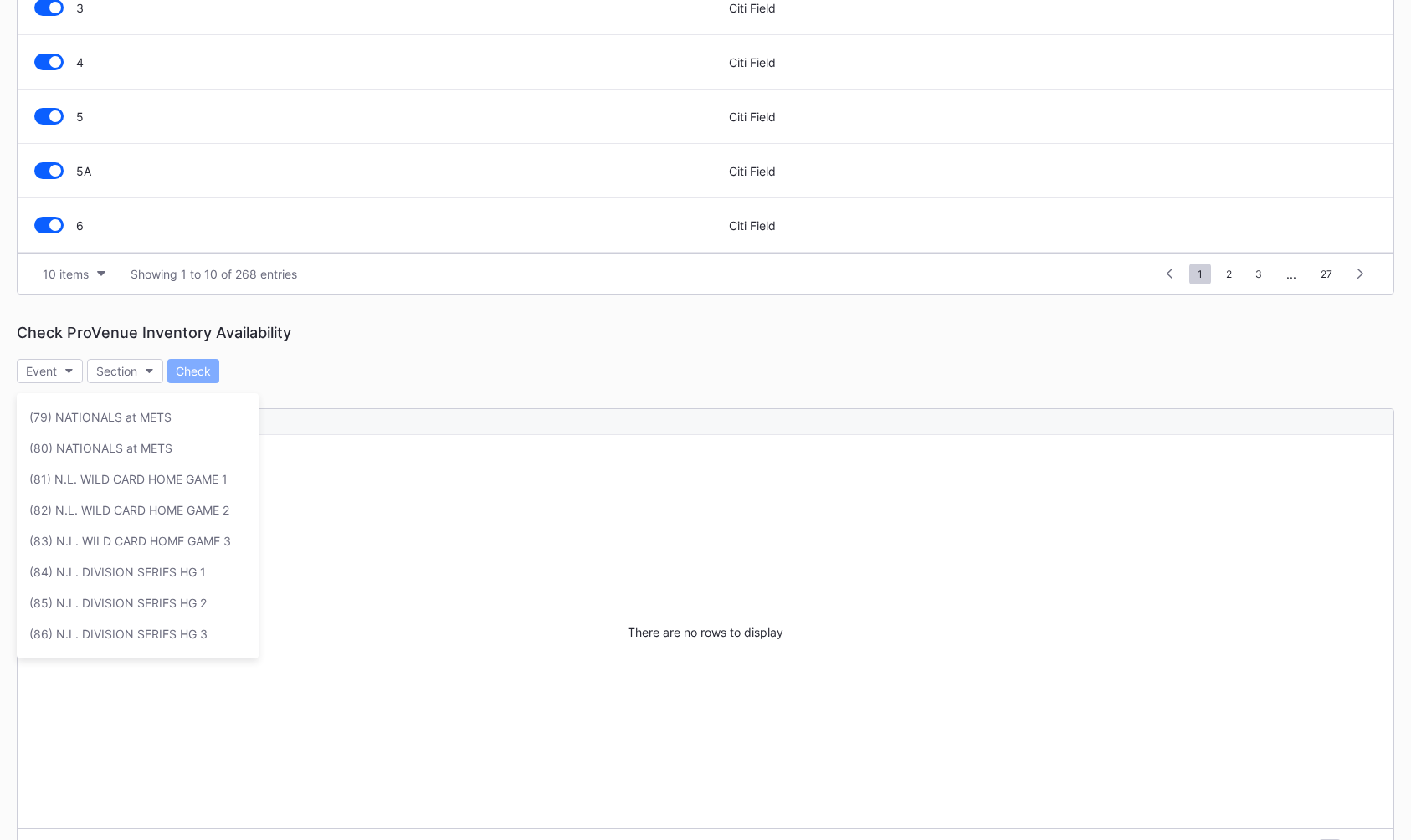
scroll to position [2414, 0]
click at [193, 482] on div "(81) N.L. WILD CARD HOME GAME 1" at bounding box center [128, 477] width 198 height 14
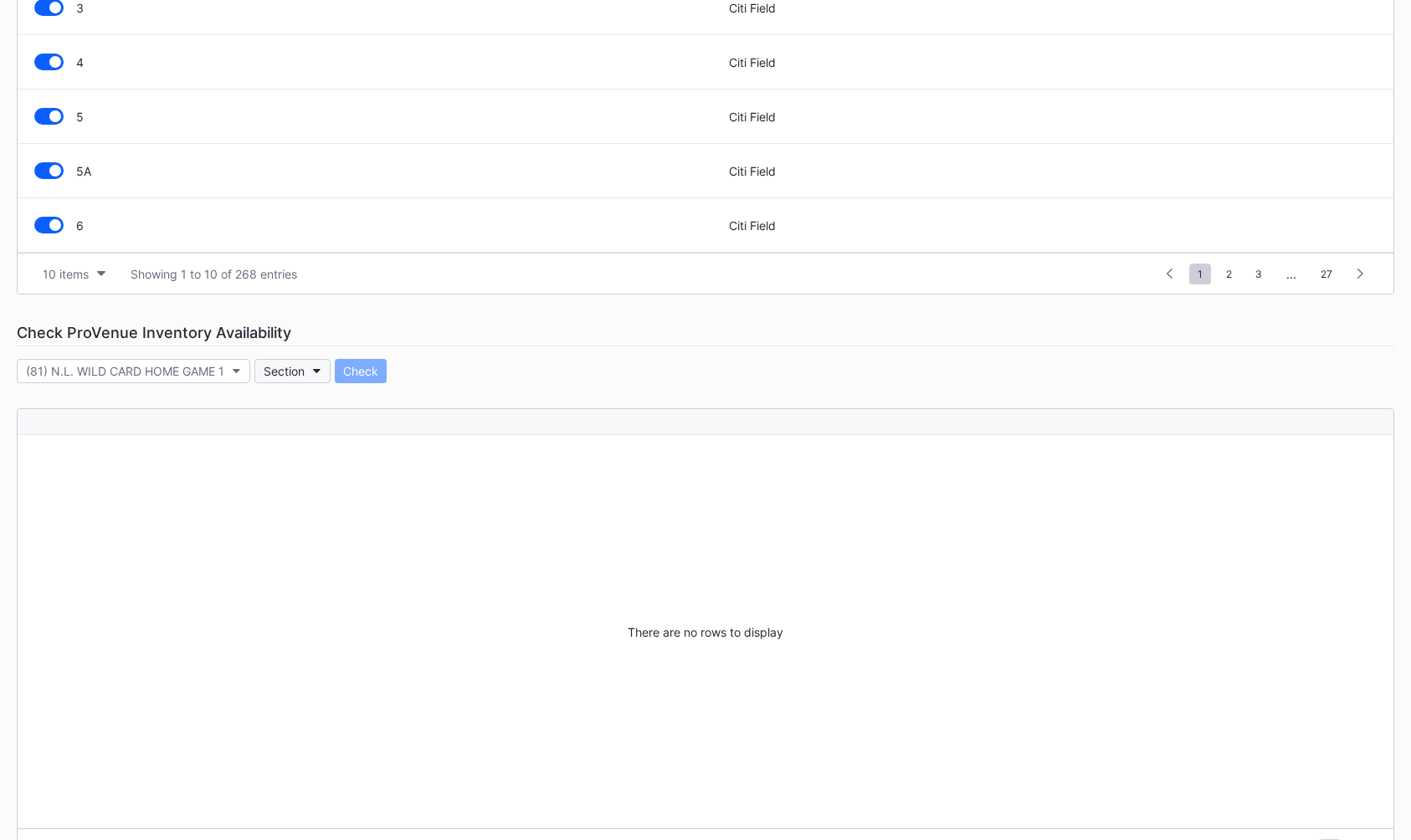
click at [304, 368] on div "Section" at bounding box center [283, 371] width 41 height 14
click at [348, 557] on div "336" at bounding box center [351, 562] width 195 height 31
click at [342, 379] on button "Check" at bounding box center [341, 370] width 52 height 24
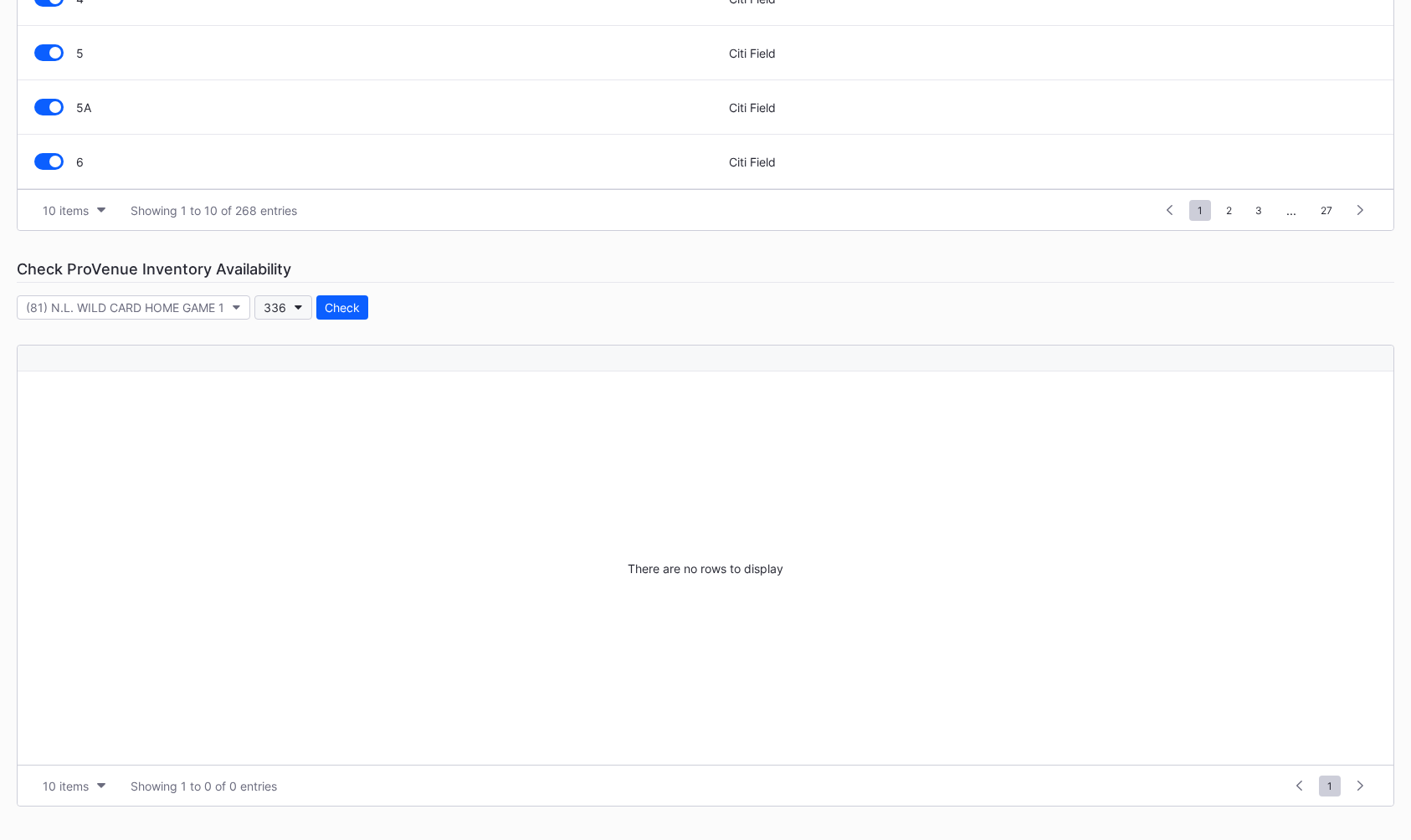
click at [294, 315] on button "336" at bounding box center [283, 307] width 58 height 24
click at [277, 308] on div "336" at bounding box center [274, 308] width 23 height 14
click at [291, 320] on div "Event Categories Event Budgets Floors & Ceilings Sections Pricing Rules Price S…" at bounding box center [706, 224] width 1411 height 1233
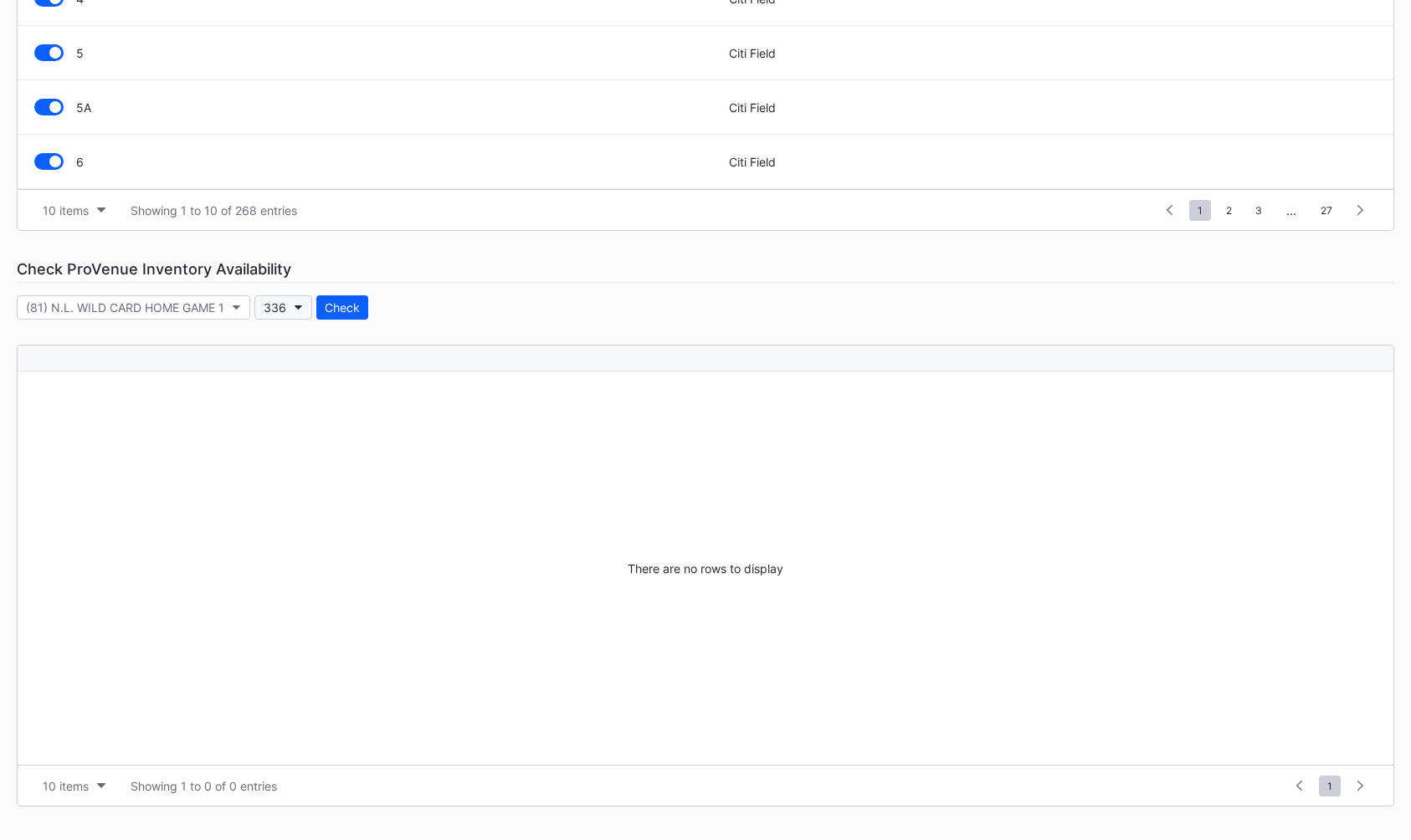
click at [280, 312] on div "336" at bounding box center [274, 308] width 23 height 14
type input "s"
type input "n"
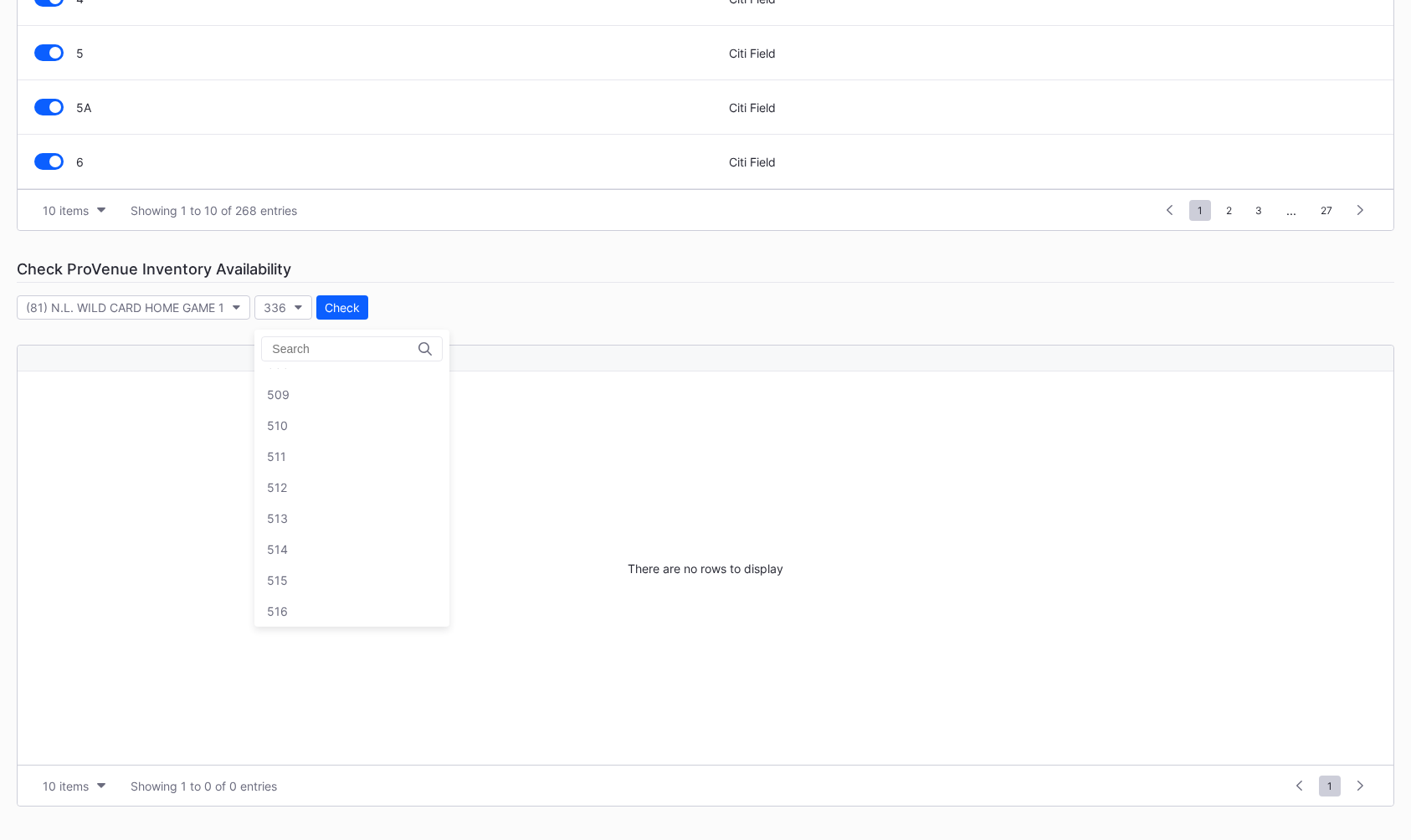
scroll to position [6181, 0]
click at [333, 487] on div "513" at bounding box center [351, 486] width 195 height 31
click at [337, 311] on div "Check" at bounding box center [341, 308] width 35 height 14
click at [275, 319] on button "513" at bounding box center [283, 307] width 56 height 24
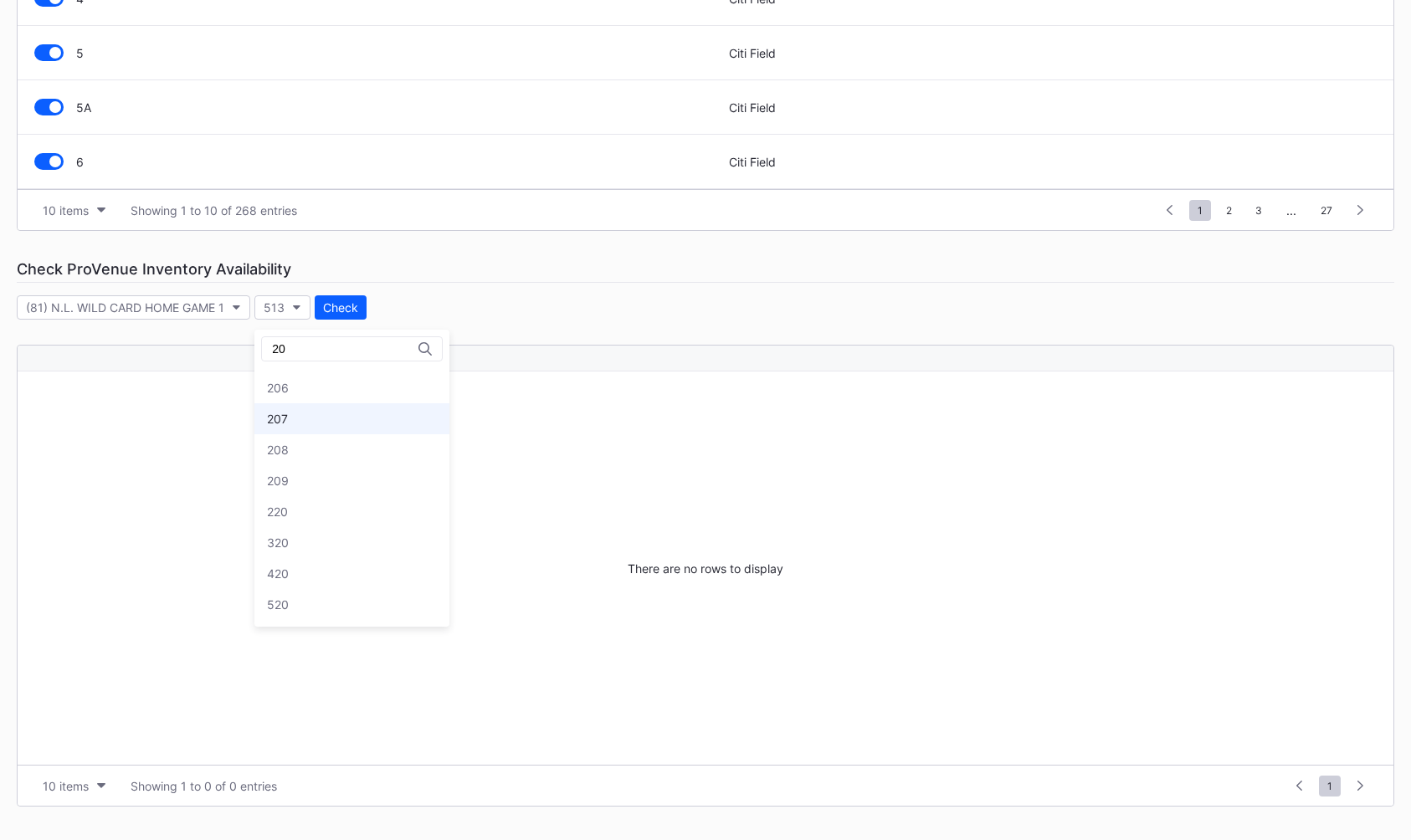
type input "20"
click at [338, 406] on div "207" at bounding box center [351, 418] width 195 height 31
click at [331, 292] on div "Event Categories Event Budgets Floors & Ceilings Sections Pricing Rules Price S…" at bounding box center [706, 224] width 1411 height 1233
click at [331, 298] on button "Check" at bounding box center [341, 307] width 52 height 24
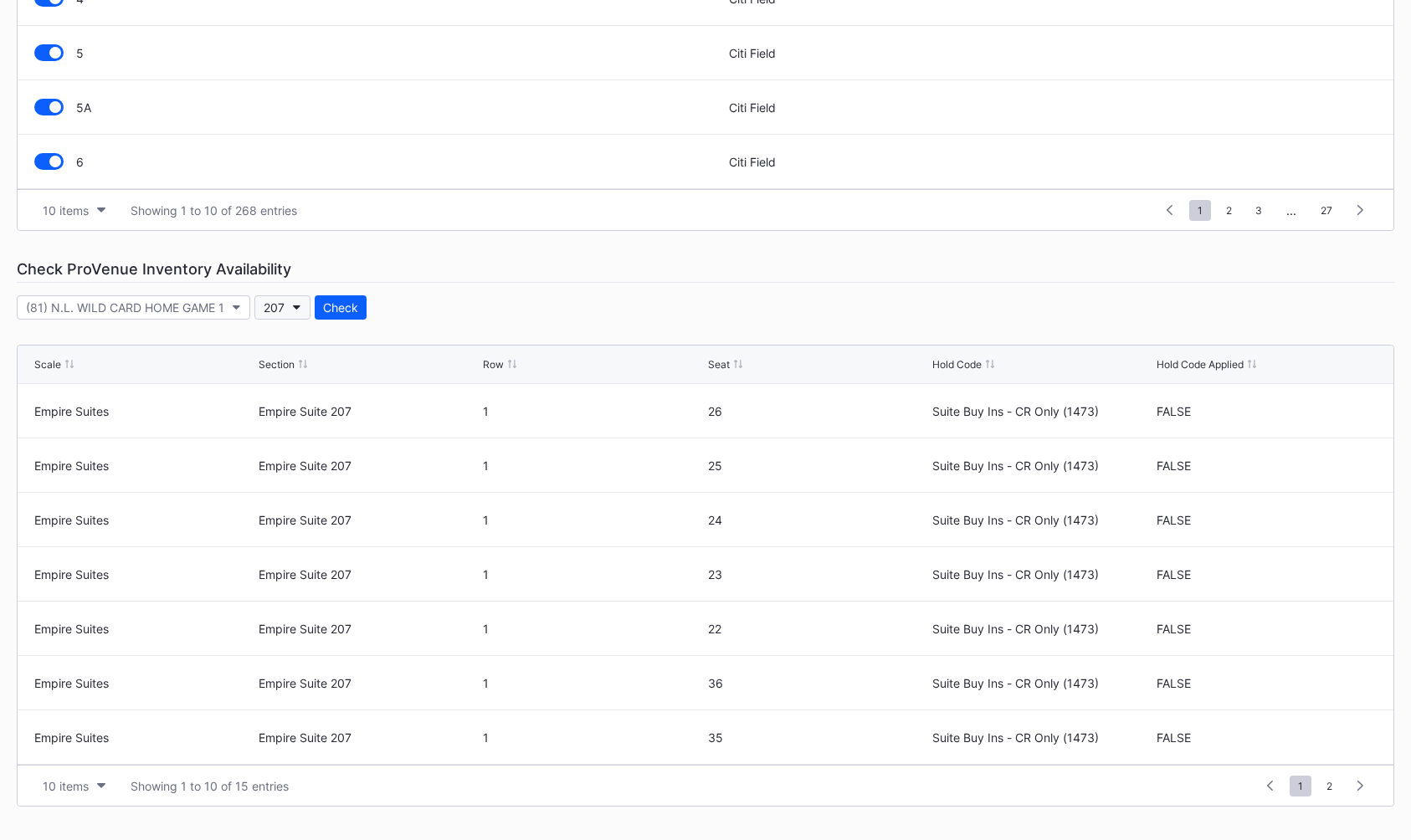
scroll to position [636, 0]
click at [551, 326] on div "Event Categories Event Budgets Floors & Ceilings Sections Pricing Rules Price S…" at bounding box center [706, 224] width 1411 height 1233
click at [959, 365] on div "Hold Code" at bounding box center [957, 365] width 50 height 13
click at [958, 366] on div "Hold Code" at bounding box center [957, 365] width 50 height 13
click at [961, 363] on div "Hold Code" at bounding box center [957, 365] width 50 height 13
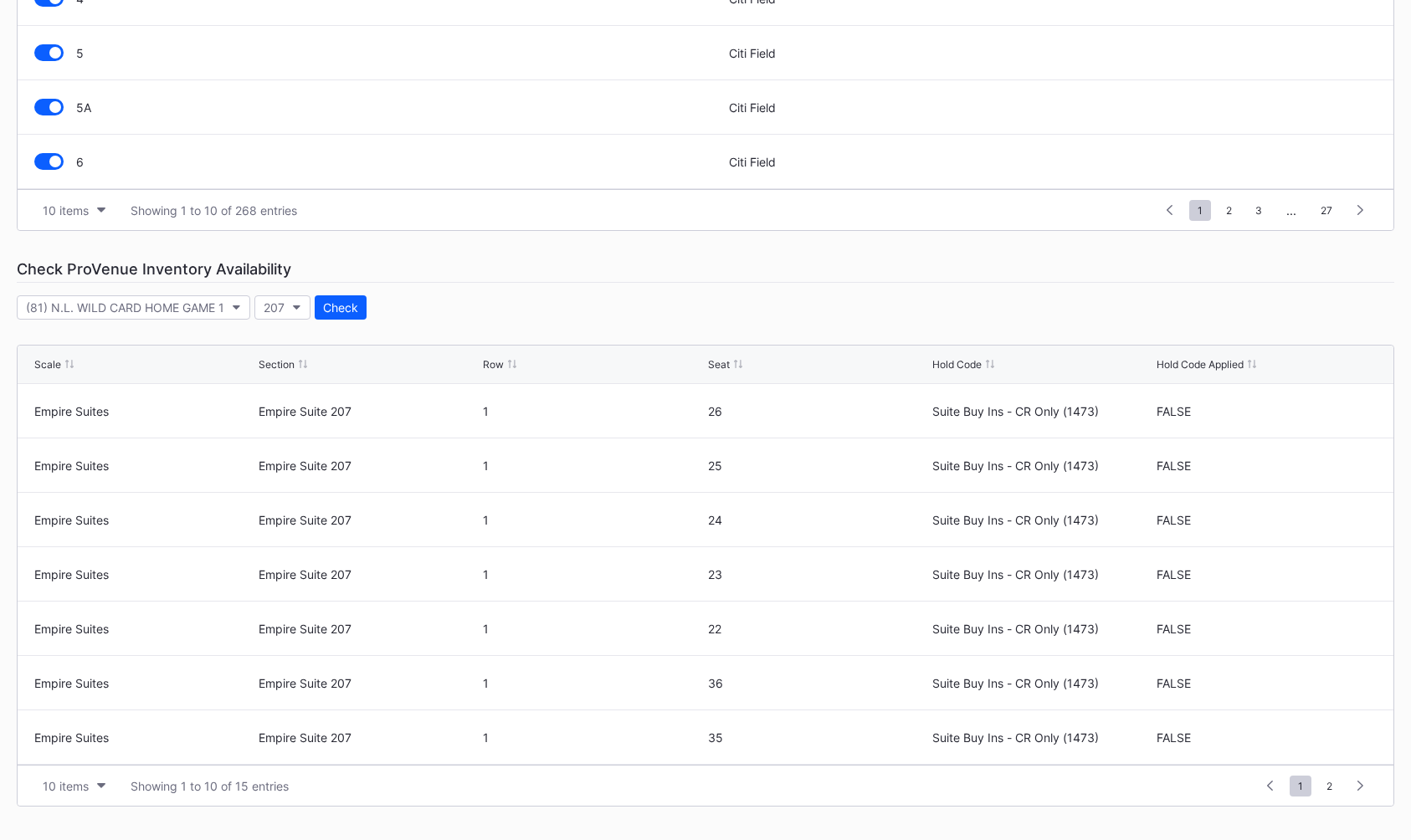
click at [759, 329] on div "Event Categories Event Budgets Floors & Ceilings Sections Pricing Rules Price S…" at bounding box center [706, 224] width 1411 height 1233
click at [448, 310] on div "(81) N.L. WILD CARD HOME GAME 1 207 Check" at bounding box center [705, 307] width 1377 height 24
click at [83, 779] on div "10 items" at bounding box center [65, 786] width 46 height 14
click at [96, 753] on div "200 items" at bounding box center [74, 745] width 80 height 31
click at [425, 308] on div "(81) N.L. WILD CARD HOME GAME 1 207 Check" at bounding box center [705, 307] width 1377 height 24
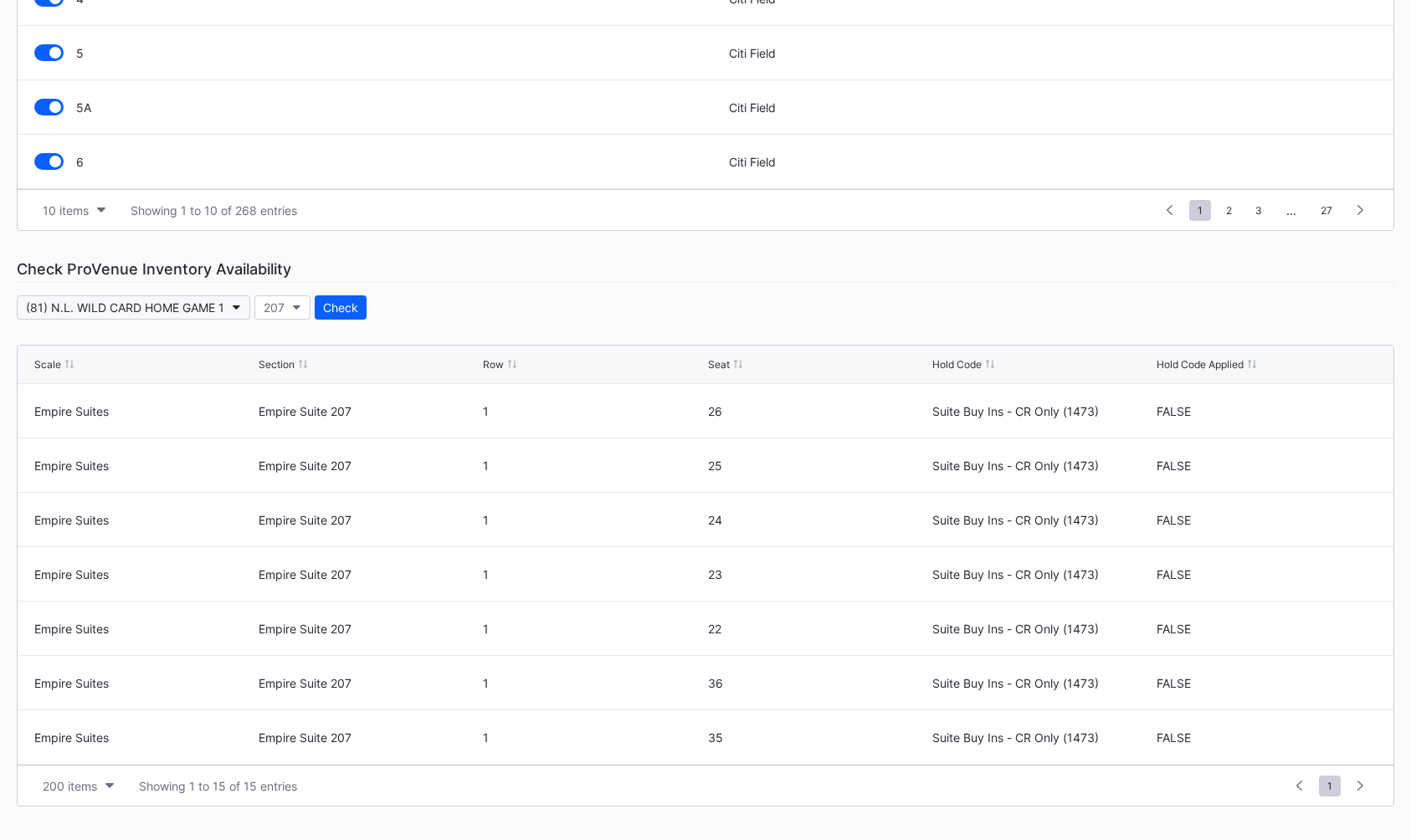
click at [237, 307] on icon "button" at bounding box center [236, 308] width 8 height 5
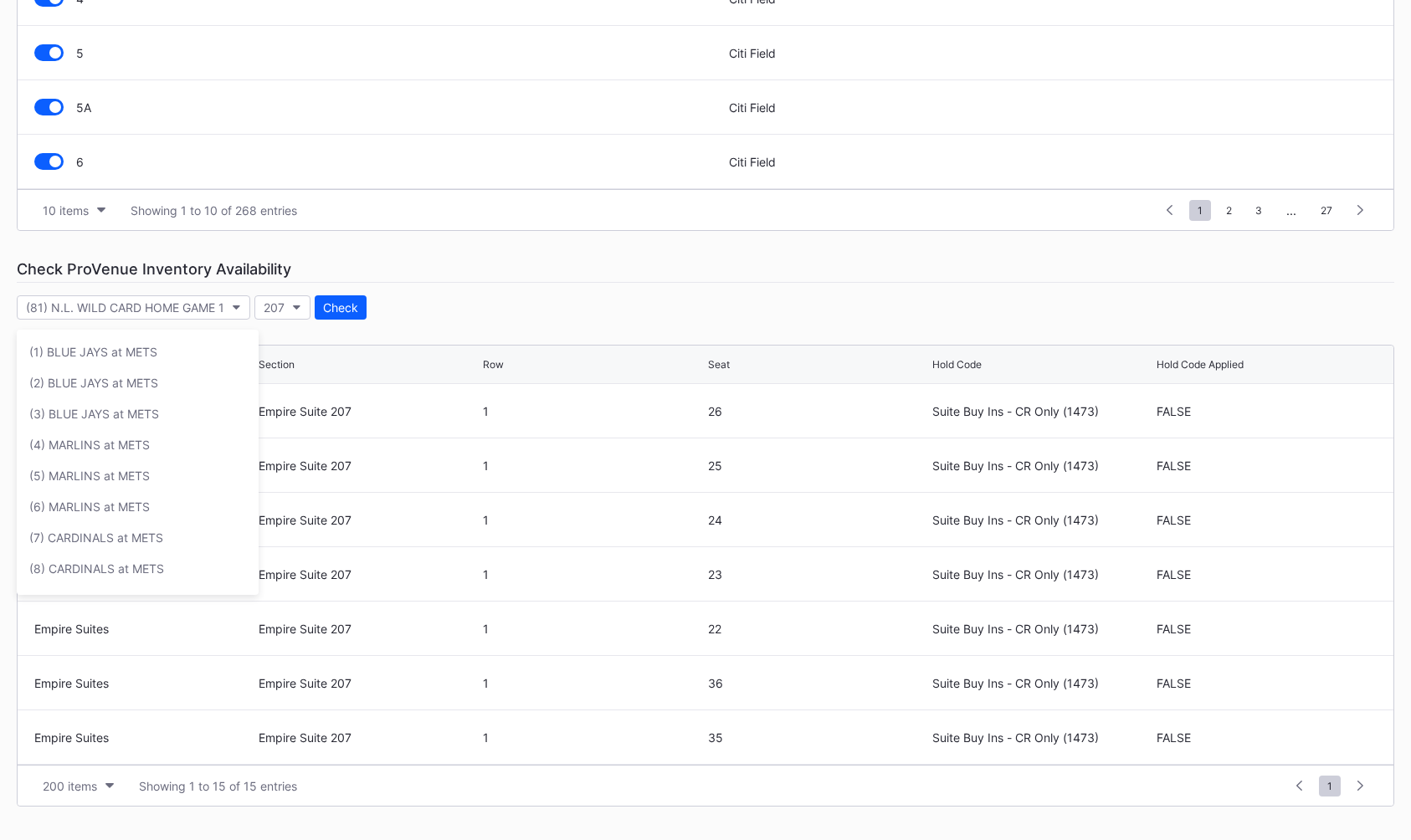
scroll to position [2477, 0]
click at [357, 262] on div "Check ProVenue Inventory Availability" at bounding box center [705, 270] width 1377 height 27
click at [286, 310] on button "207" at bounding box center [283, 307] width 56 height 24
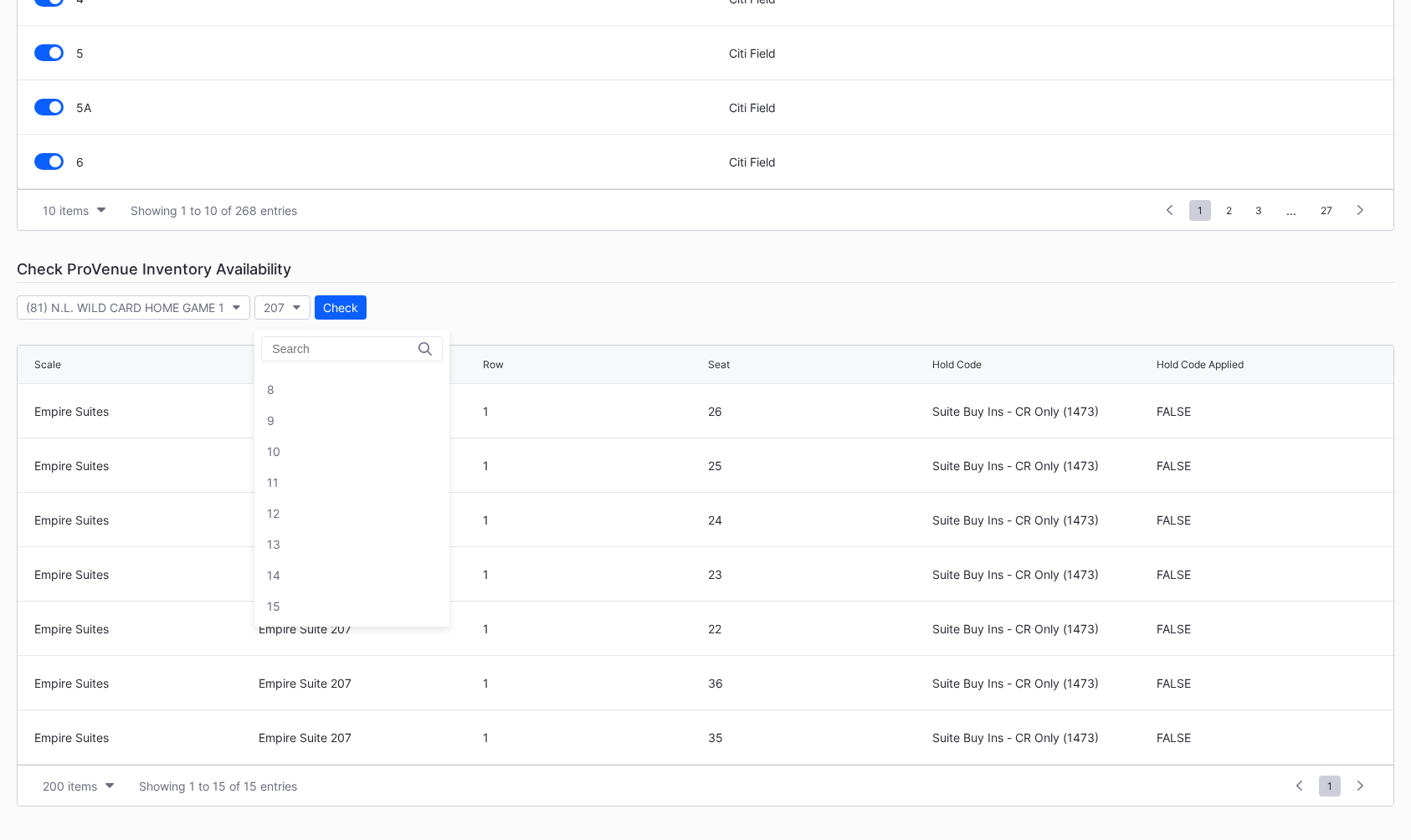
scroll to position [271, 0]
click at [323, 454] on div "10" at bounding box center [351, 453] width 195 height 31
click at [339, 310] on div "Check" at bounding box center [332, 308] width 35 height 14
click at [459, 318] on div "(81) N.L. WILD CARD HOME GAME 1 10 Check" at bounding box center [705, 307] width 1377 height 24
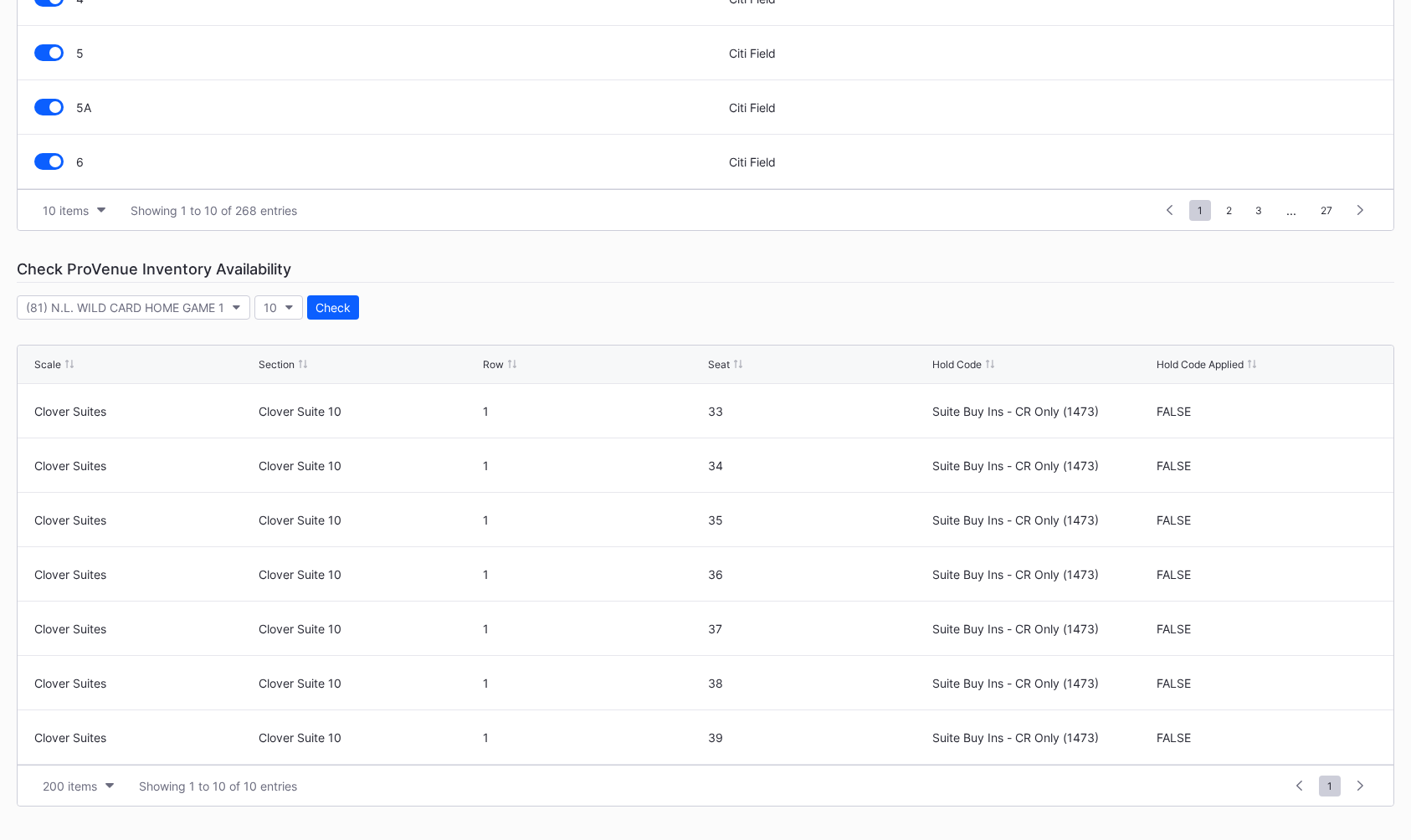
click at [1167, 360] on div "Hold Code Applied" at bounding box center [1200, 365] width 87 height 13
click at [711, 319] on div "(81) N.L. WILD CARD HOME GAME 1 10 Check" at bounding box center [705, 307] width 1377 height 24
click at [268, 309] on div "10" at bounding box center [270, 308] width 14 height 14
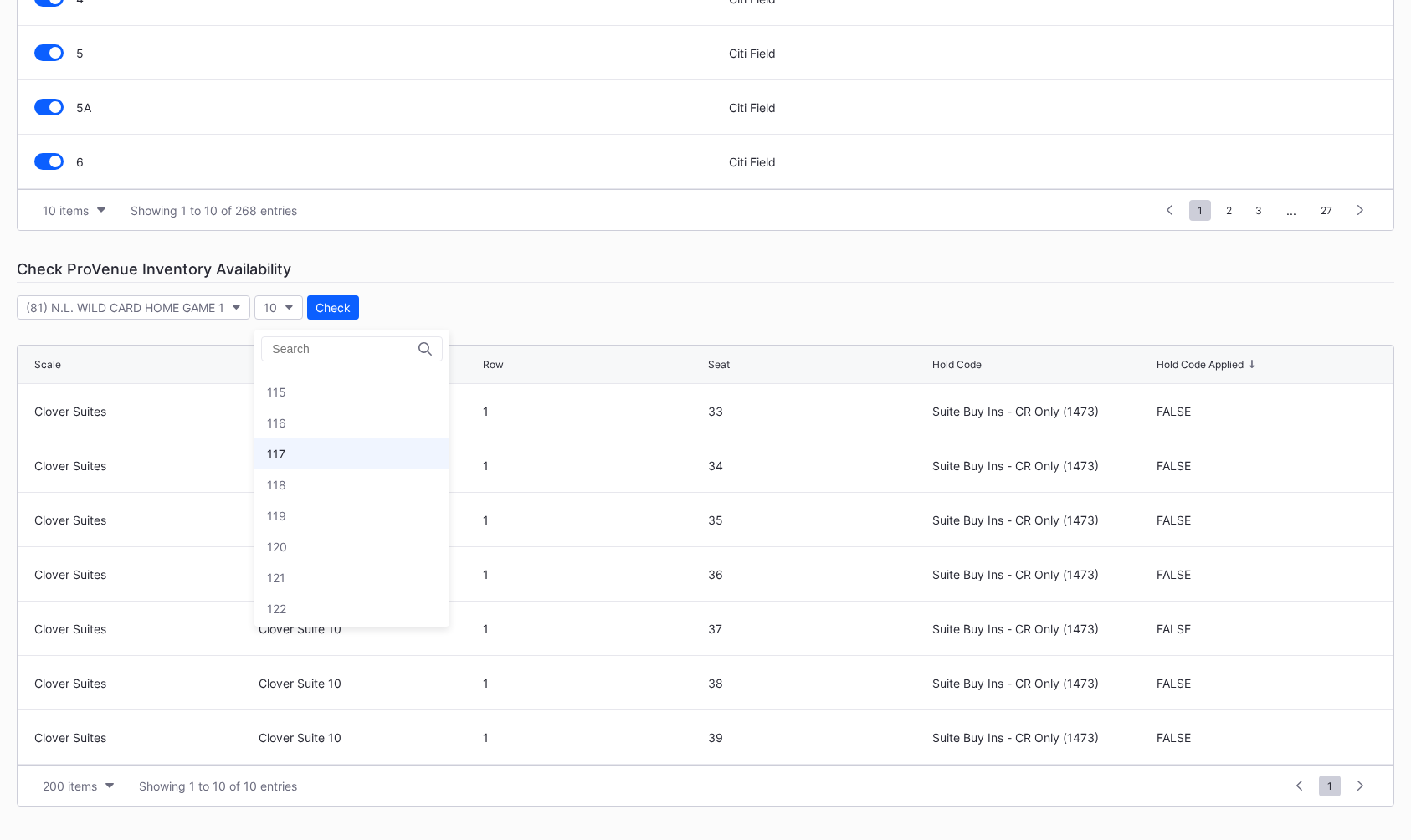
click at [326, 466] on div "117" at bounding box center [351, 453] width 195 height 31
click at [330, 298] on button "Check" at bounding box center [338, 307] width 52 height 24
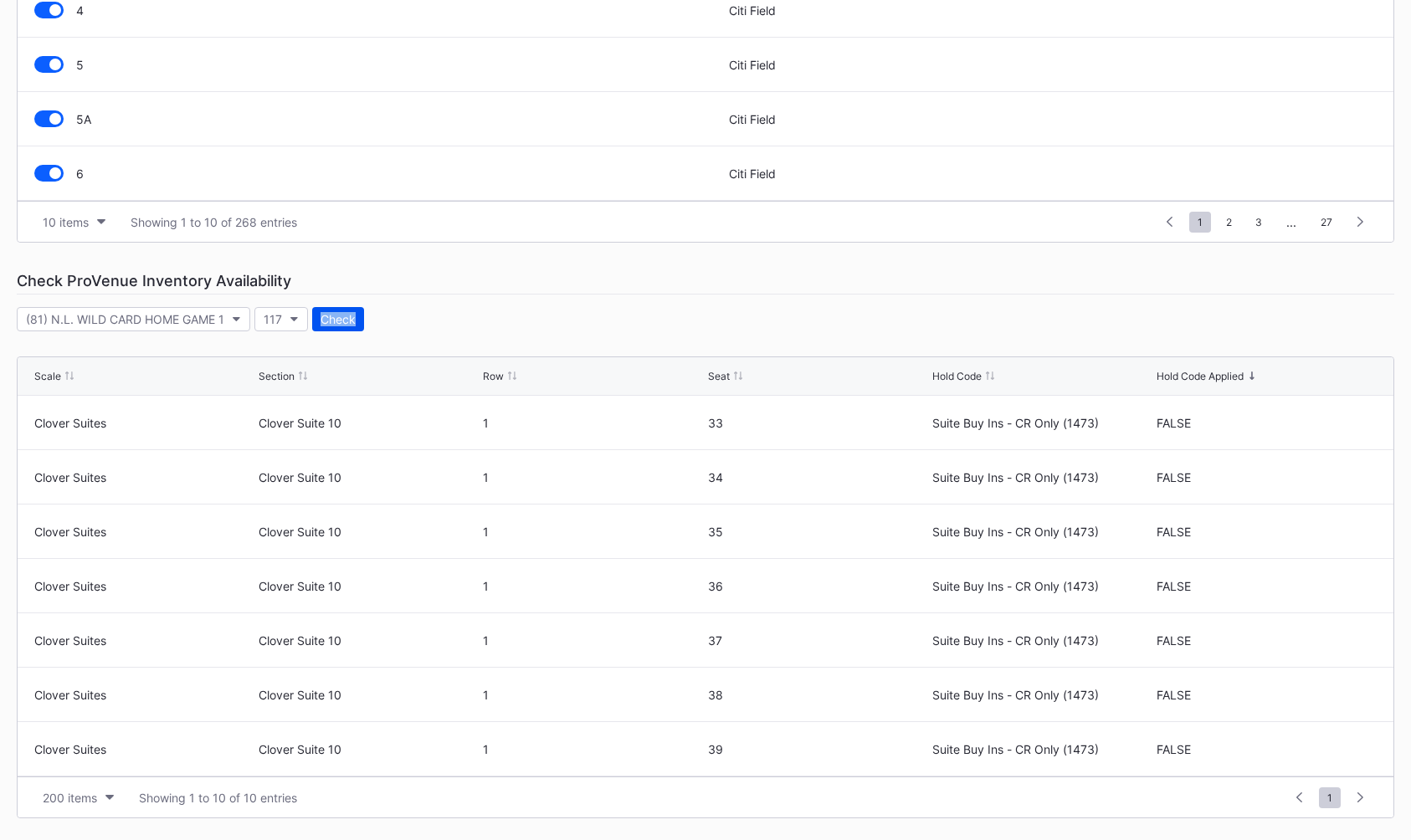
click at [330, 298] on div "Event Categories Event Budgets Floors & Ceilings Sections Pricing Rules Price S…" at bounding box center [706, 235] width 1411 height 1233
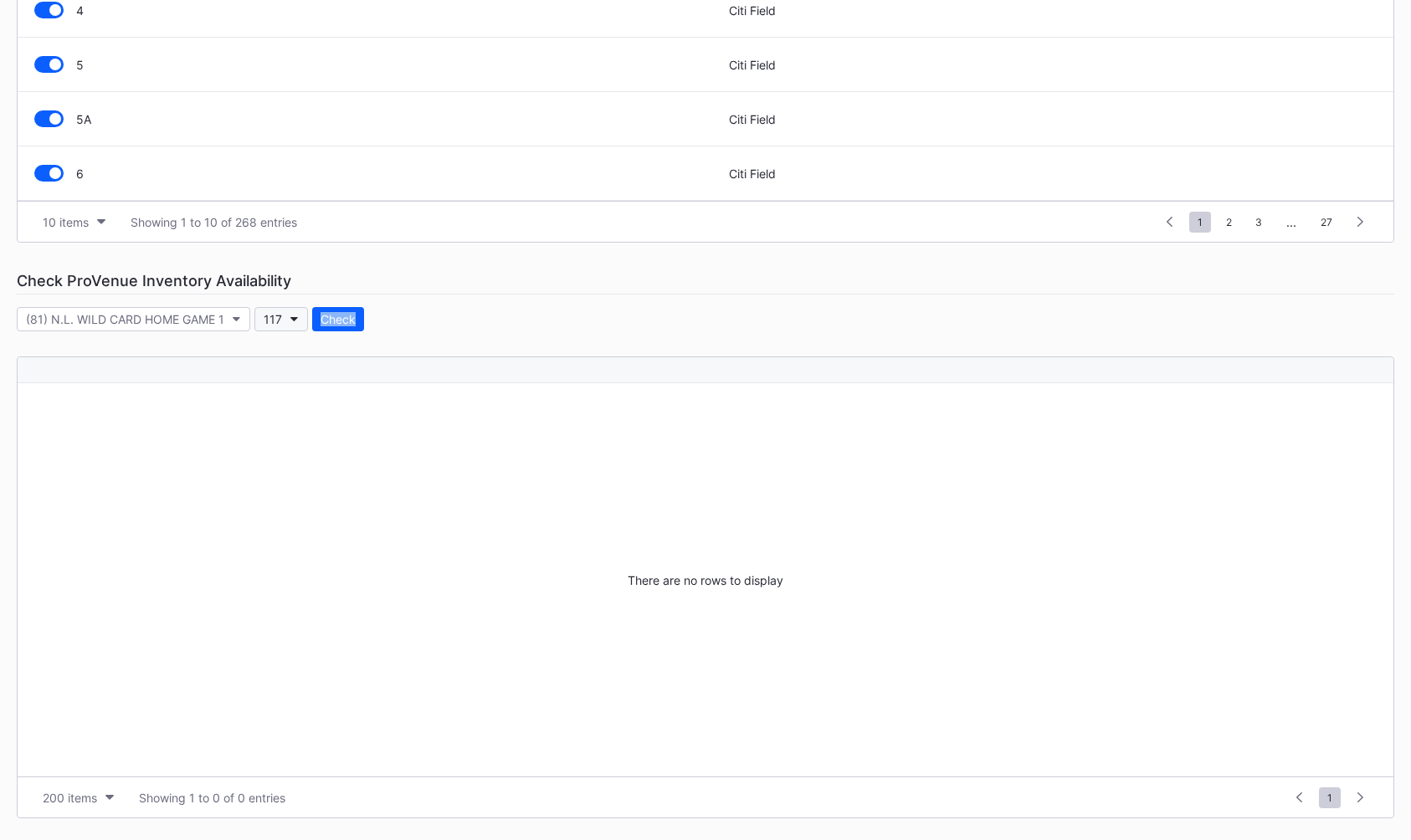
click at [290, 323] on button "117" at bounding box center [281, 319] width 53 height 24
click at [309, 548] on div "122" at bounding box center [351, 550] width 195 height 31
click at [329, 315] on div "Check" at bounding box center [339, 320] width 35 height 14
click at [290, 317] on button "122" at bounding box center [282, 319] width 54 height 24
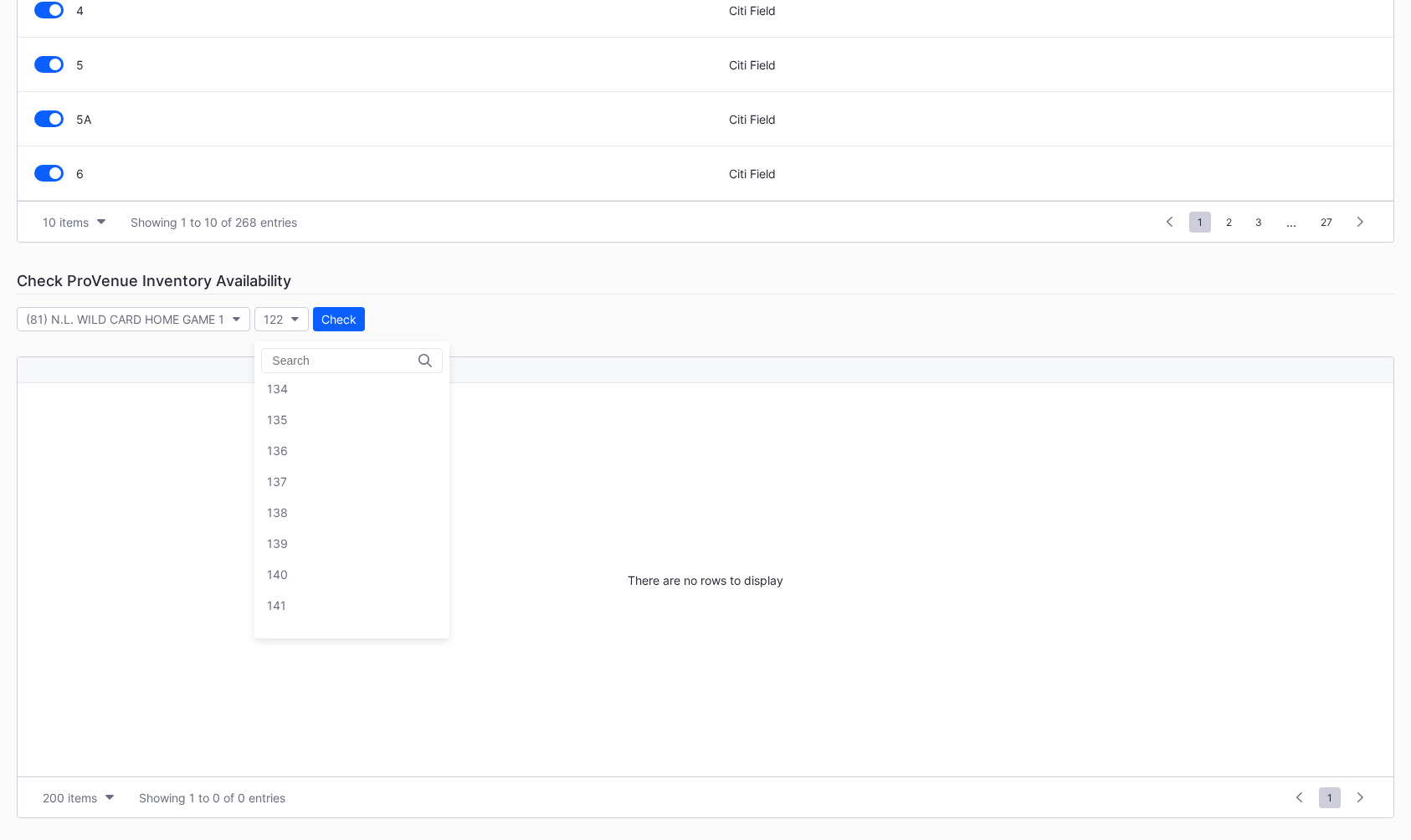
scroll to position [1788, 0]
click at [361, 488] on div "138" at bounding box center [351, 496] width 195 height 31
click at [344, 317] on div "Check" at bounding box center [341, 320] width 35 height 14
click at [293, 320] on icon "button" at bounding box center [296, 320] width 8 height 5
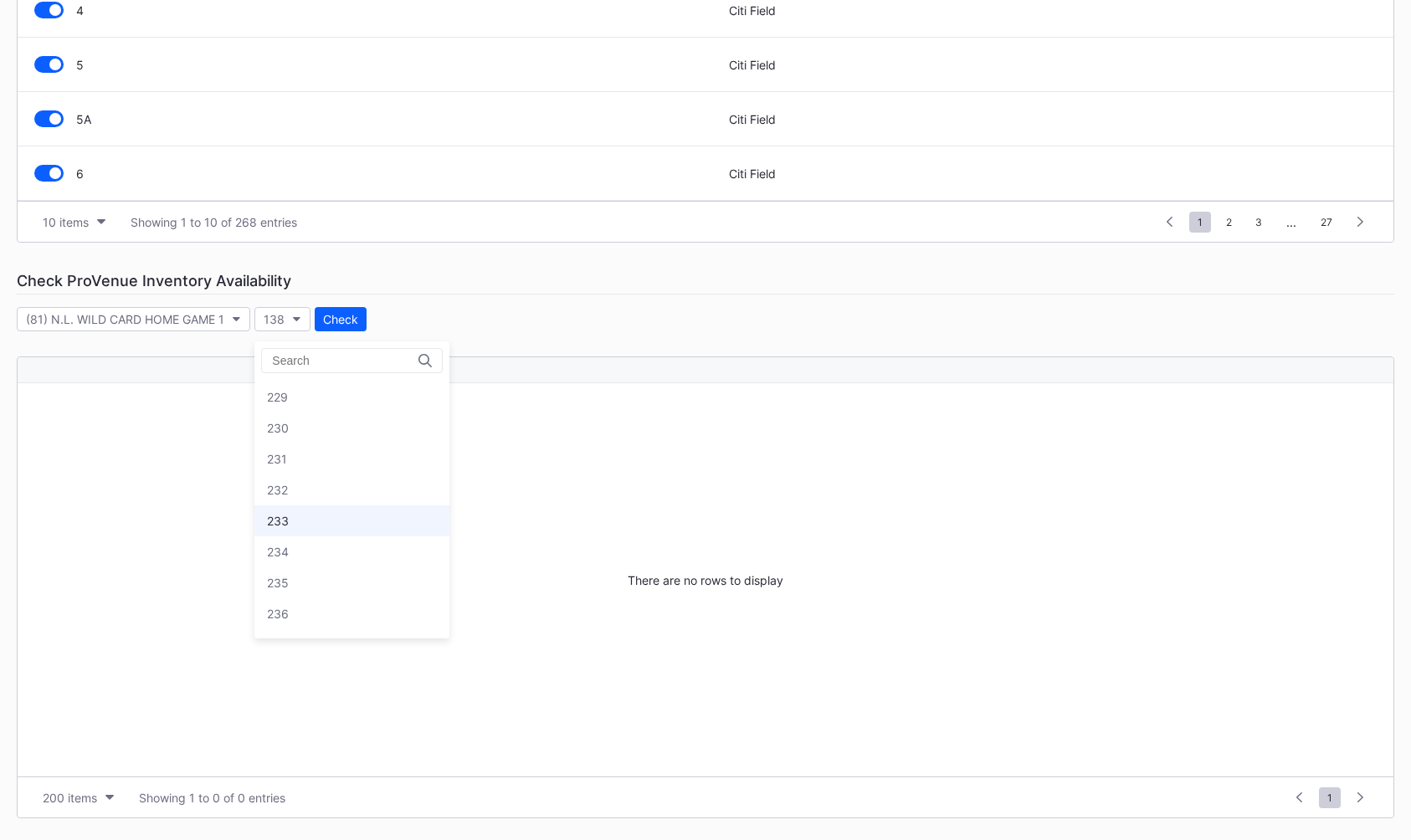
click at [325, 505] on div "233" at bounding box center [351, 520] width 195 height 31
click at [341, 315] on div "Check" at bounding box center [341, 320] width 35 height 14
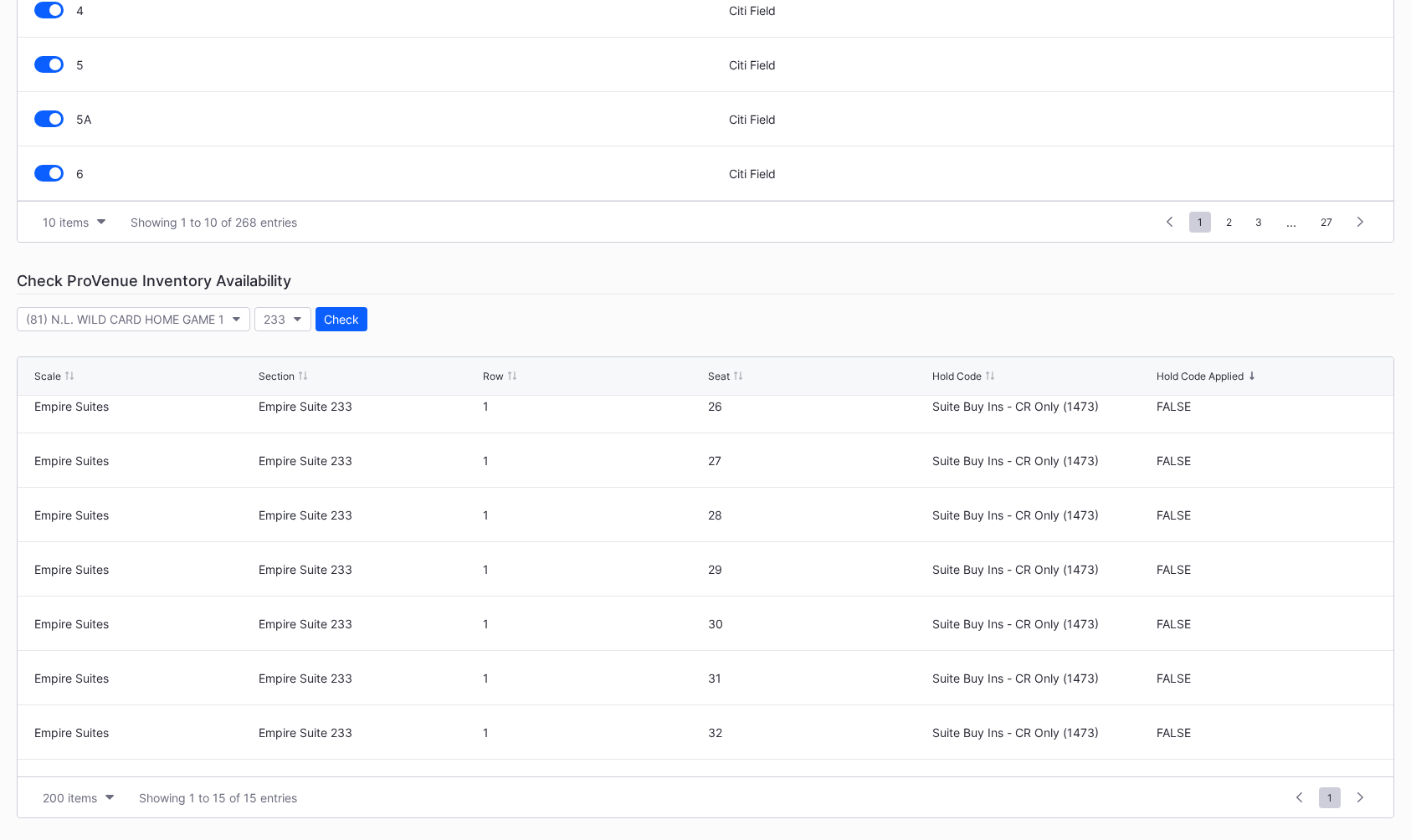
scroll to position [0, 0]
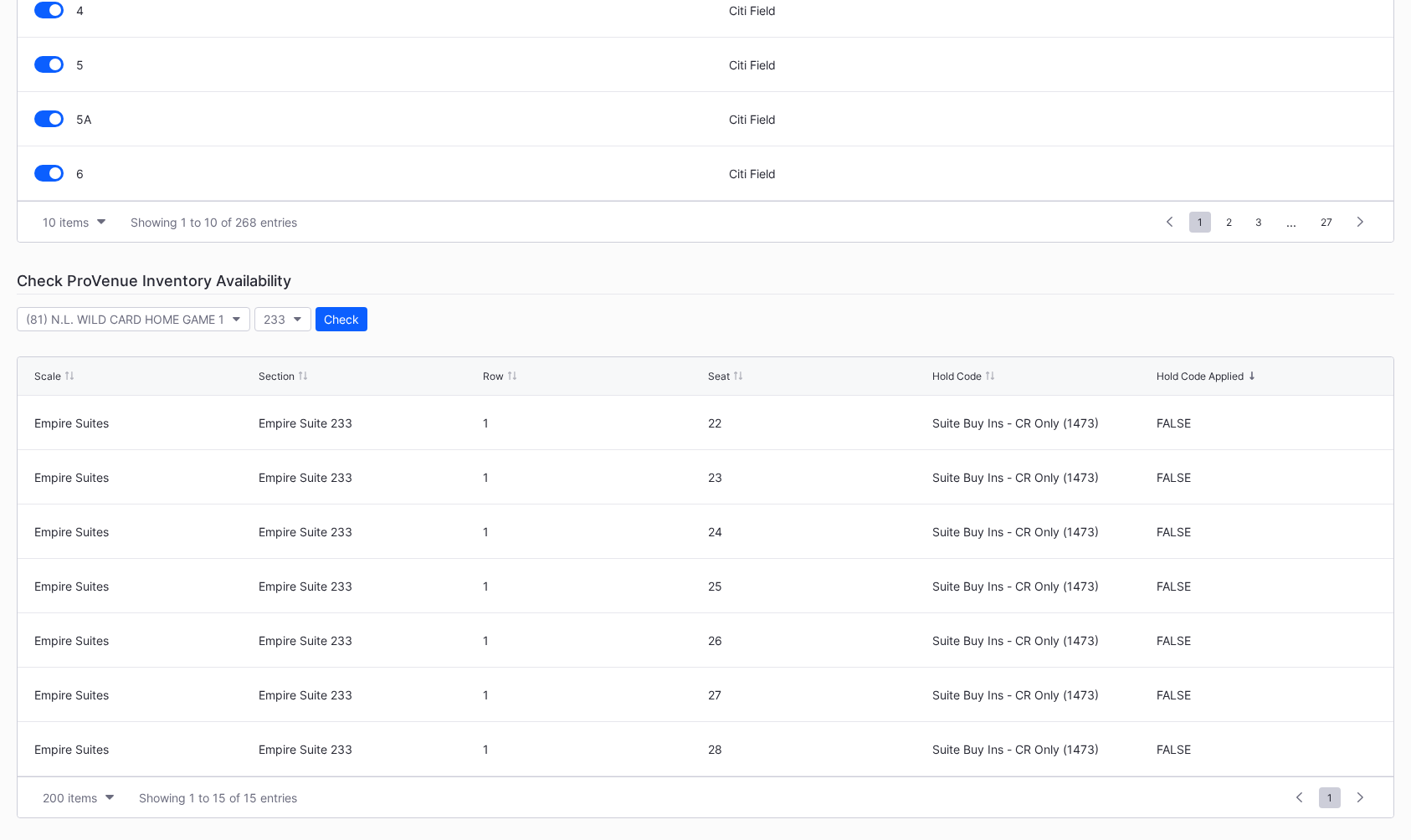
click at [286, 336] on div "Event Categories Event Budgets Floors & Ceilings Sections Pricing Rules Price S…" at bounding box center [706, 235] width 1411 height 1233
click at [304, 309] on button "233" at bounding box center [283, 319] width 57 height 24
click at [304, 448] on div "201" at bounding box center [351, 457] width 195 height 31
click at [329, 324] on div "Check" at bounding box center [340, 320] width 35 height 14
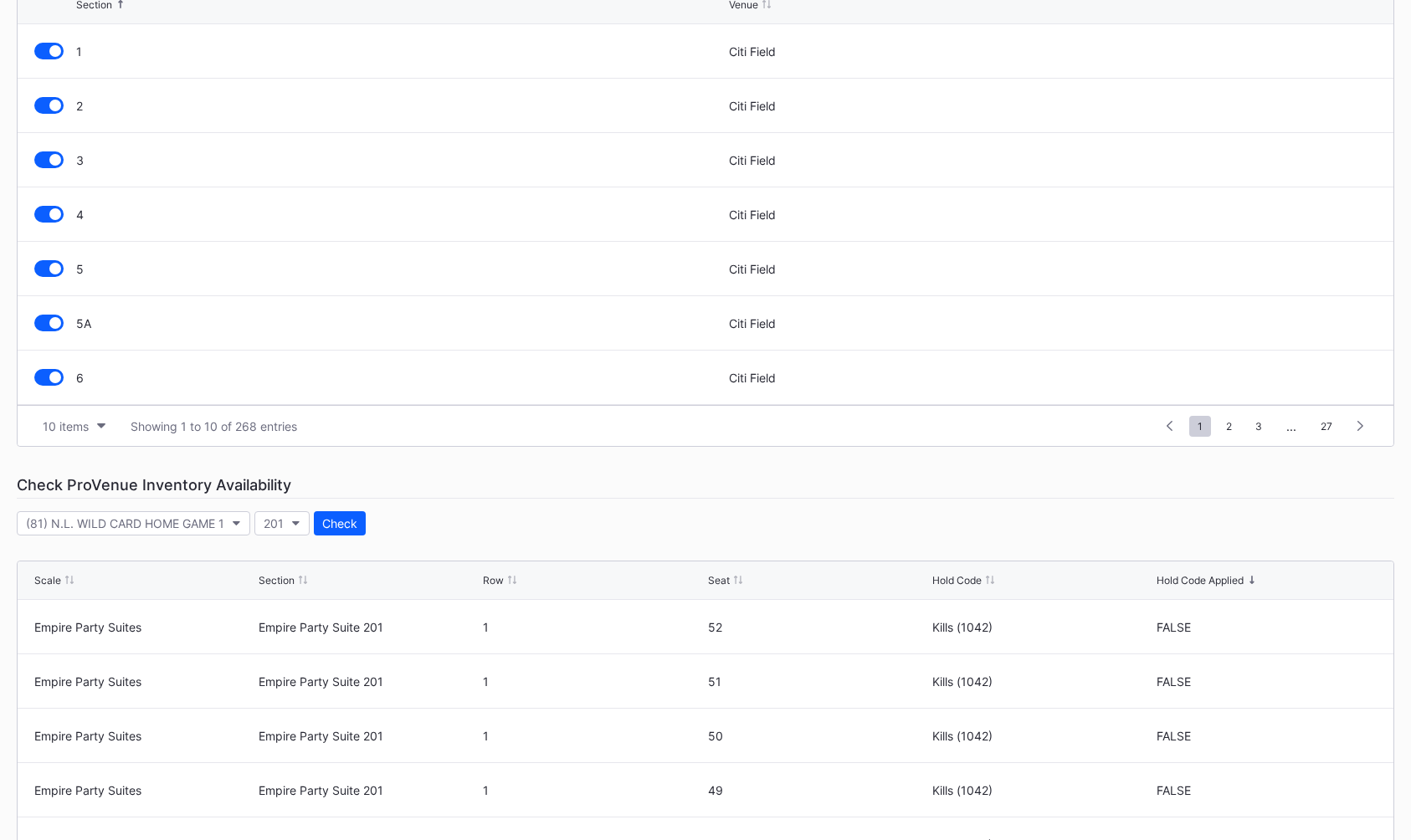
scroll to position [636, 0]
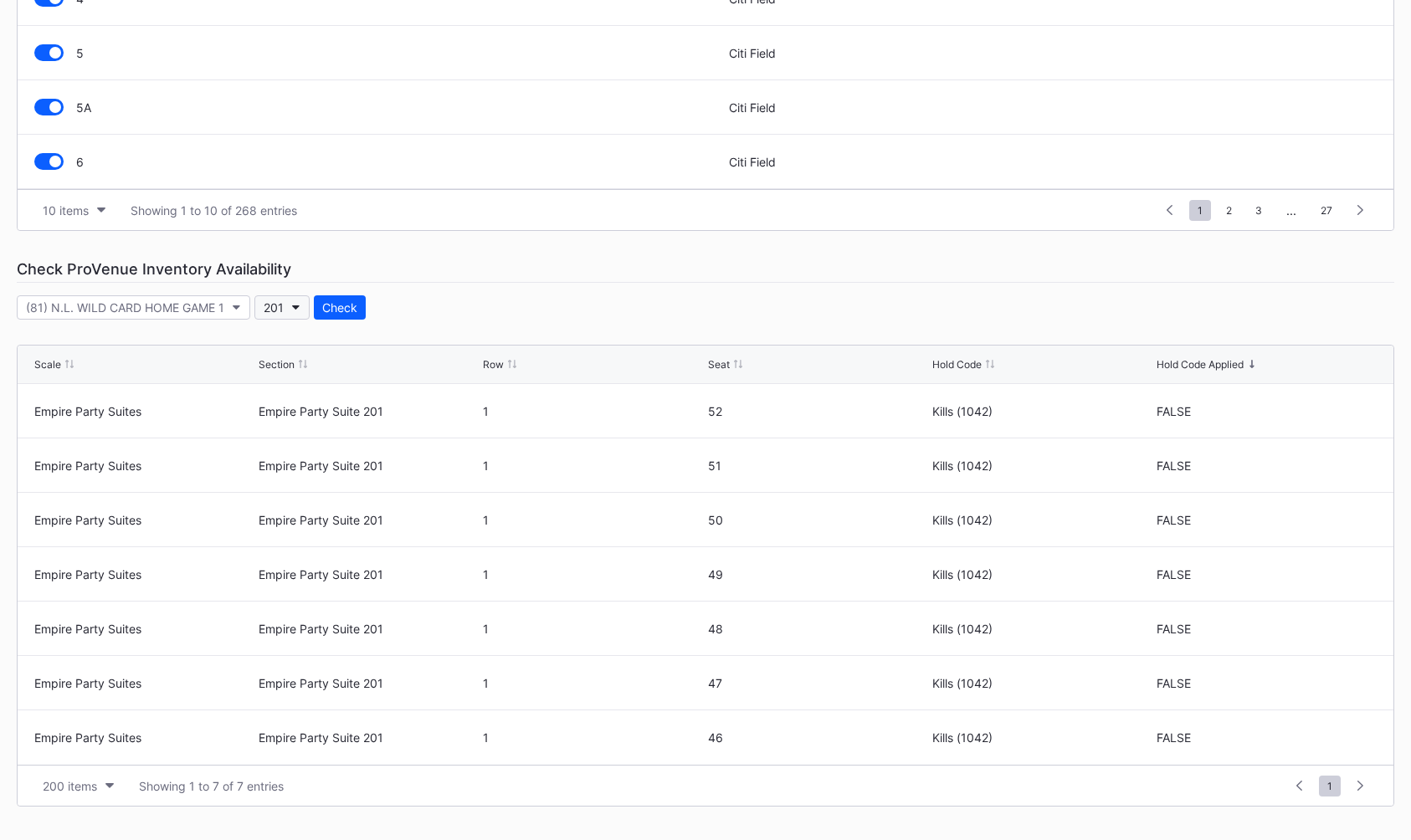
click at [293, 318] on button "201" at bounding box center [282, 307] width 55 height 24
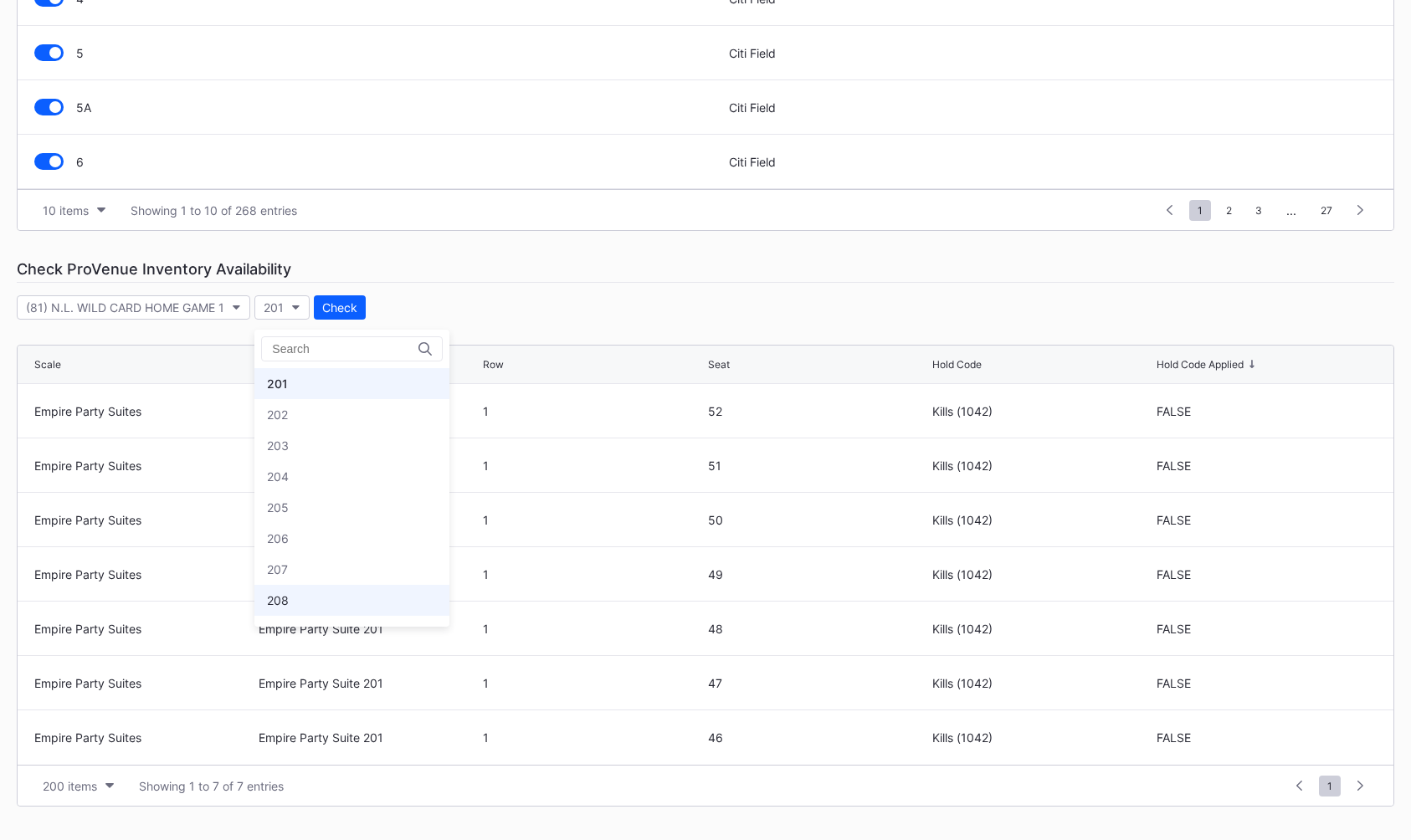
click at [354, 613] on div "208" at bounding box center [351, 600] width 195 height 31
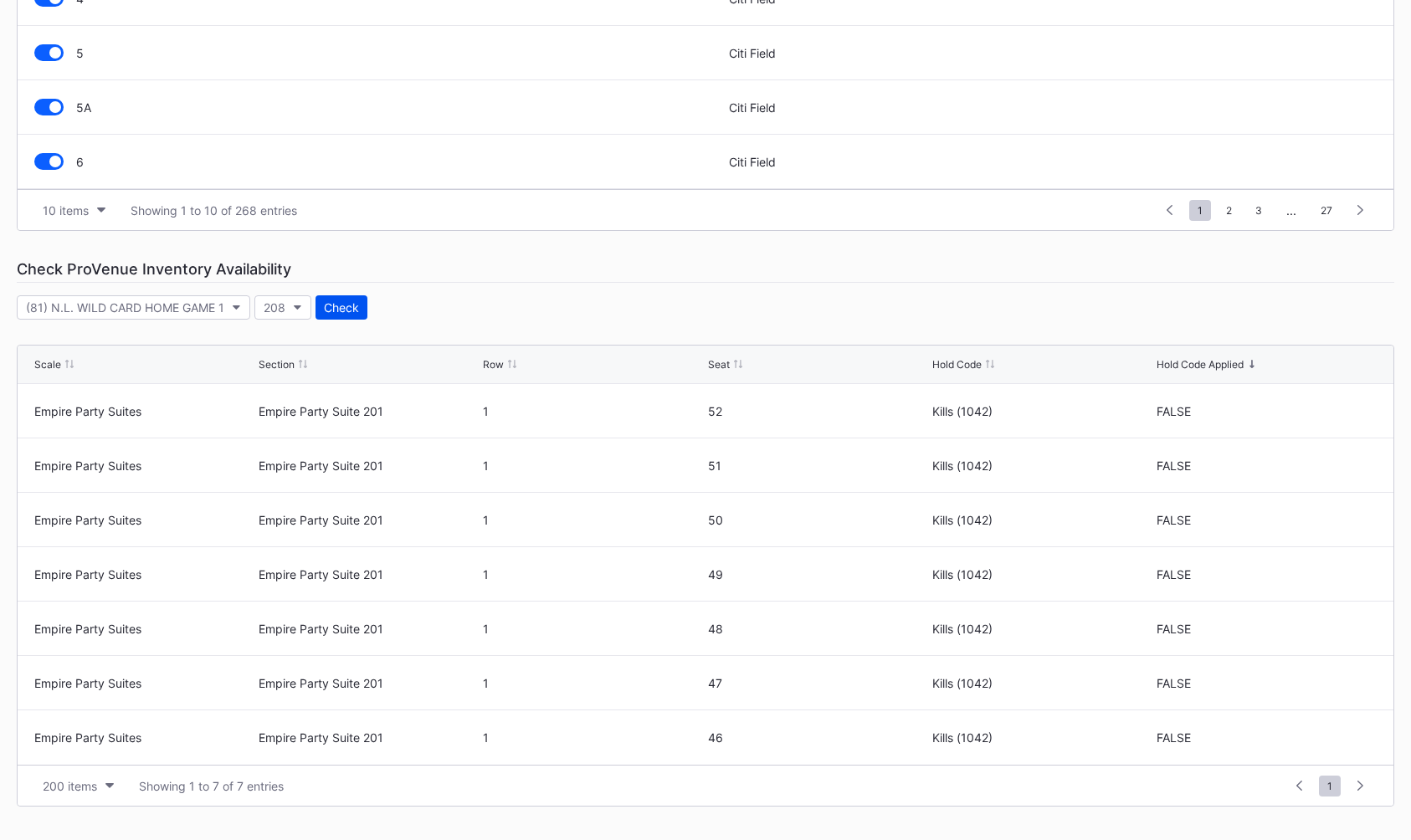
click at [337, 313] on div "Check" at bounding box center [341, 308] width 35 height 14
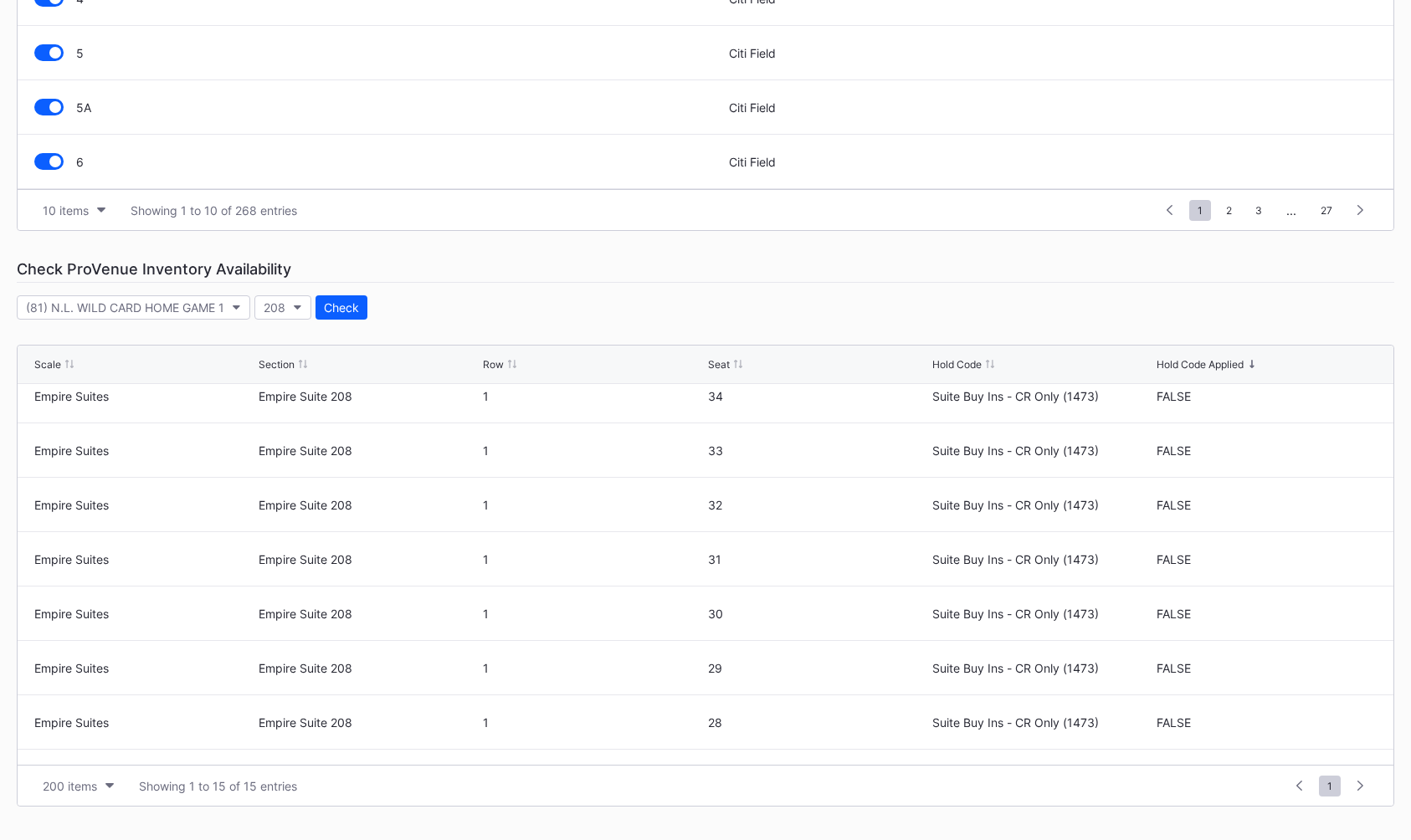
scroll to position [435, 0]
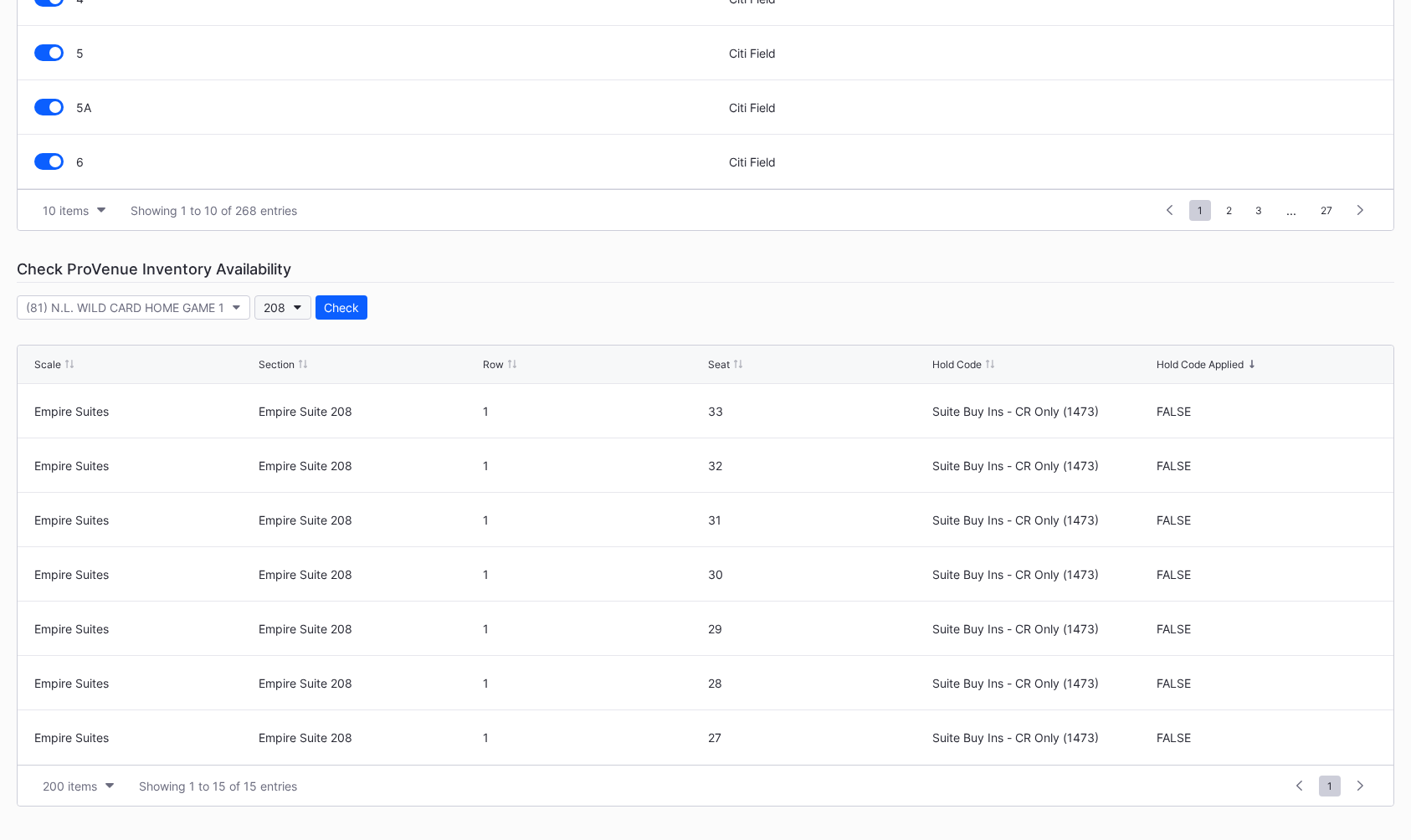
click at [260, 302] on button "208" at bounding box center [283, 307] width 57 height 24
click at [344, 578] on div "509" at bounding box center [351, 573] width 195 height 31
click at [354, 315] on button "Check" at bounding box center [341, 307] width 52 height 24
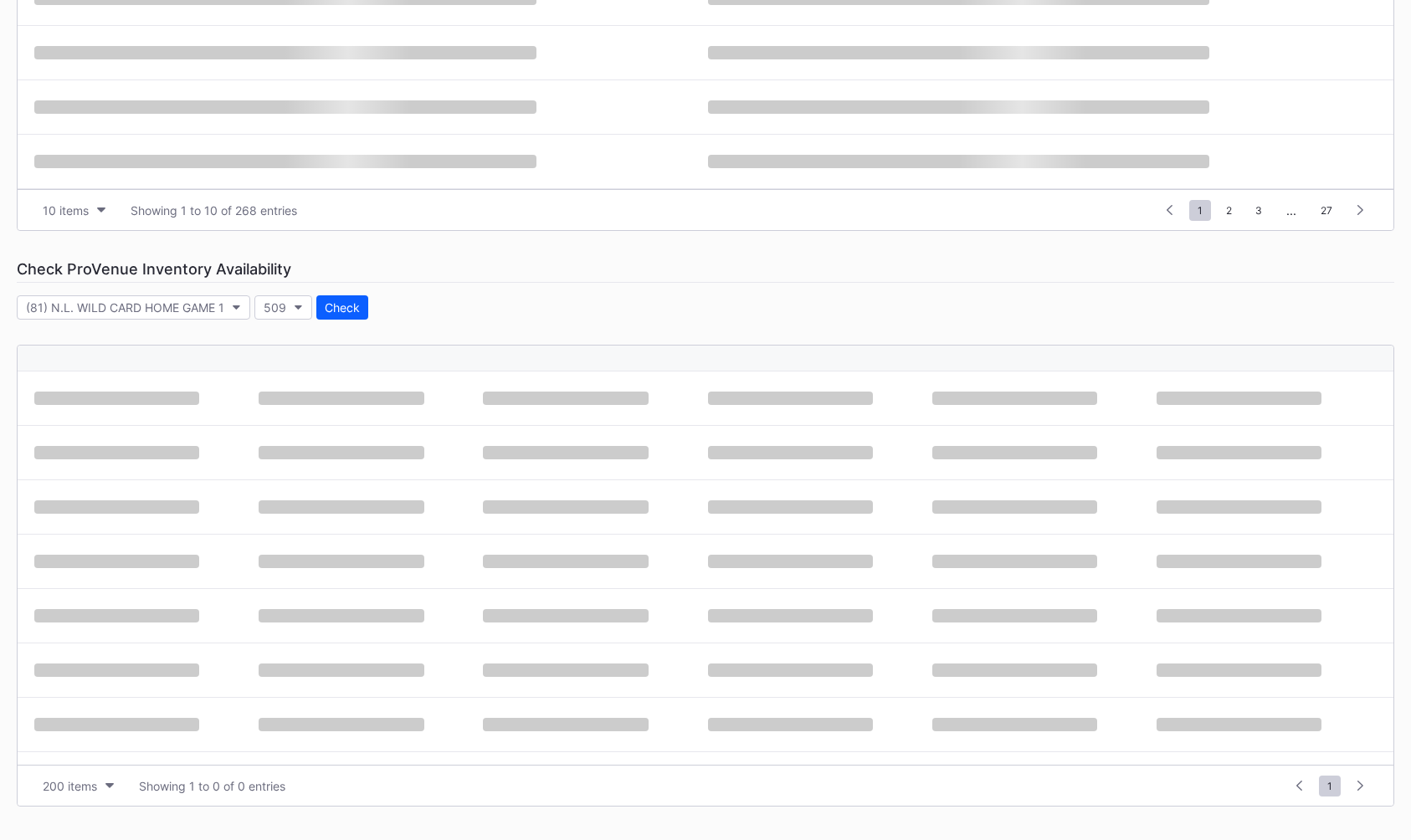
scroll to position [0, 0]
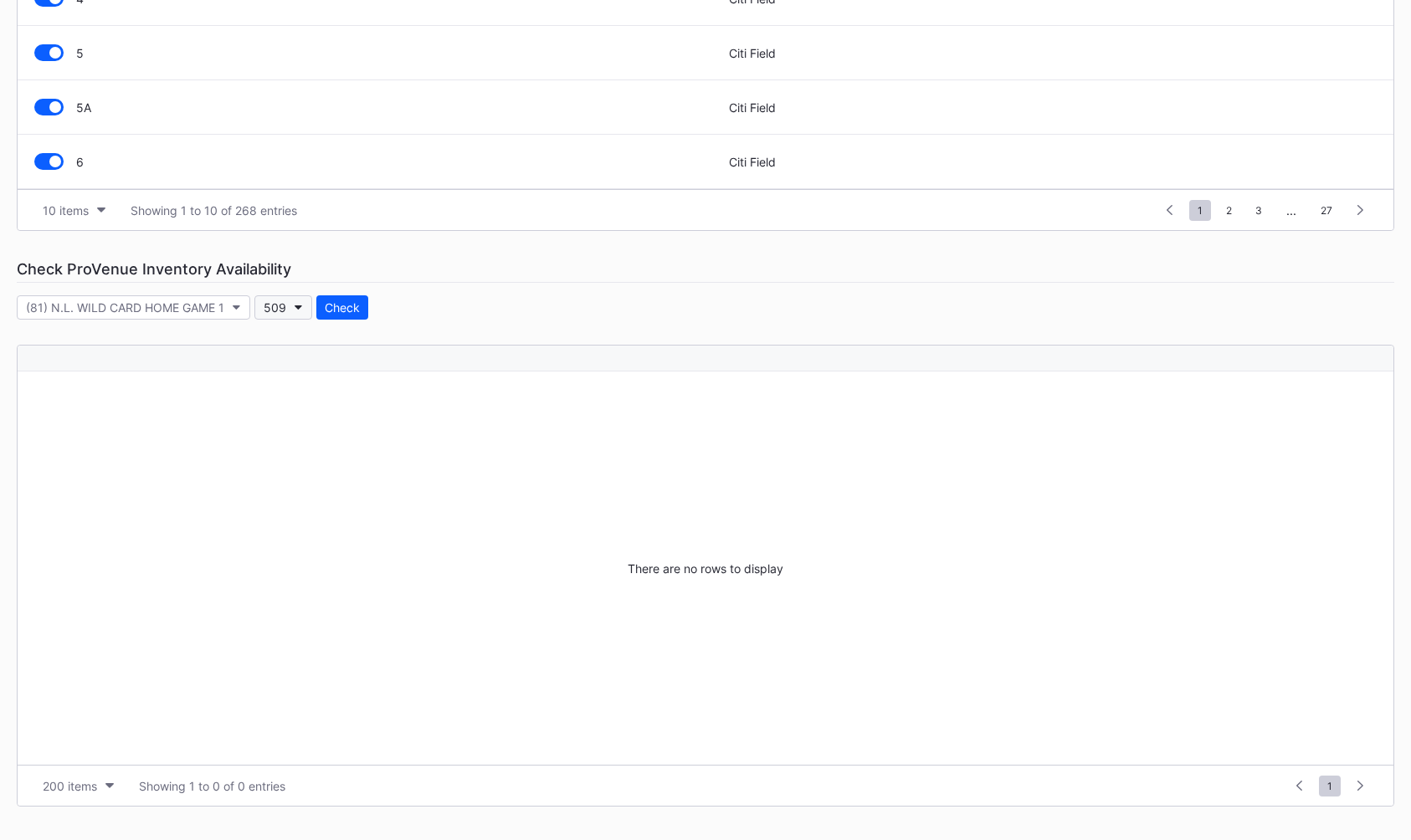
click at [281, 310] on div "509" at bounding box center [274, 308] width 23 height 14
click at [359, 558] on div "SBK" at bounding box center [351, 571] width 195 height 31
click at [337, 309] on div "Check" at bounding box center [342, 308] width 35 height 14
click at [293, 307] on button "SBK" at bounding box center [283, 307] width 58 height 24
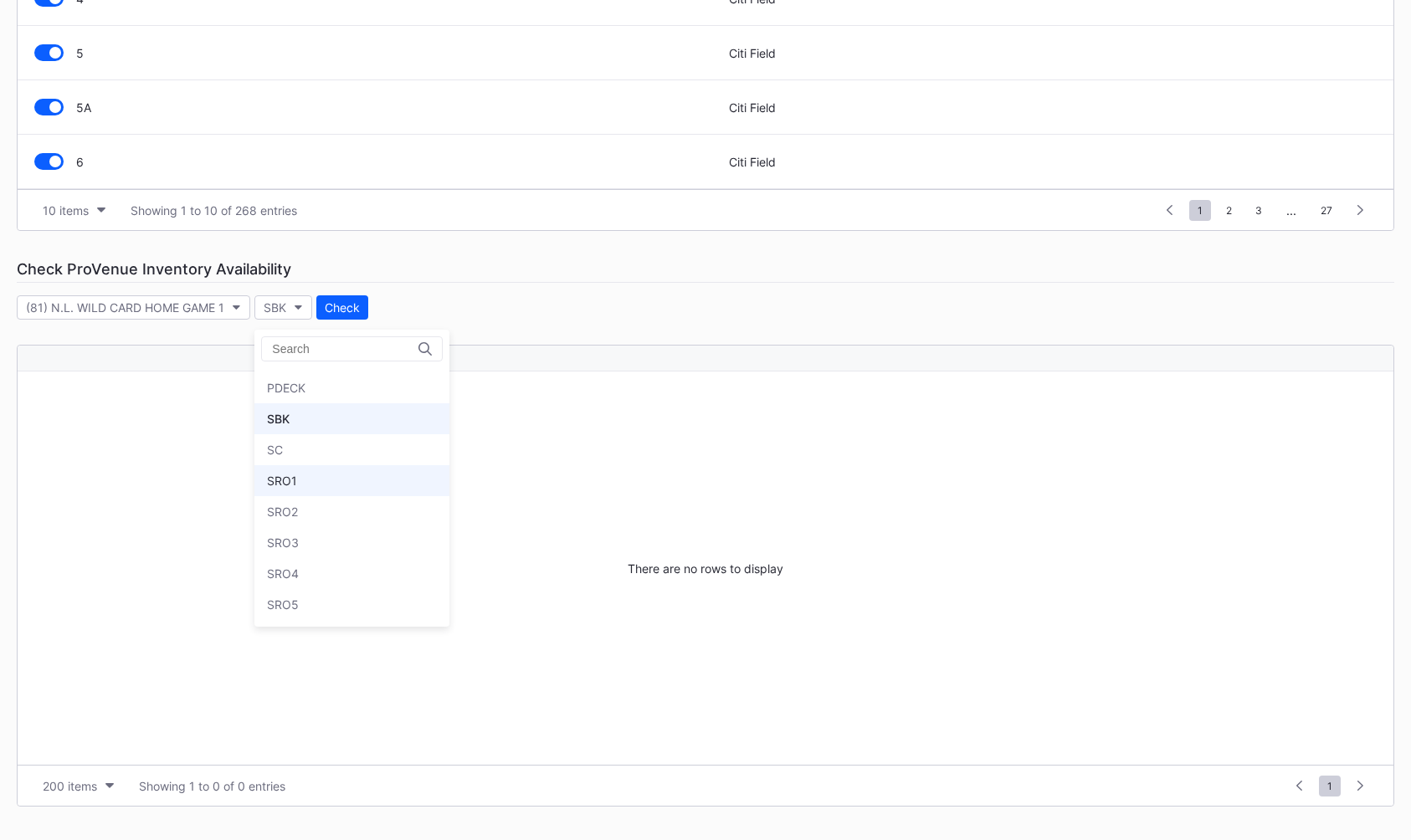
scroll to position [8013, 0]
click at [326, 420] on div "PDECK" at bounding box center [351, 418] width 195 height 31
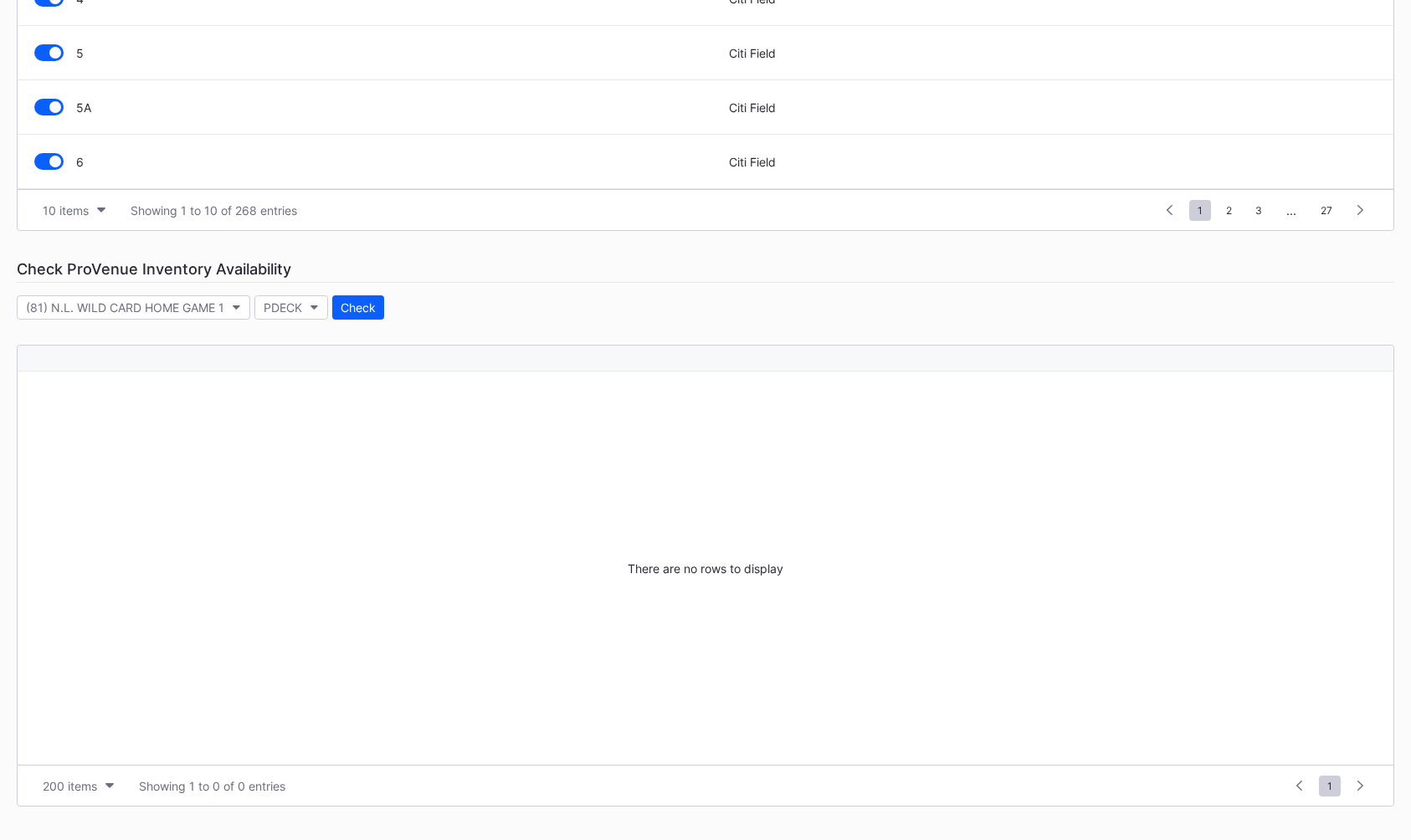
click at [348, 320] on div "Event Categories Event Budgets Floors & Ceilings Sections Pricing Rules Price S…" at bounding box center [706, 224] width 1411 height 1233
click at [353, 318] on button "Check" at bounding box center [358, 307] width 52 height 24
click at [304, 317] on button "PDECK" at bounding box center [291, 307] width 73 height 24
click at [330, 523] on div "SRO2" at bounding box center [351, 539] width 195 height 31
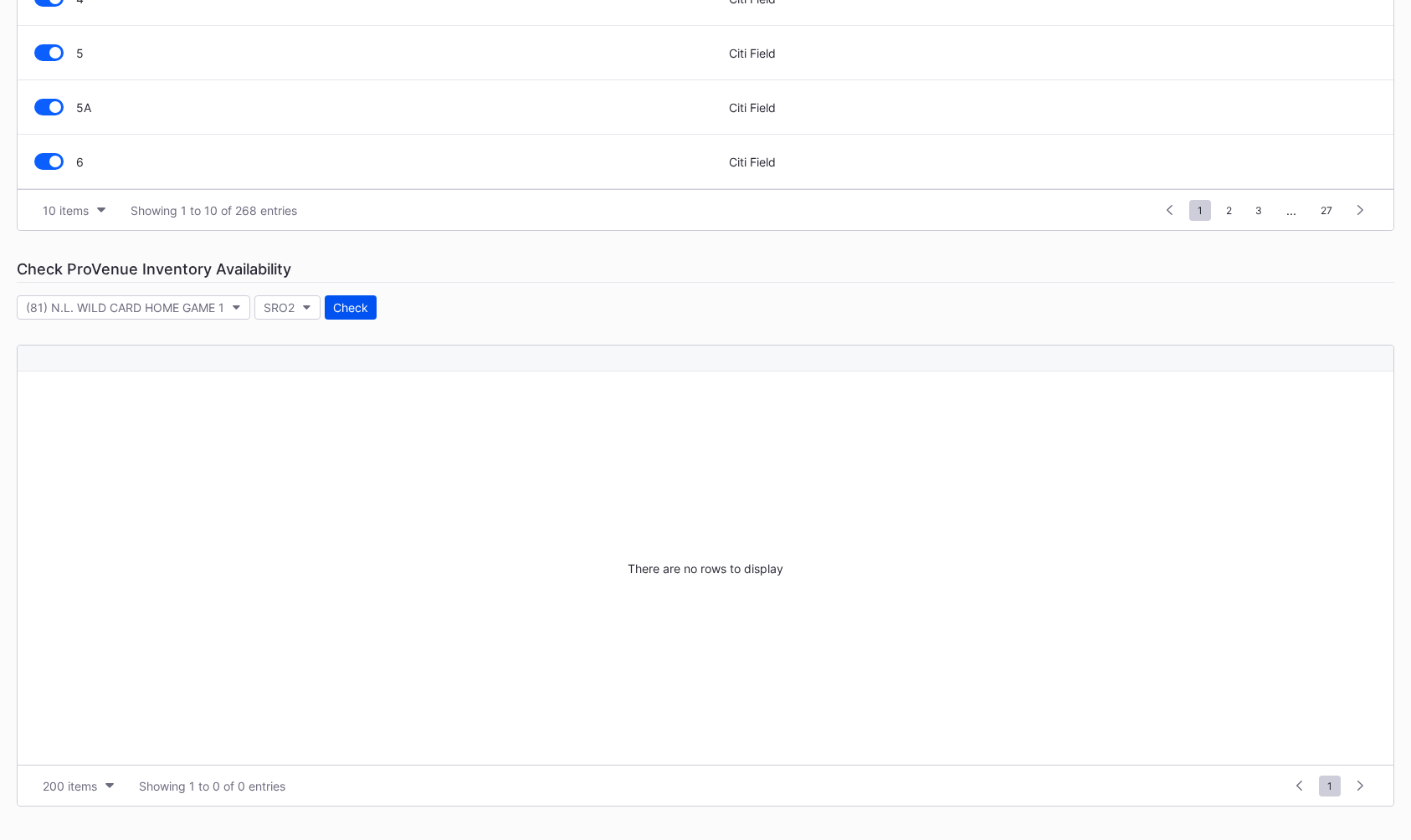
click at [343, 297] on button "Check" at bounding box center [350, 307] width 52 height 24
click at [301, 307] on button "SRO2" at bounding box center [287, 307] width 66 height 24
click at [343, 488] on div "SRO1" at bounding box center [351, 481] width 195 height 31
click at [351, 312] on div "Check" at bounding box center [350, 308] width 35 height 14
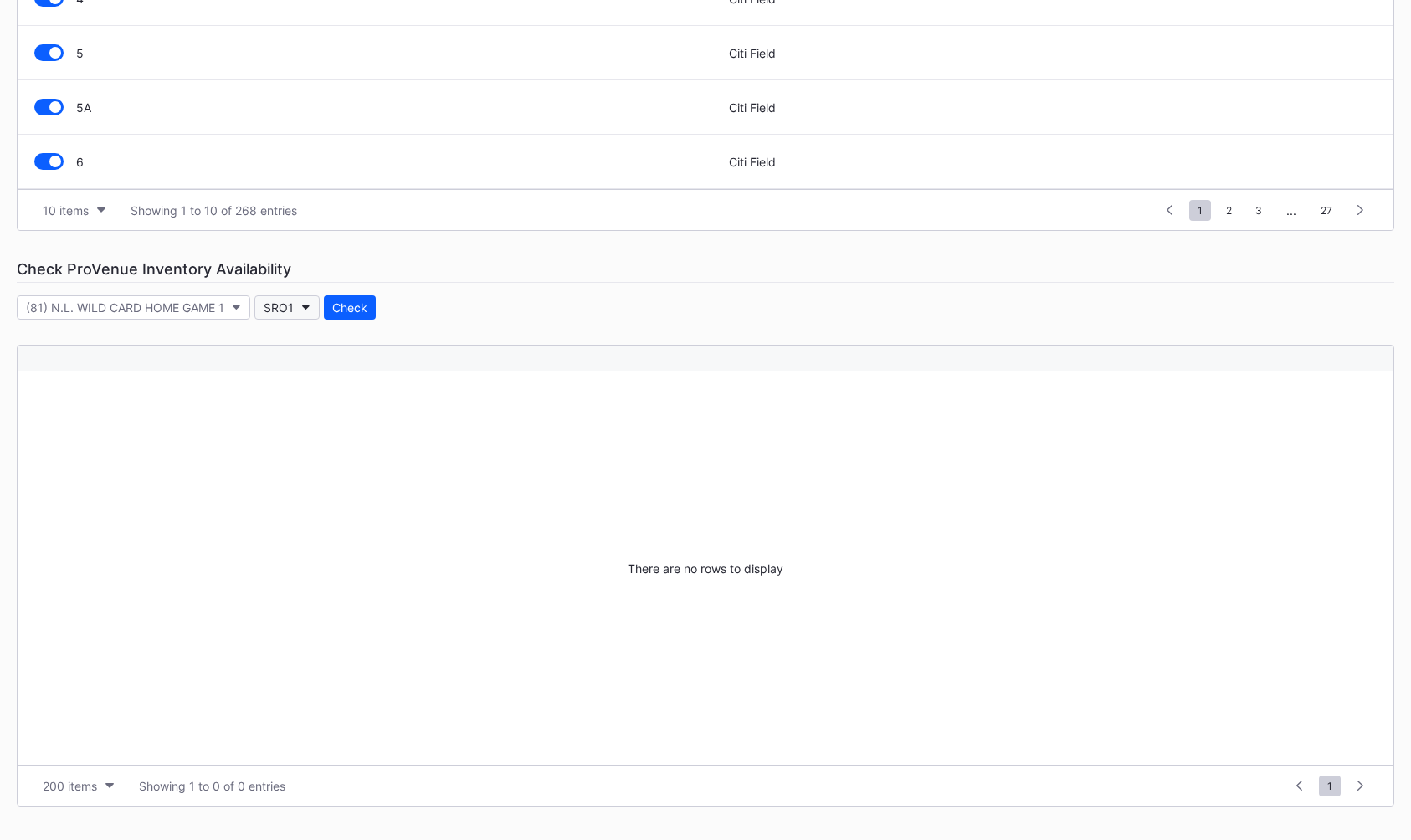
click at [302, 309] on icon "button" at bounding box center [306, 308] width 8 height 5
click at [342, 518] on div "ECLUB" at bounding box center [351, 523] width 195 height 31
click at [362, 300] on button "Check" at bounding box center [357, 307] width 52 height 24
click at [315, 315] on button "ECLUB" at bounding box center [291, 307] width 72 height 24
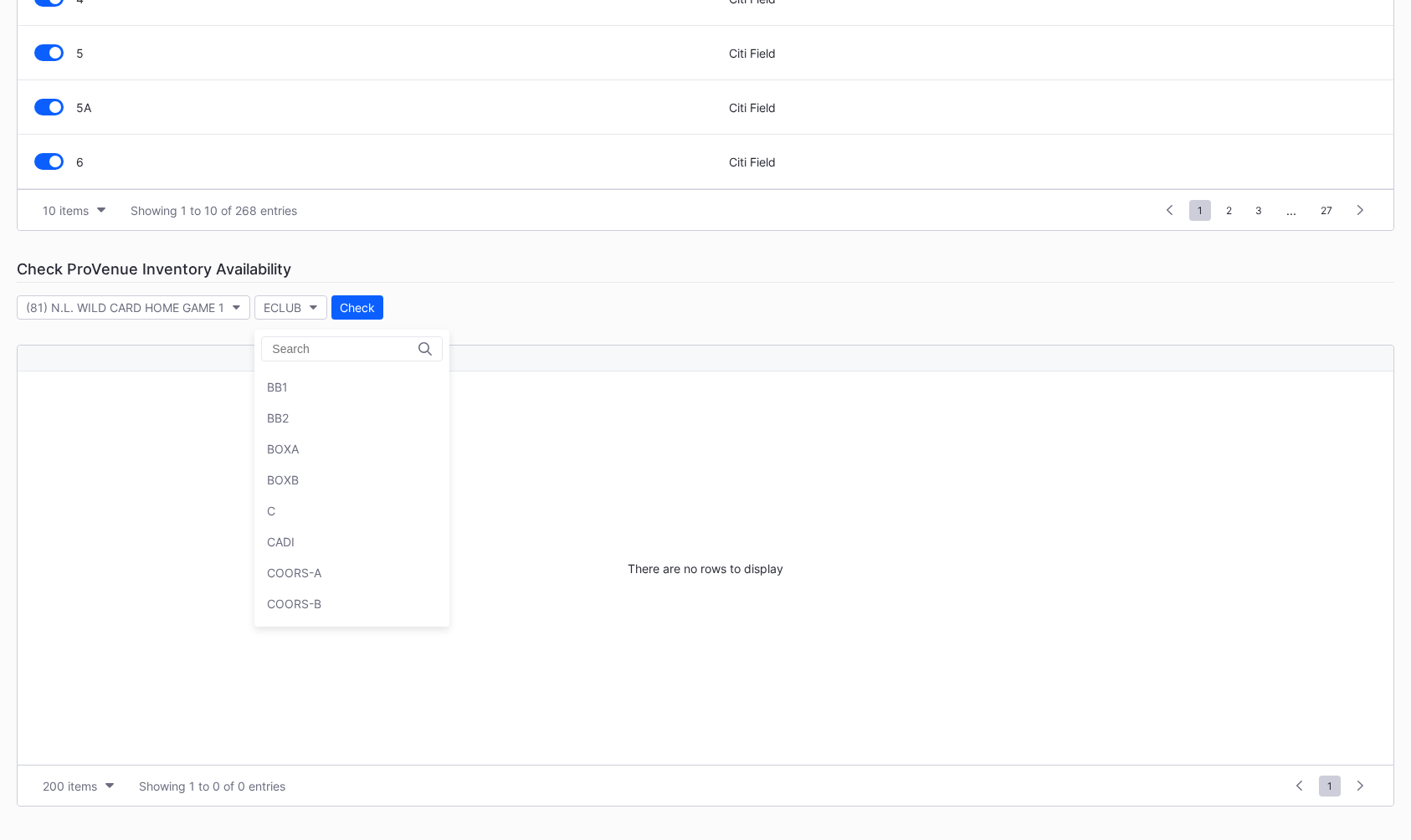
scroll to position [7202, 0]
click at [359, 552] on div "CADI" at bounding box center [351, 549] width 195 height 31
click at [356, 317] on button "Check" at bounding box center [347, 307] width 52 height 24
click at [289, 309] on div "CADI" at bounding box center [277, 308] width 27 height 14
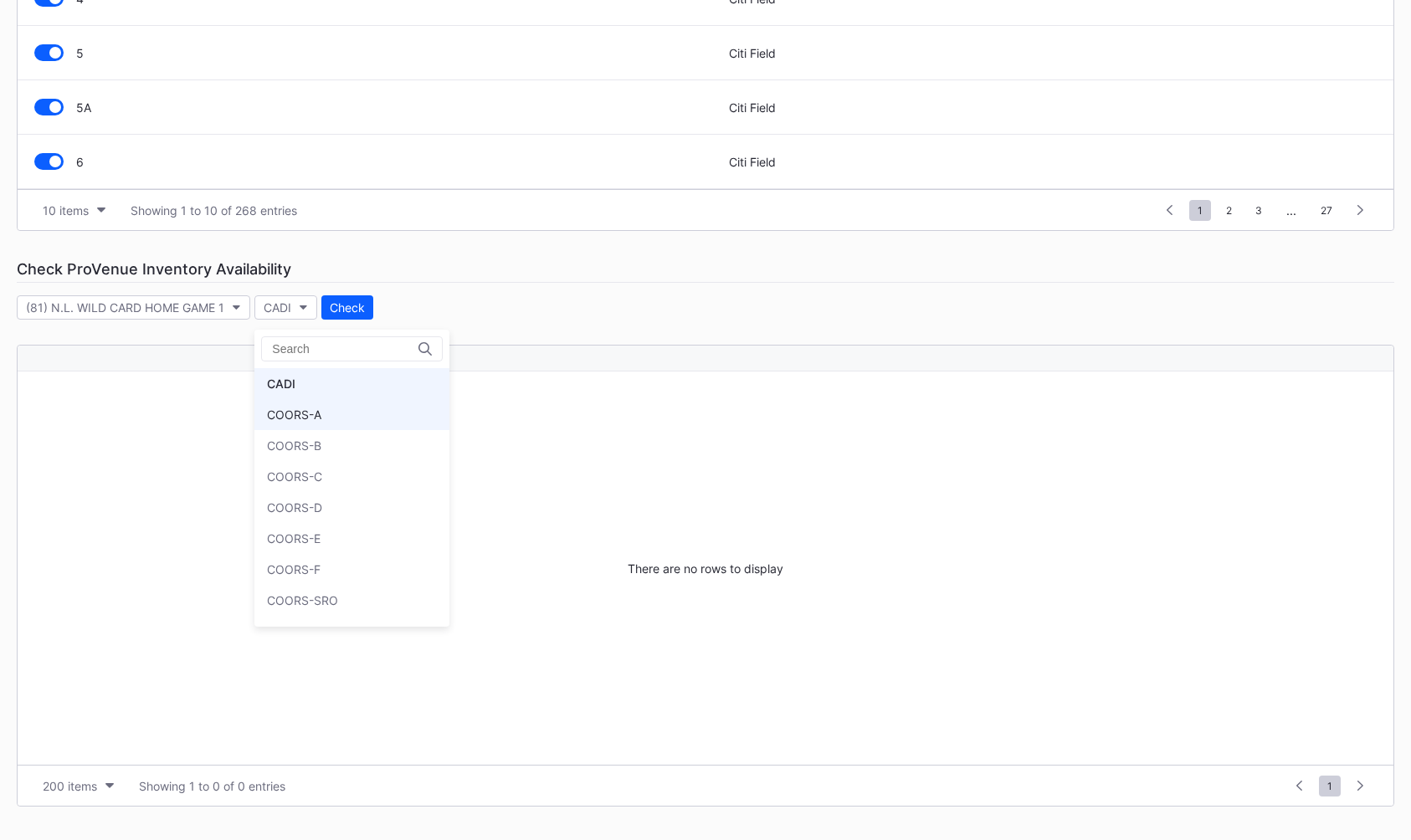
click at [359, 417] on div "COORS-A" at bounding box center [351, 415] width 195 height 31
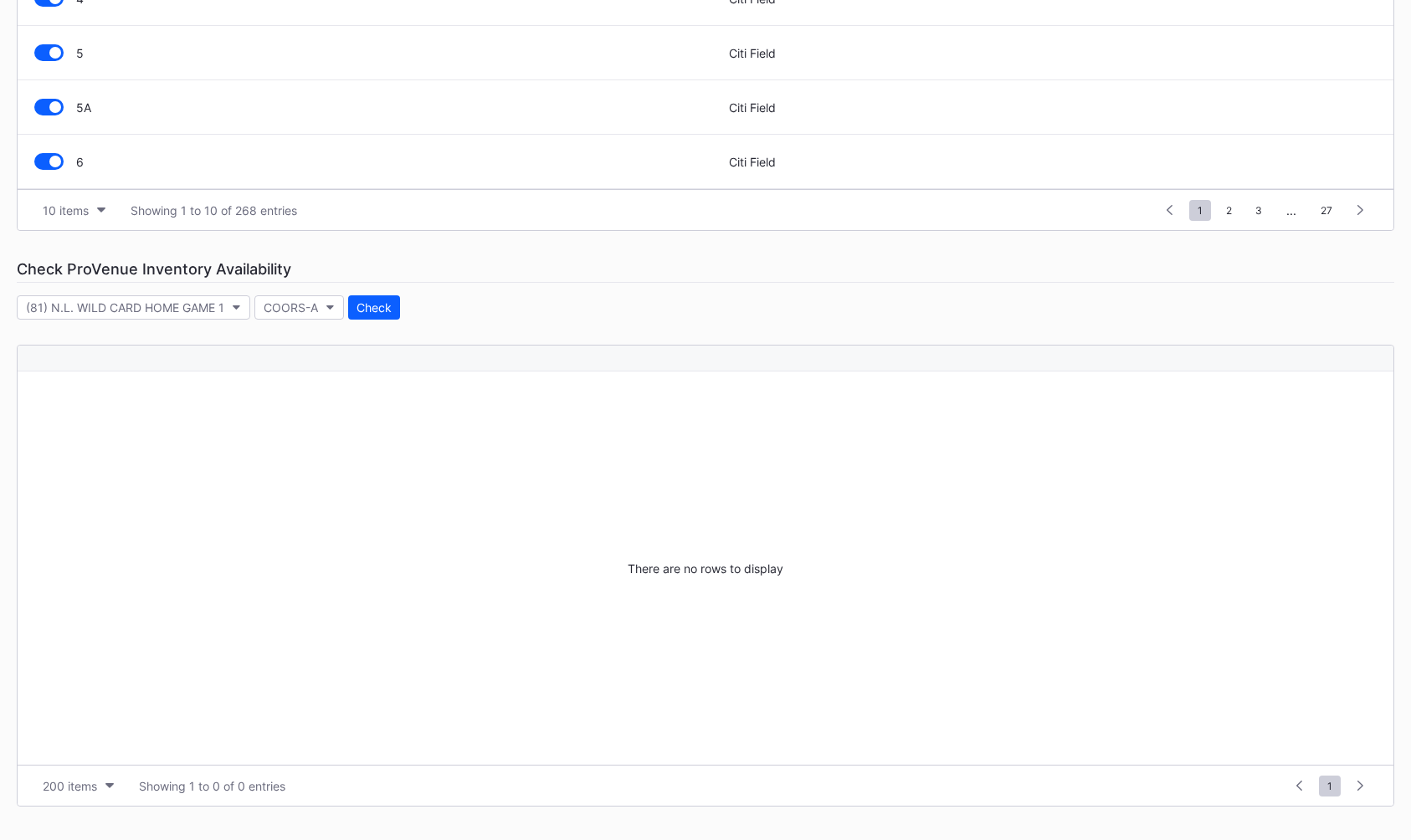
click at [378, 294] on div "Event Categories Event Budgets Floors & Ceilings Sections Pricing Rules Price S…" at bounding box center [706, 224] width 1411 height 1233
click at [378, 297] on button "Check" at bounding box center [373, 307] width 52 height 24
click at [315, 309] on div "COORS-A" at bounding box center [291, 308] width 54 height 14
click at [300, 567] on div "537" at bounding box center [351, 559] width 195 height 31
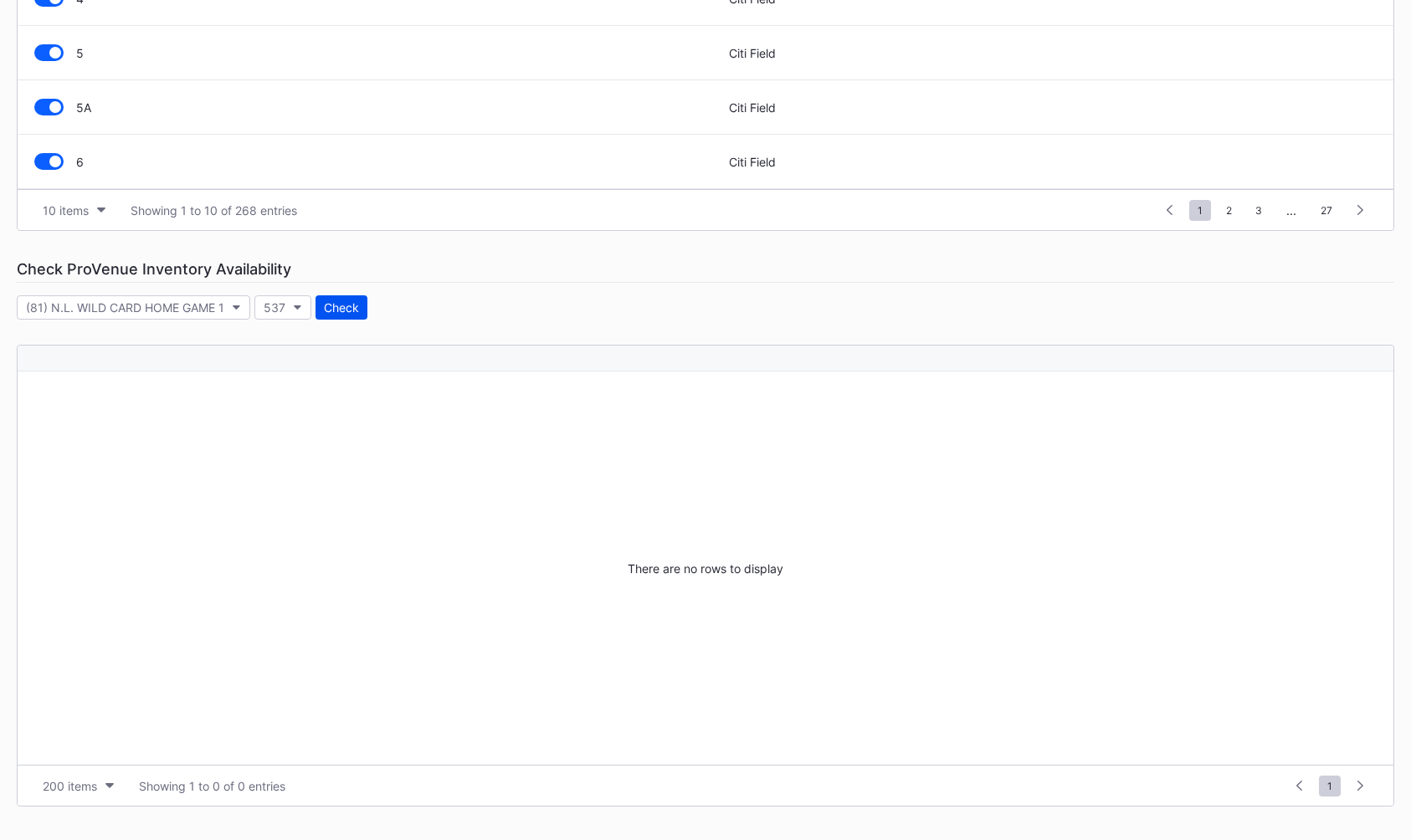
click at [343, 305] on div "Check" at bounding box center [341, 308] width 35 height 14
click at [293, 306] on icon "button" at bounding box center [297, 308] width 8 height 5
click at [385, 386] on div "1" at bounding box center [351, 384] width 195 height 31
click at [334, 301] on div "Check" at bounding box center [325, 308] width 35 height 14
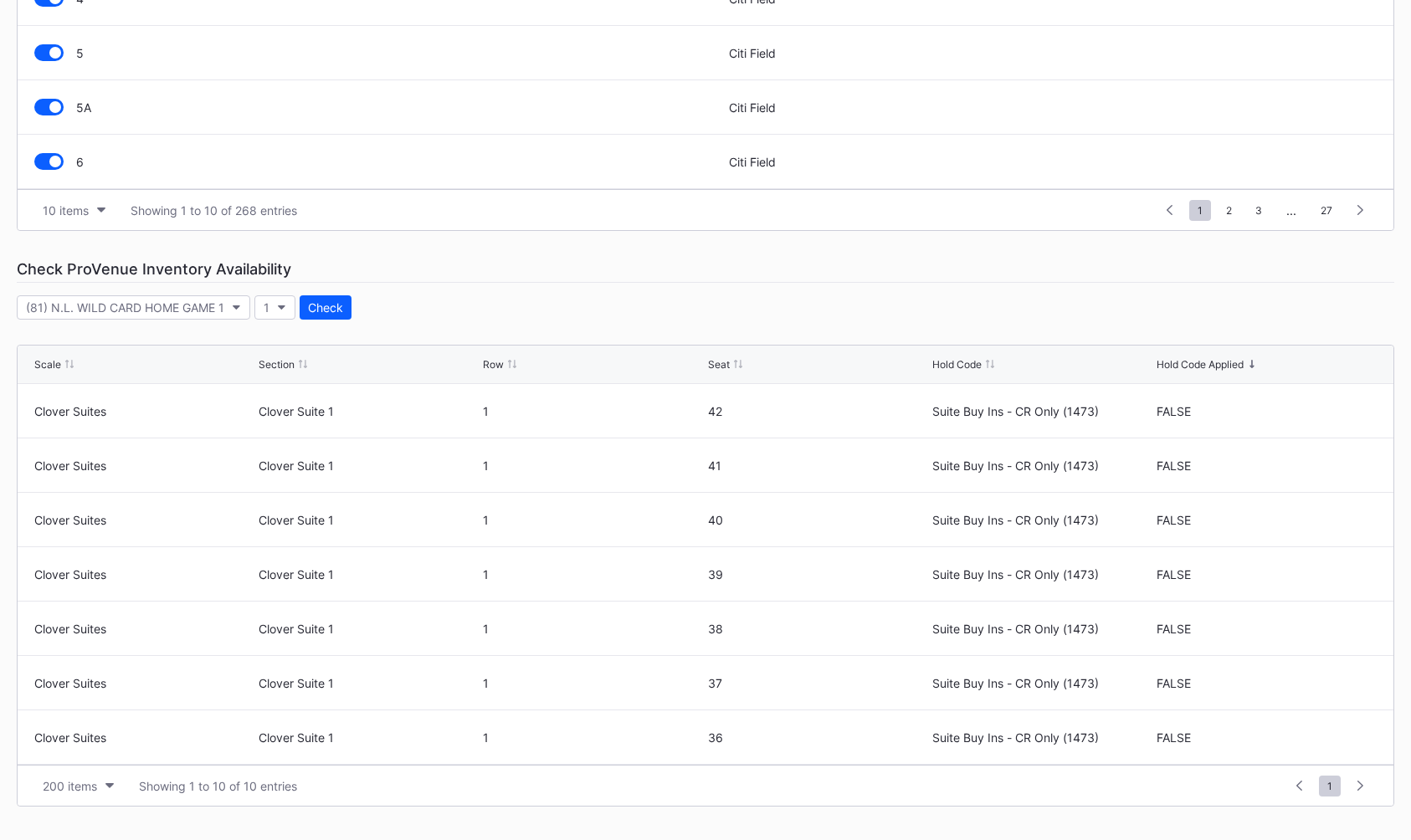
click at [494, 313] on div "(81) N.L. WILD CARD HOME GAME 1 1 Check" at bounding box center [705, 307] width 1377 height 24
click at [517, 310] on div "(81) N.L. WILD CARD HOME GAME 1 1 Check" at bounding box center [705, 307] width 1377 height 24
click at [168, 302] on div "(81) N.L. WILD CARD HOME GAME 1" at bounding box center [125, 308] width 198 height 14
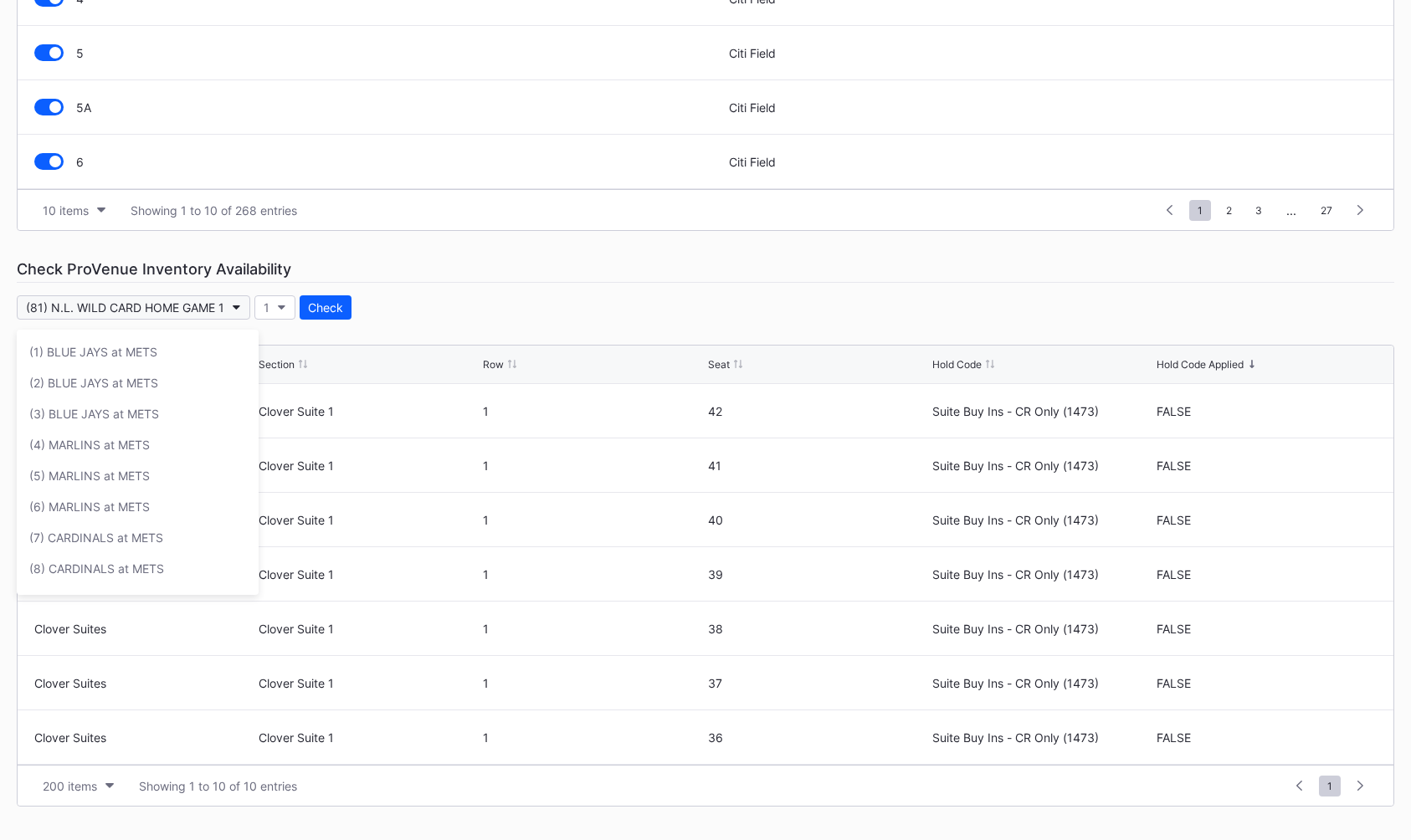
scroll to position [2477, 0]
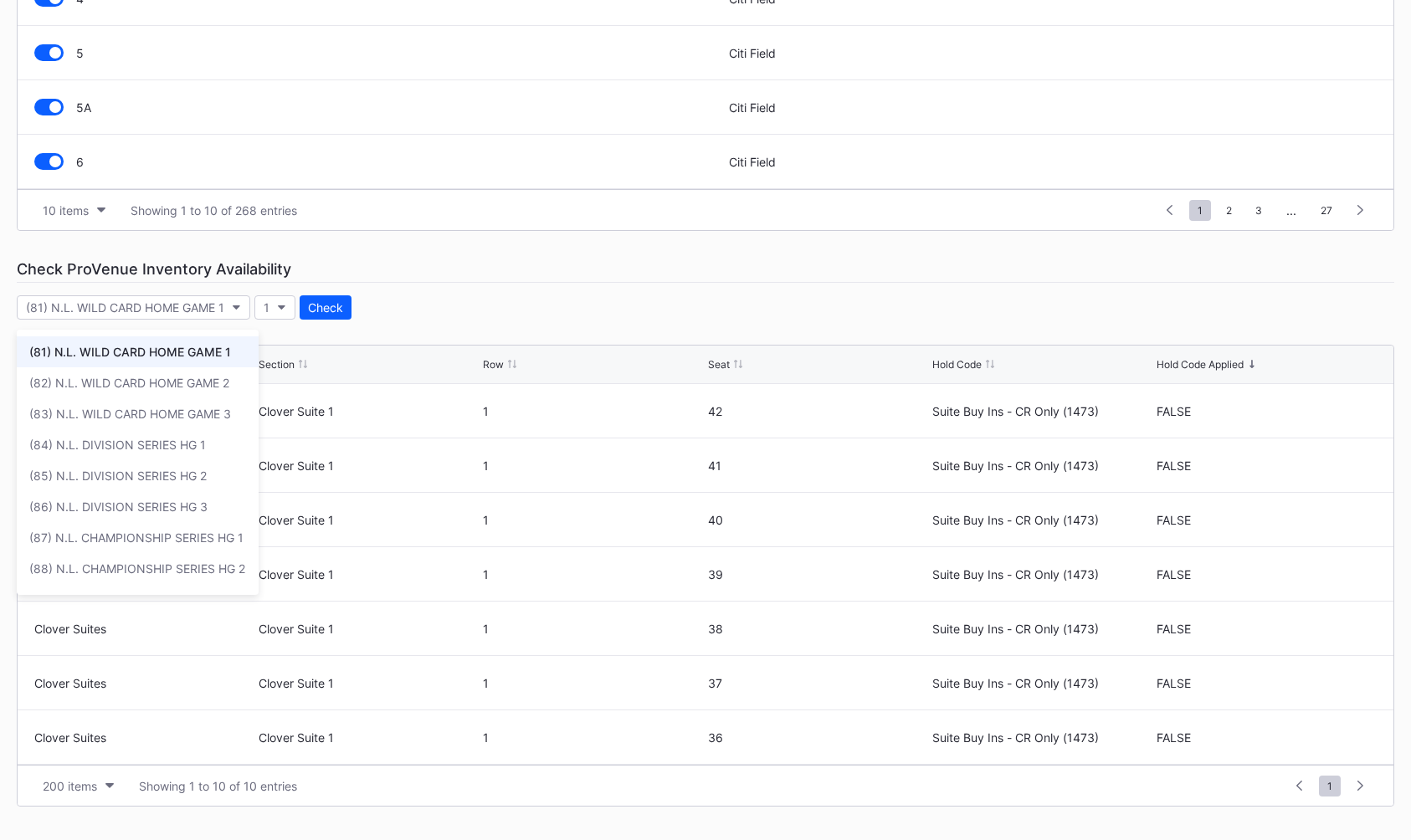
click at [456, 326] on div "Event Categories Event Budgets Floors & Ceilings Sections Pricing Rules Price S…" at bounding box center [706, 224] width 1411 height 1233
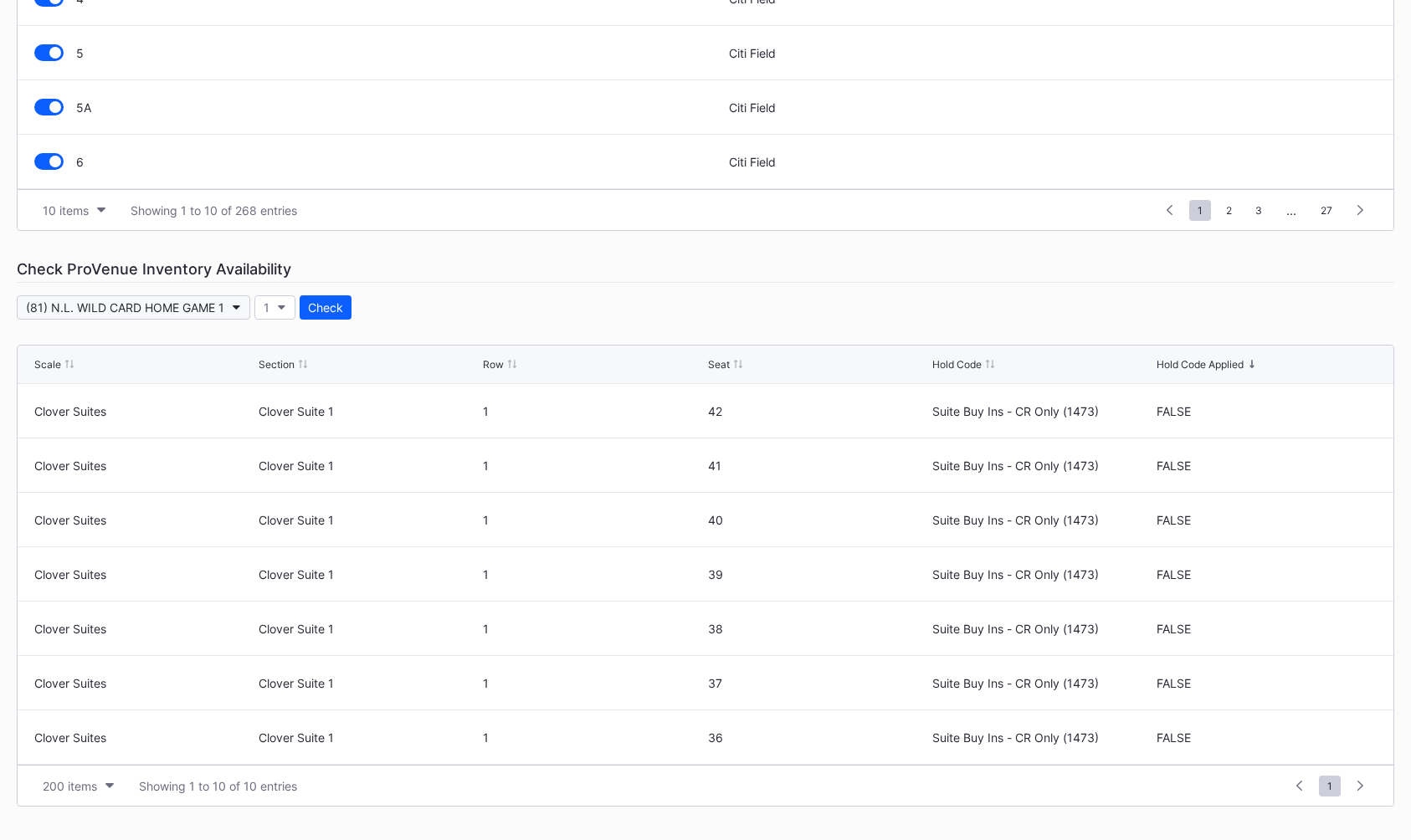
click at [236, 309] on icon "button" at bounding box center [236, 308] width 8 height 5
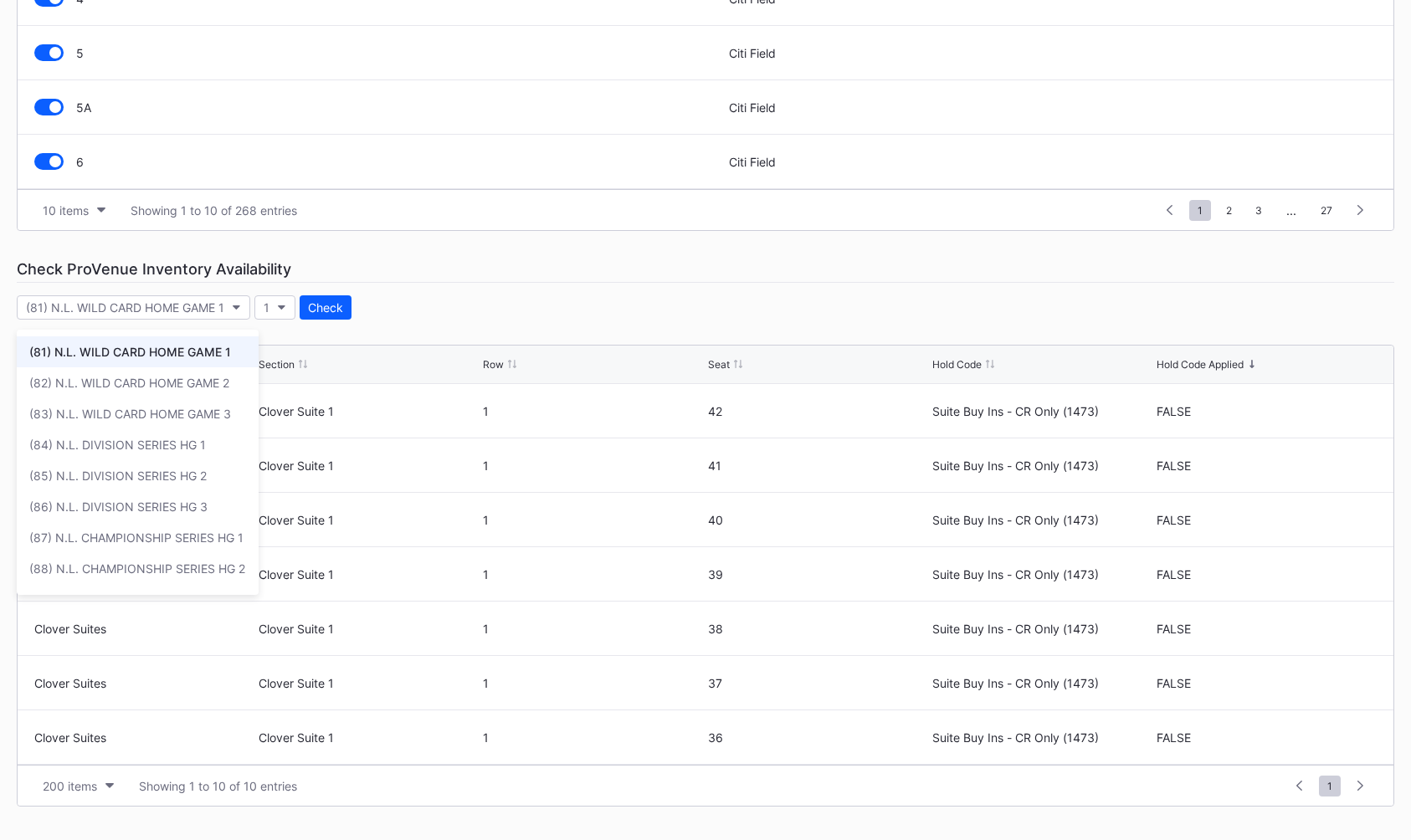
click at [491, 229] on div "10 items Showing 1 to 10 of 268 entries 1 ... -1 0 1 2 3 ... 27" at bounding box center [705, 209] width 1376 height 41
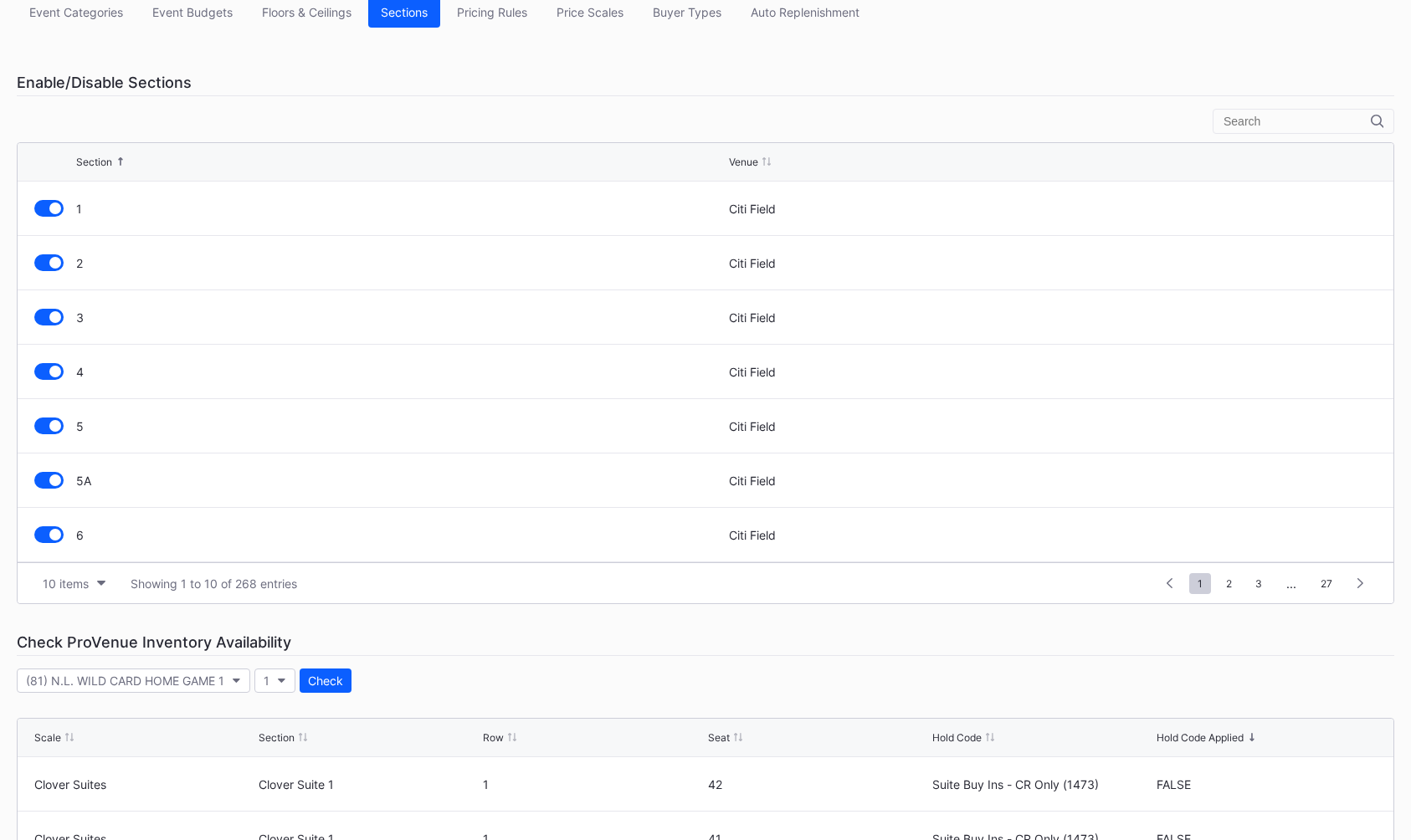
scroll to position [0, 0]
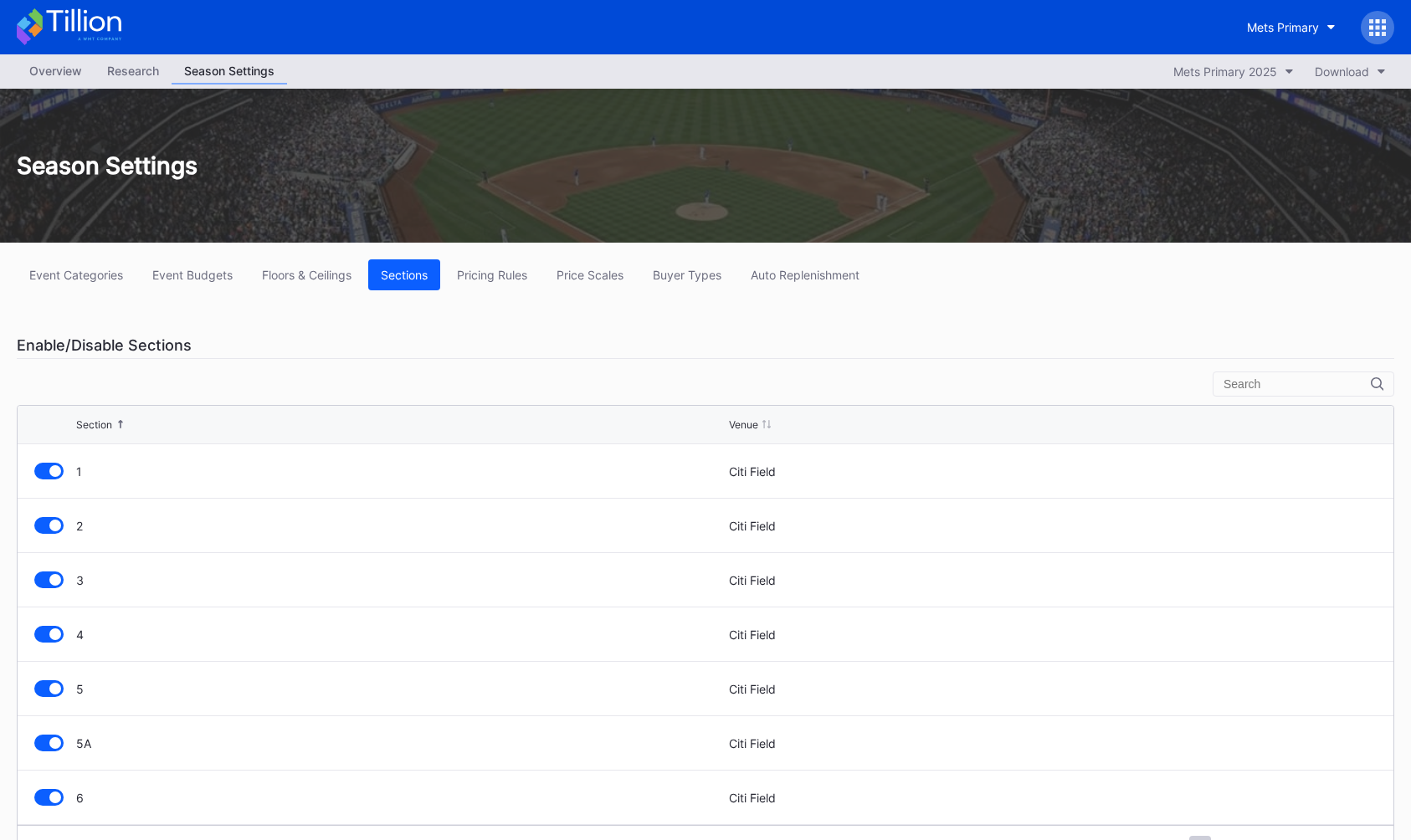
click at [81, 72] on div "Overview" at bounding box center [55, 71] width 78 height 24
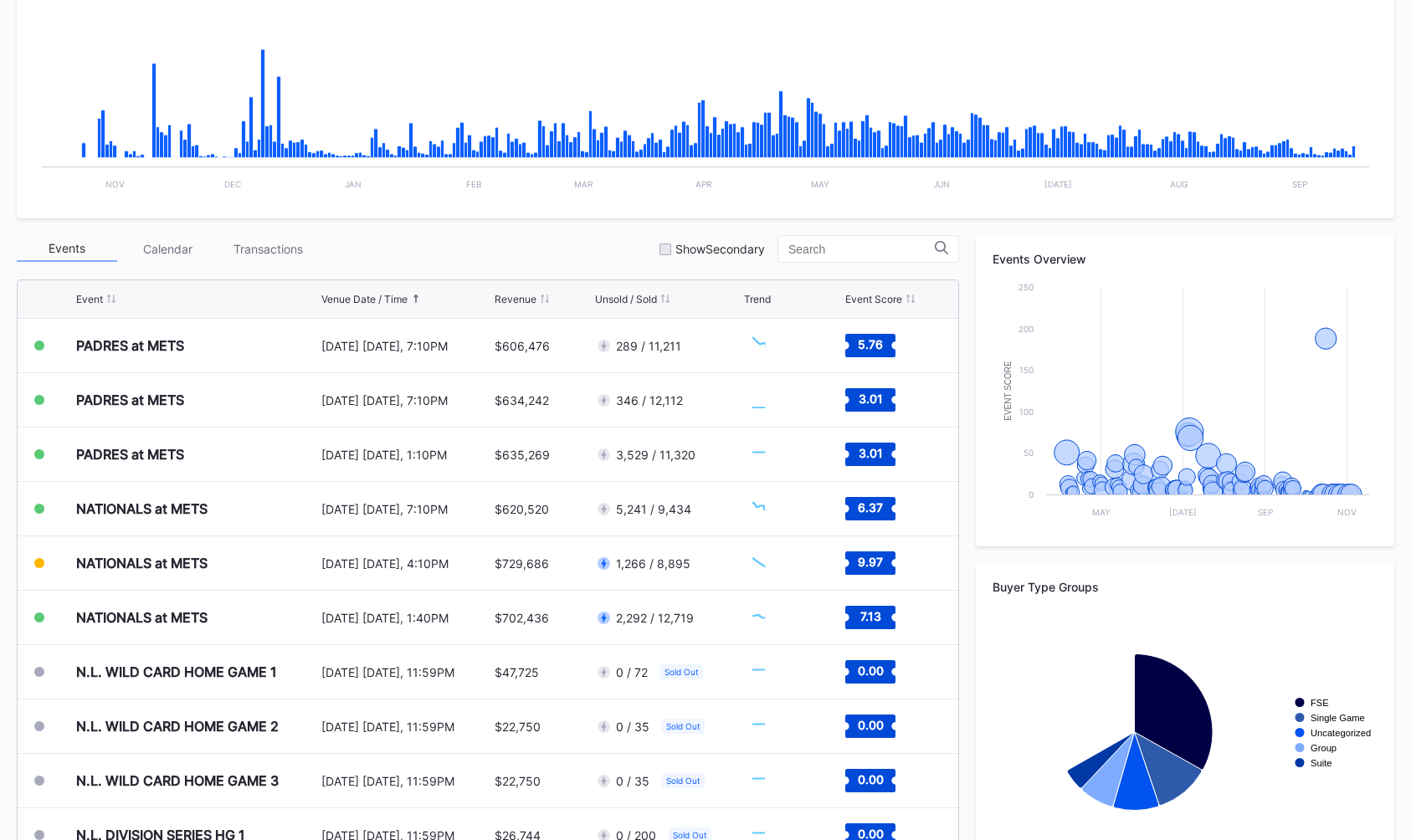
scroll to position [425, 0]
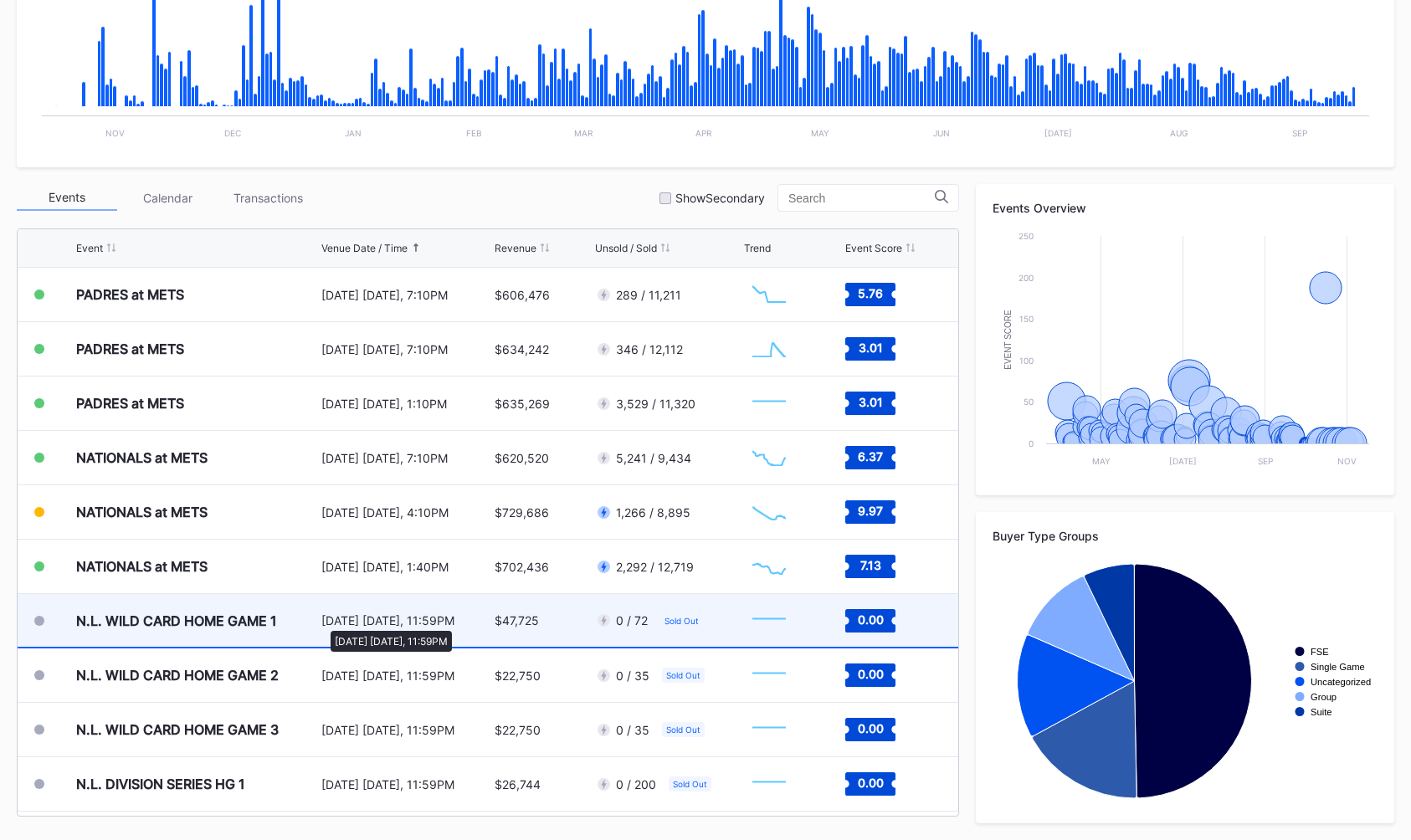
click at [322, 623] on div "[DATE] [DATE], 11:59PM" at bounding box center [406, 620] width 169 height 14
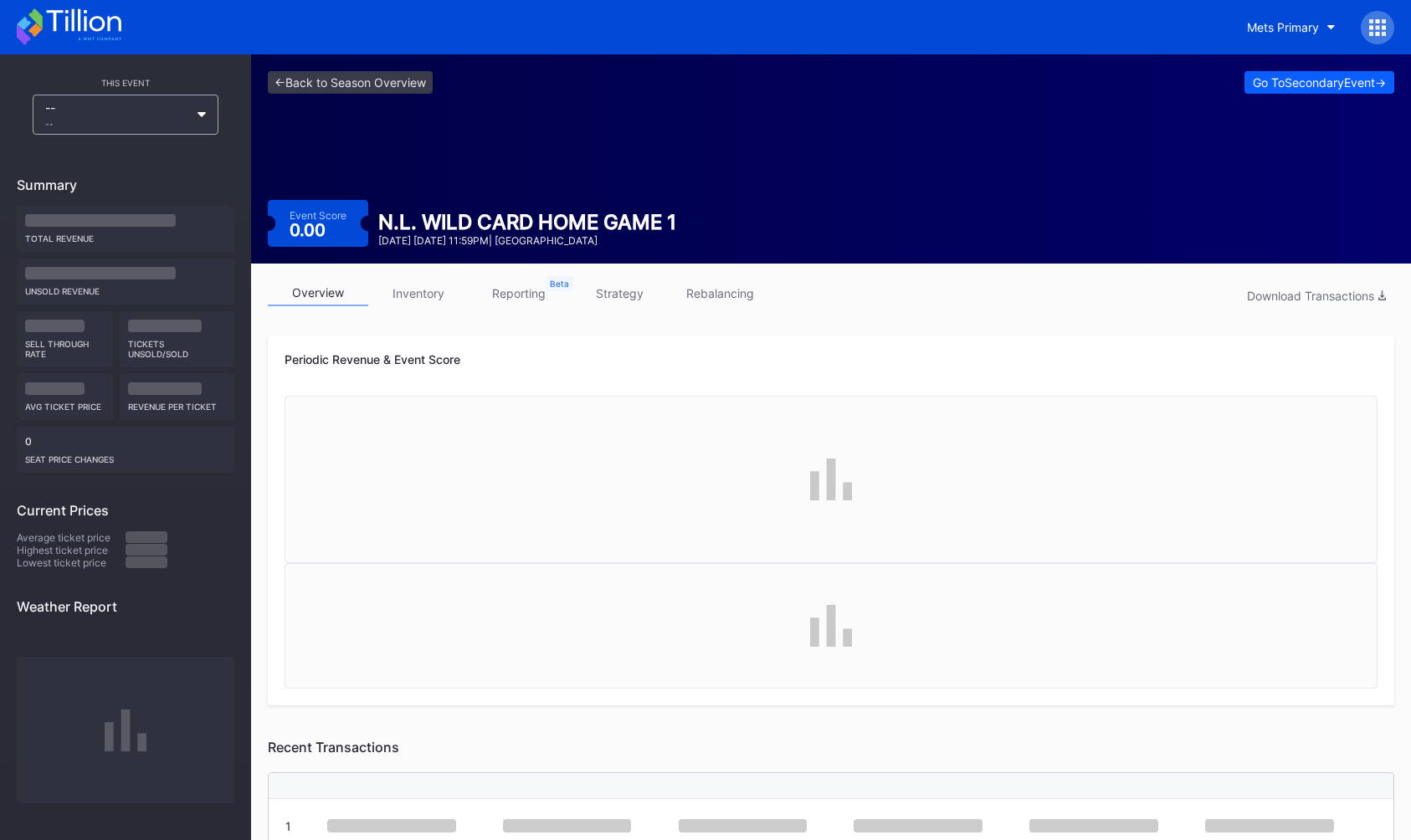
click at [398, 286] on link "inventory" at bounding box center [418, 293] width 101 height 26
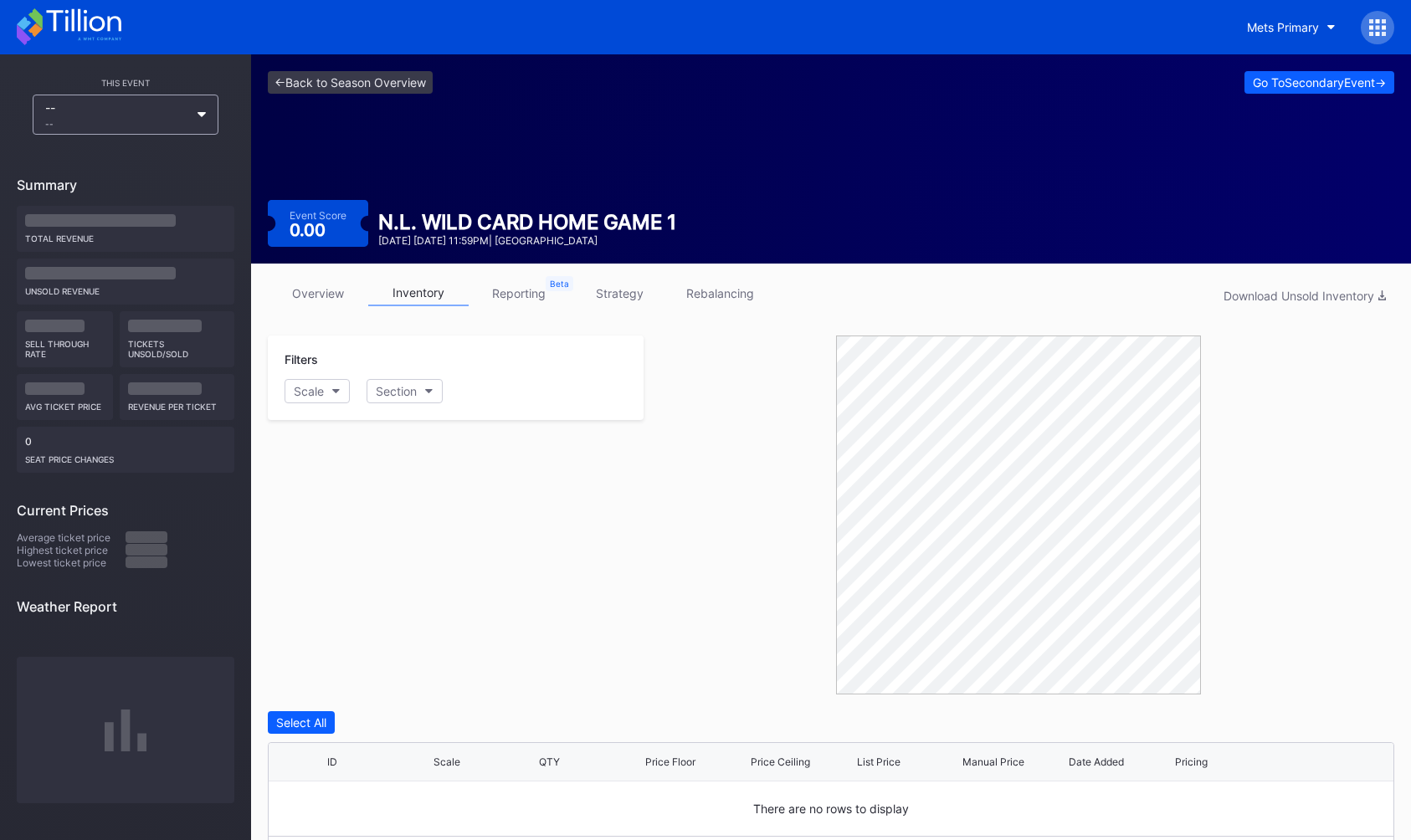
click at [320, 292] on link "overview" at bounding box center [318, 293] width 101 height 26
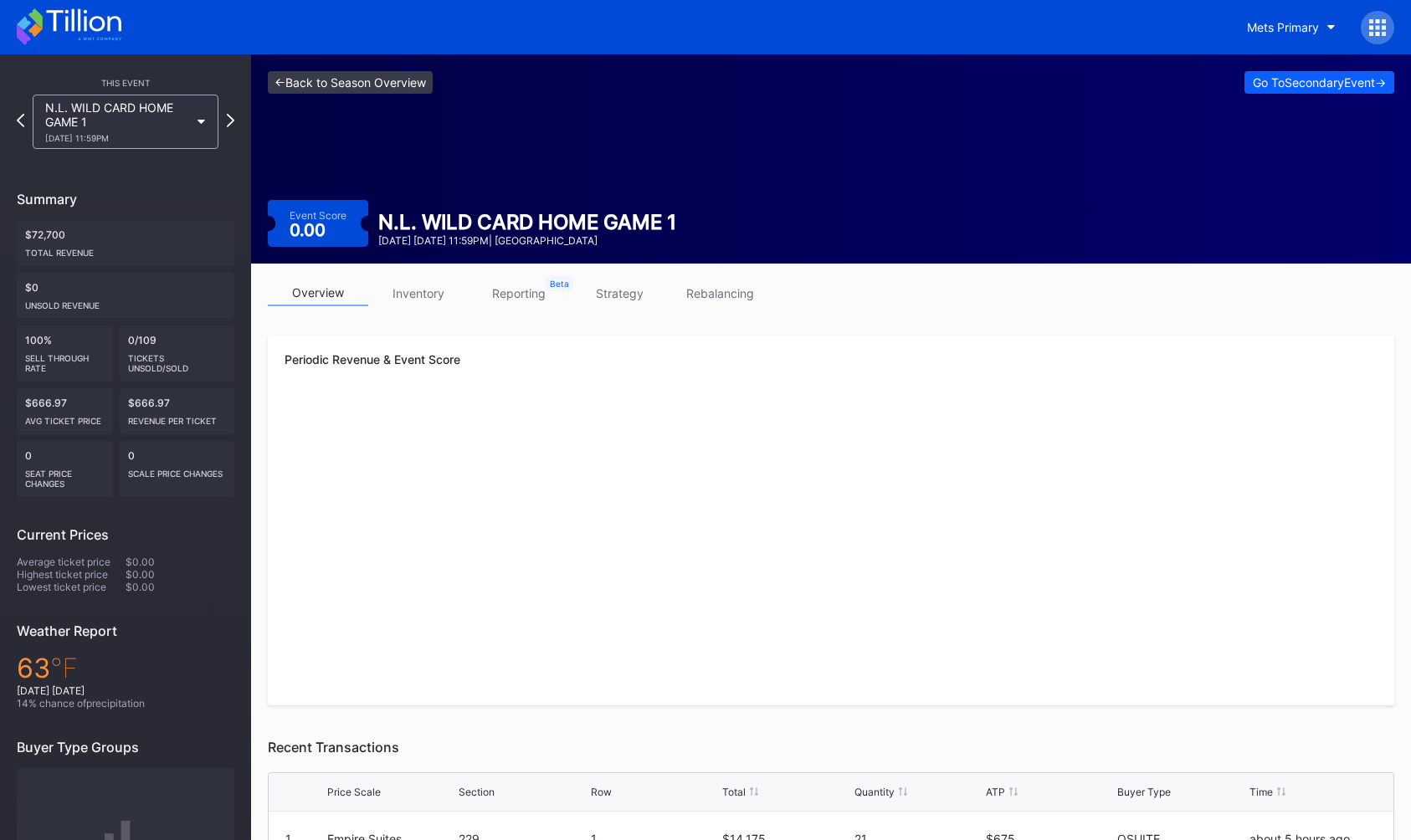
click at [324, 82] on link "<- Back to Season Overview" at bounding box center [350, 82] width 165 height 23
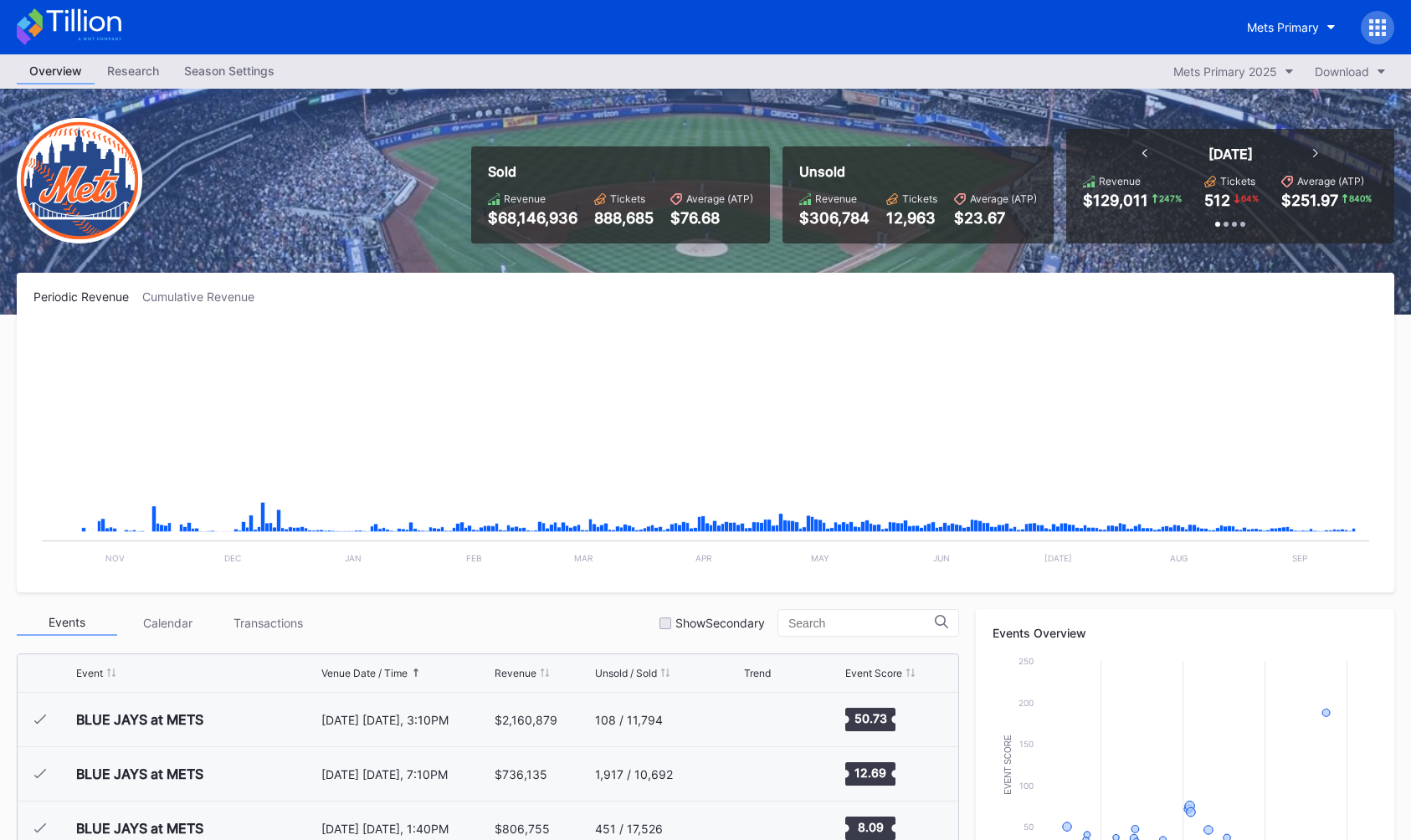
scroll to position [4024, 0]
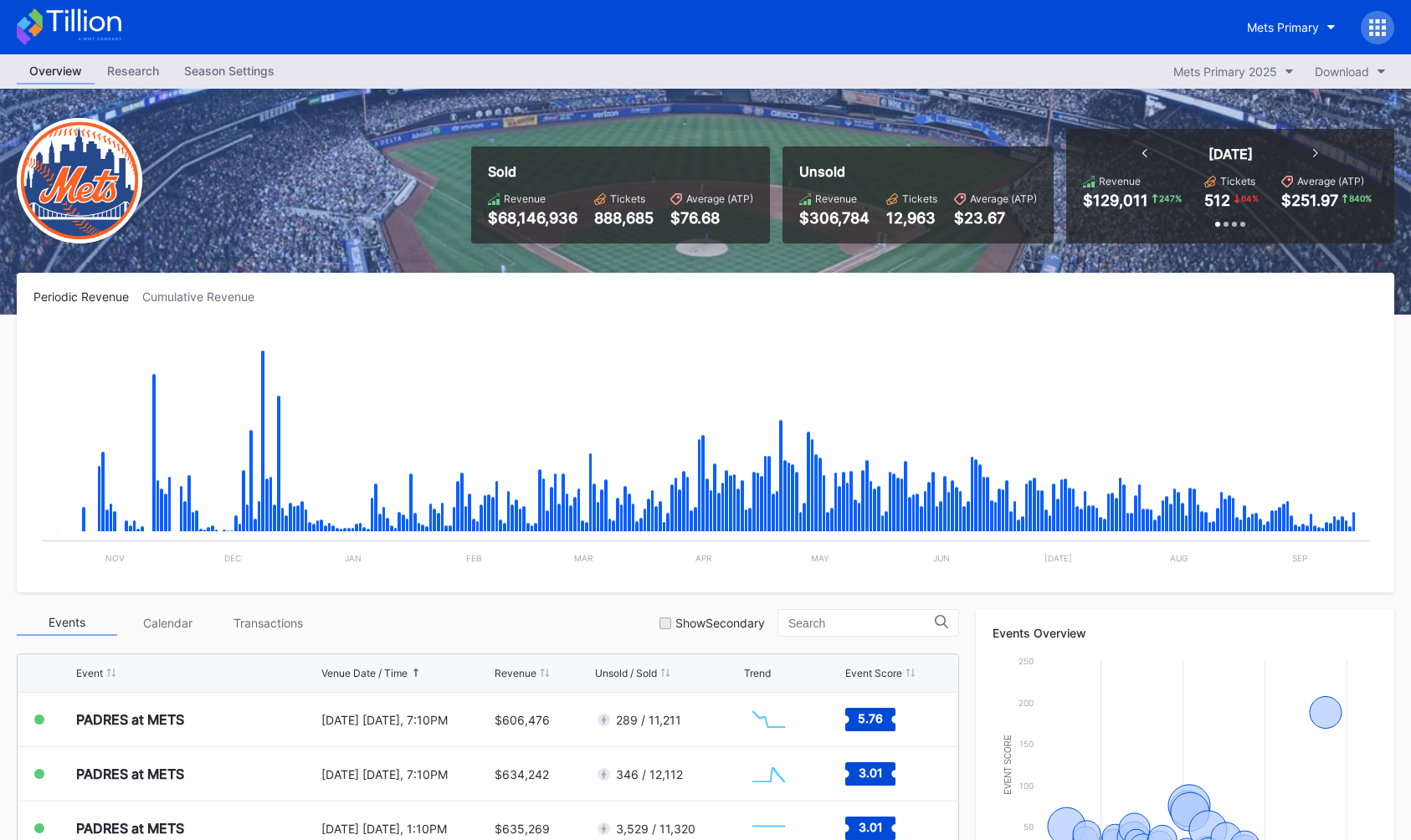
click at [227, 67] on div "Season Settings" at bounding box center [229, 71] width 116 height 24
